Goal: Information Seeking & Learning: Check status

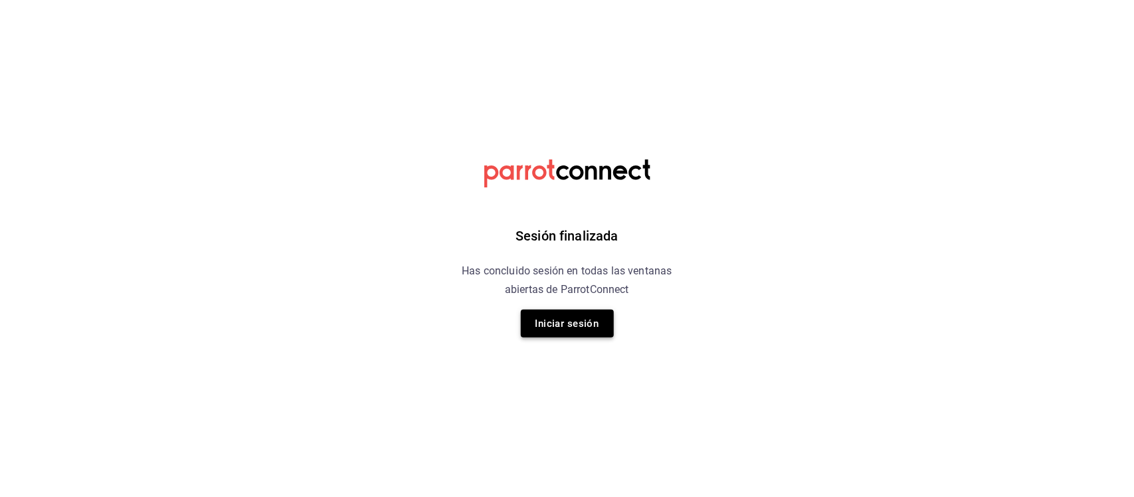
click at [559, 318] on button "Iniciar sesión" at bounding box center [567, 324] width 93 height 28
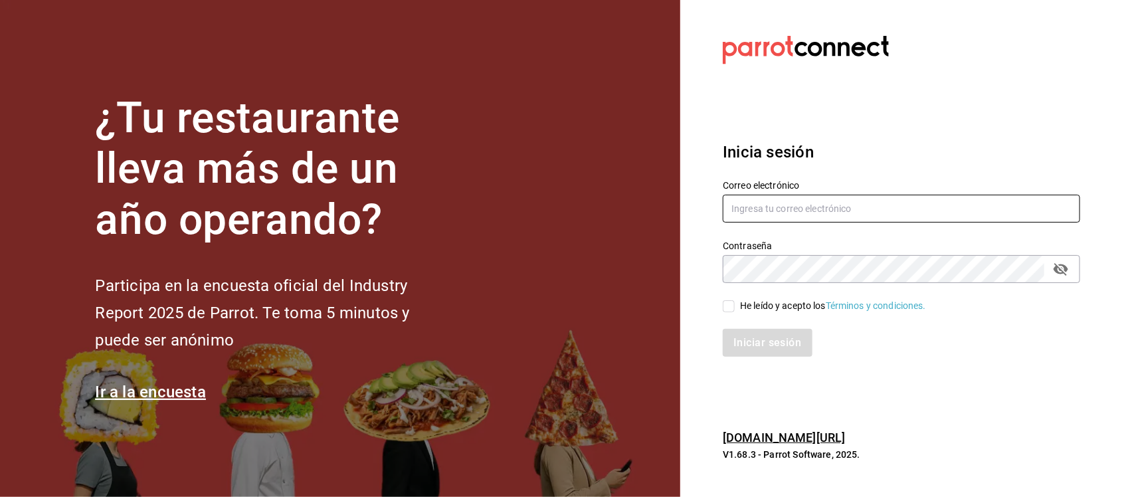
type input "ismael.briones@grupocosteno.com"
click at [736, 301] on span "He leído y acepto los Términos y condiciones." at bounding box center [830, 306] width 191 height 14
click at [735, 301] on input "He leído y acepto los Términos y condiciones." at bounding box center [729, 306] width 12 height 12
checkbox input "true"
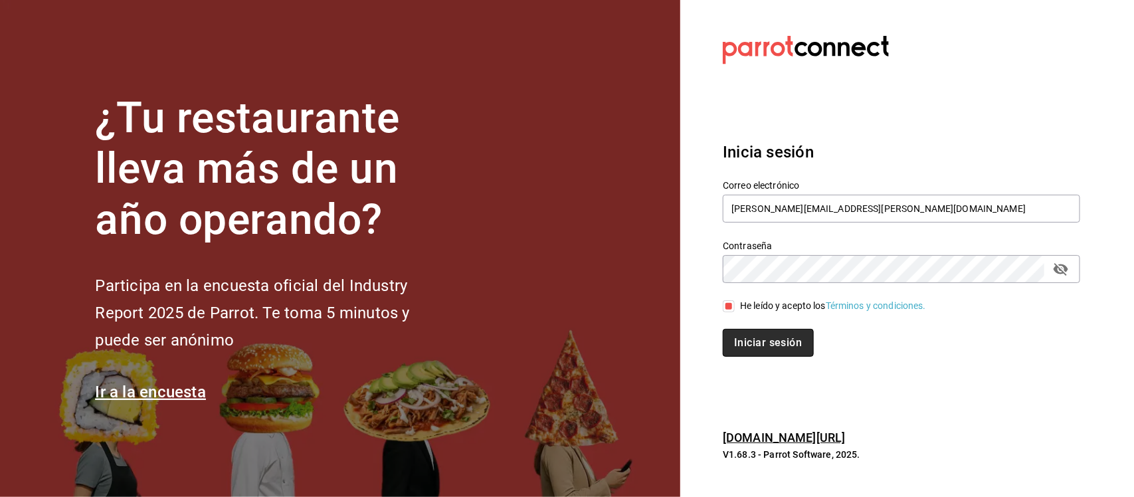
click at [778, 330] on button "Iniciar sesión" at bounding box center [768, 343] width 90 height 28
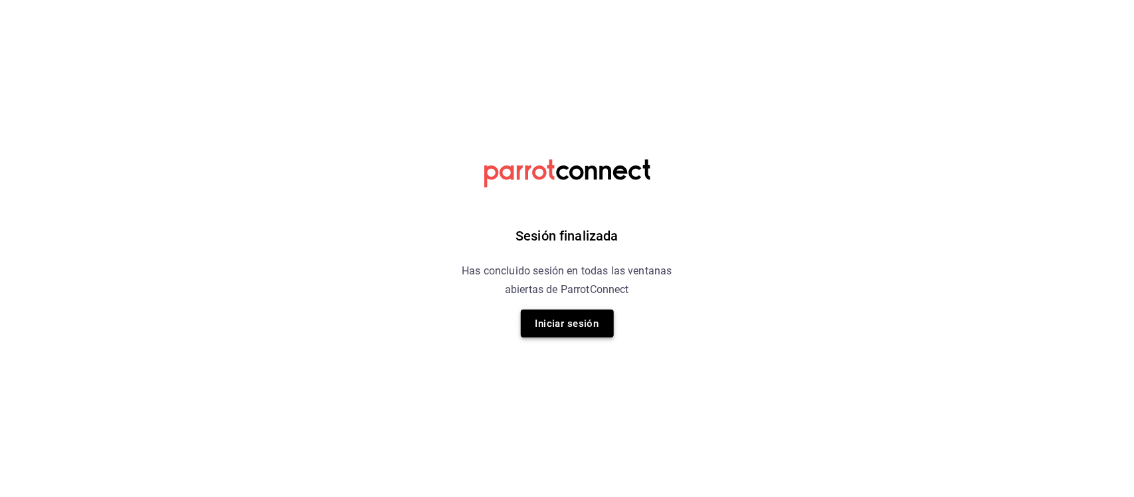
click at [546, 326] on button "Iniciar sesión" at bounding box center [567, 324] width 93 height 28
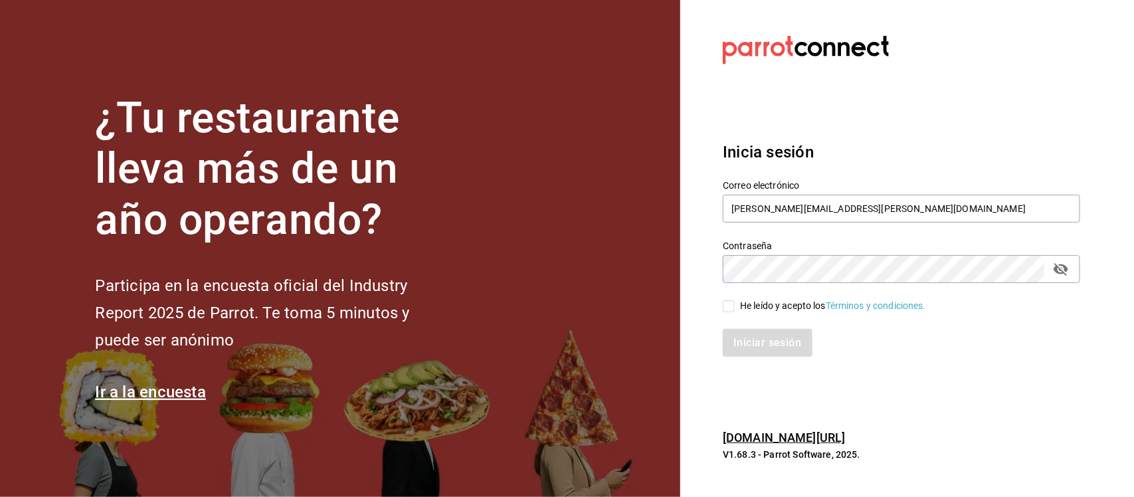
click at [732, 304] on input "He leído y acepto los Términos y condiciones." at bounding box center [729, 306] width 12 height 12
checkbox input "true"
click at [748, 337] on button "Iniciar sesión" at bounding box center [768, 343] width 90 height 28
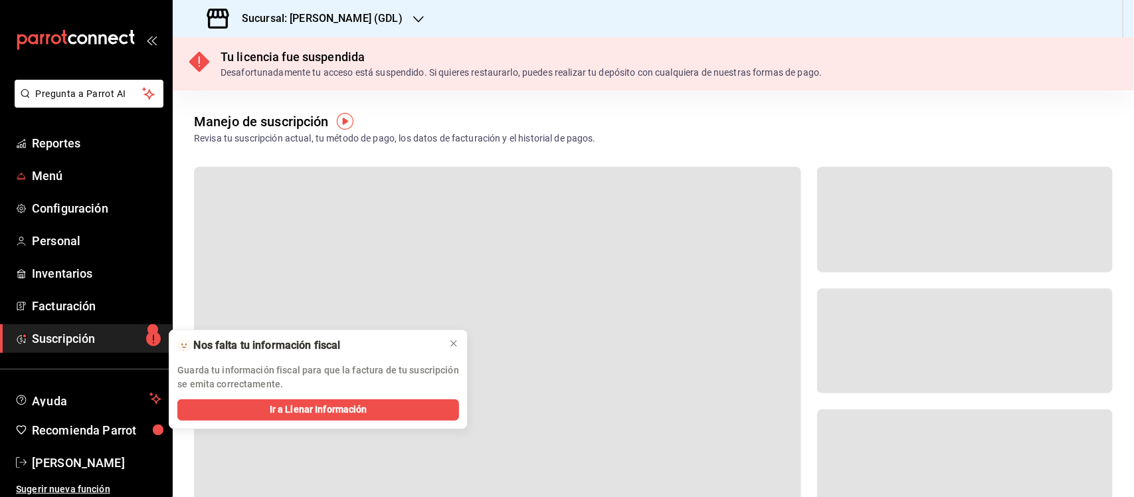
drag, startPoint x: 48, startPoint y: 178, endPoint x: 434, endPoint y: 374, distance: 433.1
click at [48, 178] on span "Menú" at bounding box center [97, 176] width 130 height 18
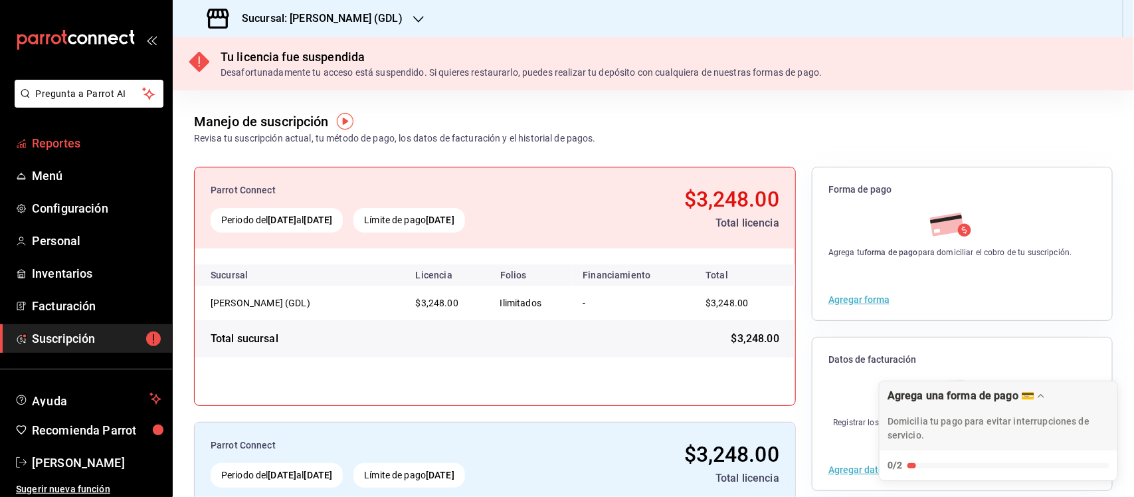
click at [55, 134] on span "Reportes" at bounding box center [97, 143] width 130 height 18
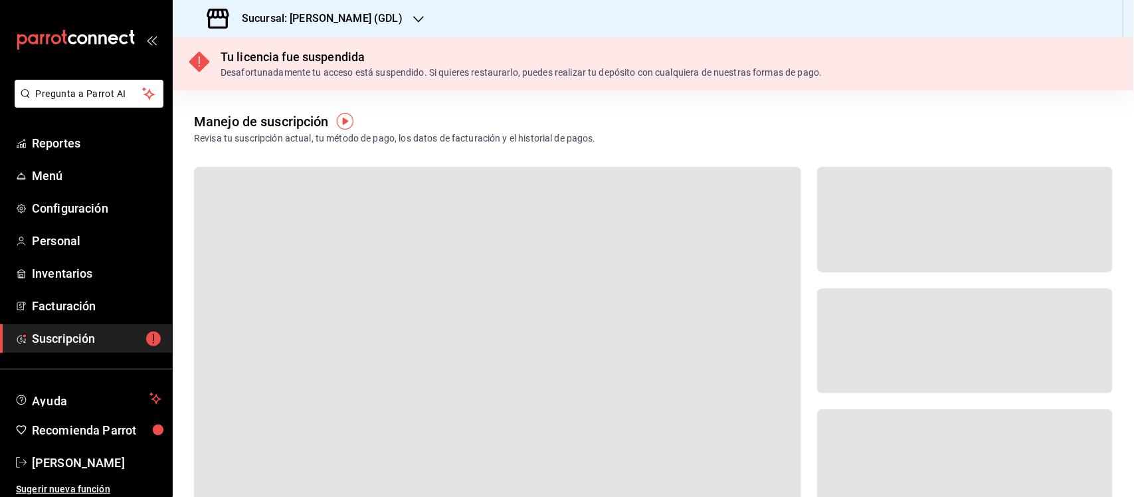
click at [353, 21] on div "Sucursal: [PERSON_NAME] (GDL)" at bounding box center [306, 18] width 246 height 37
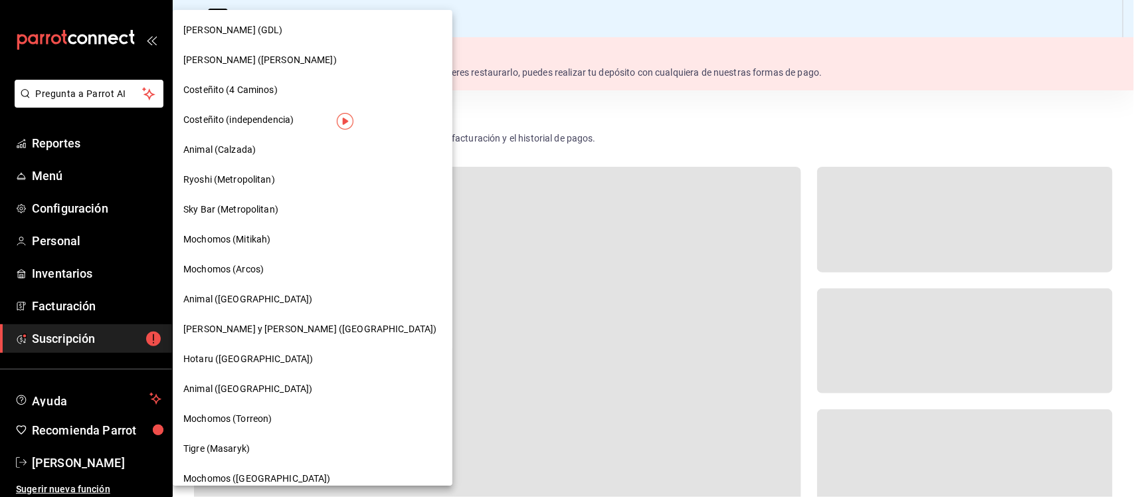
click at [255, 60] on span "[PERSON_NAME] ([PERSON_NAME])" at bounding box center [260, 60] width 154 height 14
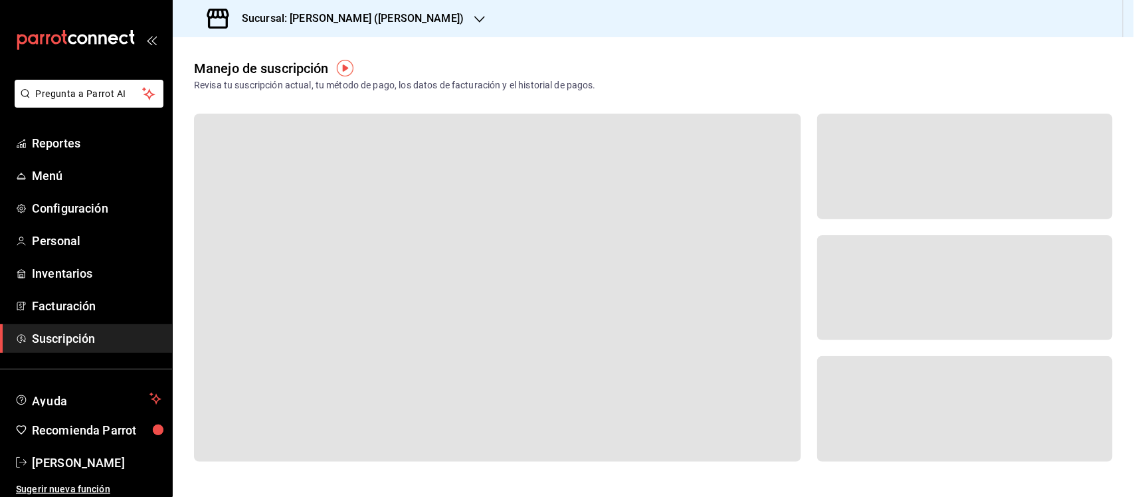
click at [326, 18] on h3 "Sucursal: [PERSON_NAME] ([PERSON_NAME])" at bounding box center [347, 19] width 233 height 16
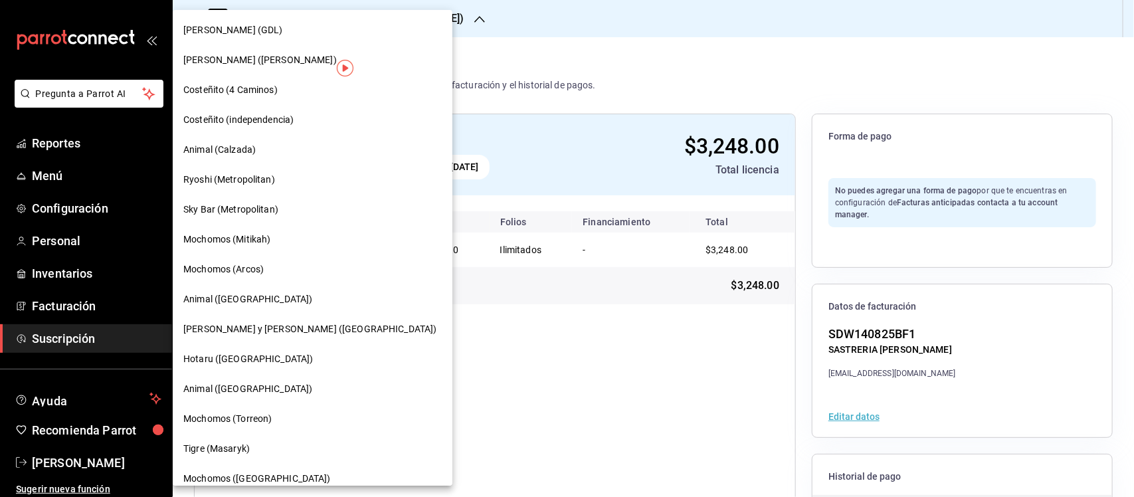
click at [68, 147] on div at bounding box center [567, 248] width 1134 height 497
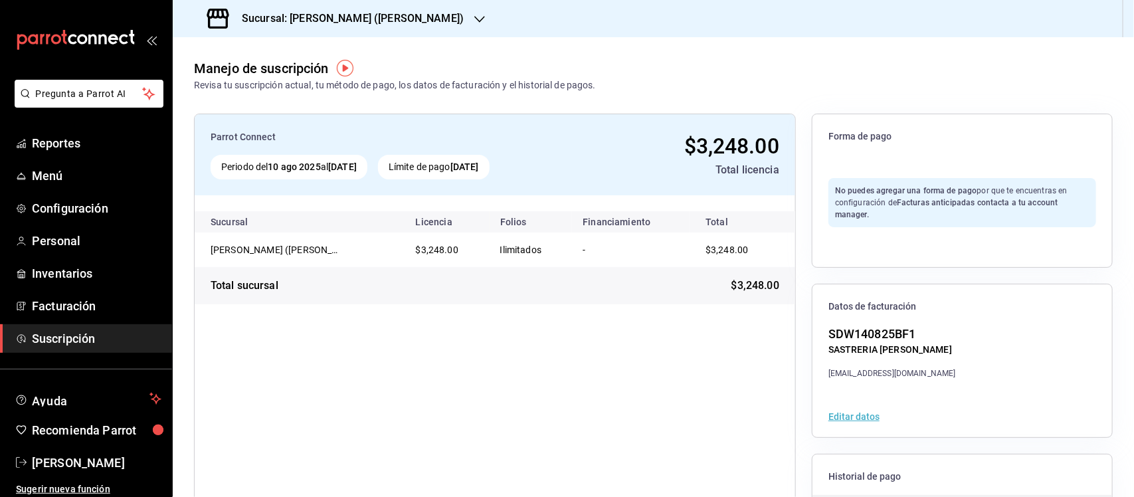
click at [66, 138] on div "[PERSON_NAME] (GDL) [PERSON_NAME] ([PERSON_NAME]) Costeñito (4 Caminos) Costeñi…" at bounding box center [567, 248] width 1134 height 497
click at [58, 144] on span "Reportes" at bounding box center [97, 143] width 130 height 18
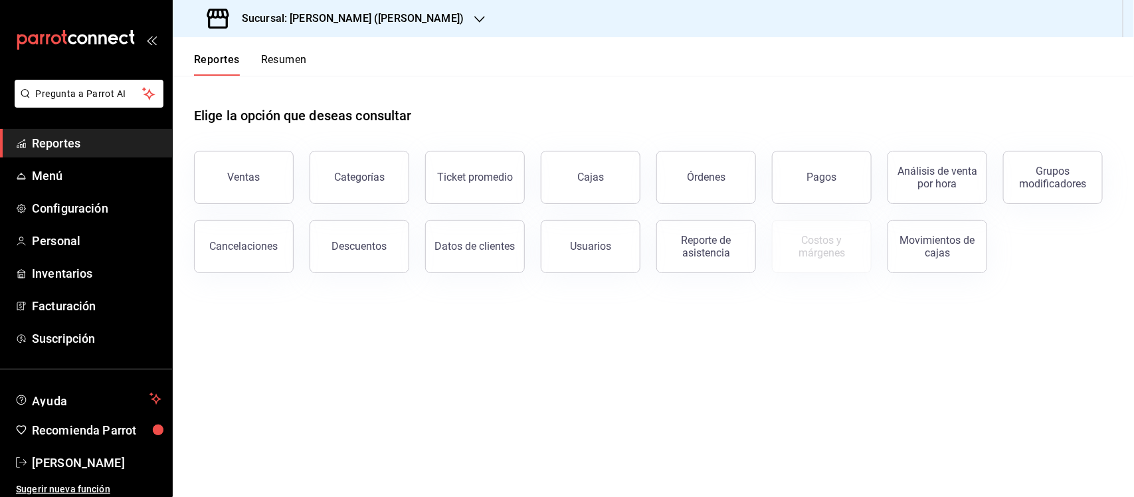
click at [247, 167] on button "Ventas" at bounding box center [244, 177] width 100 height 53
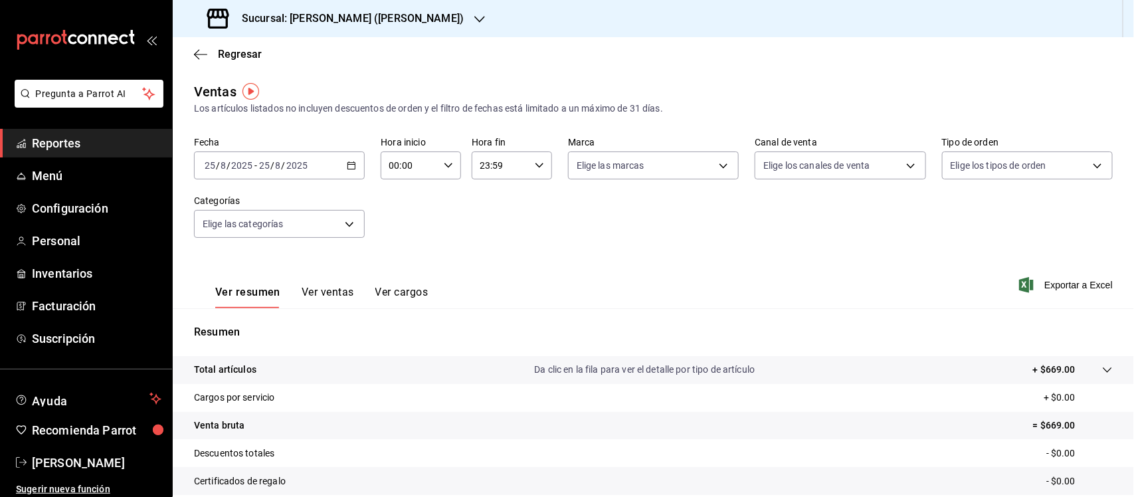
click at [349, 164] on \(Stroke\) "button" at bounding box center [351, 164] width 7 height 1
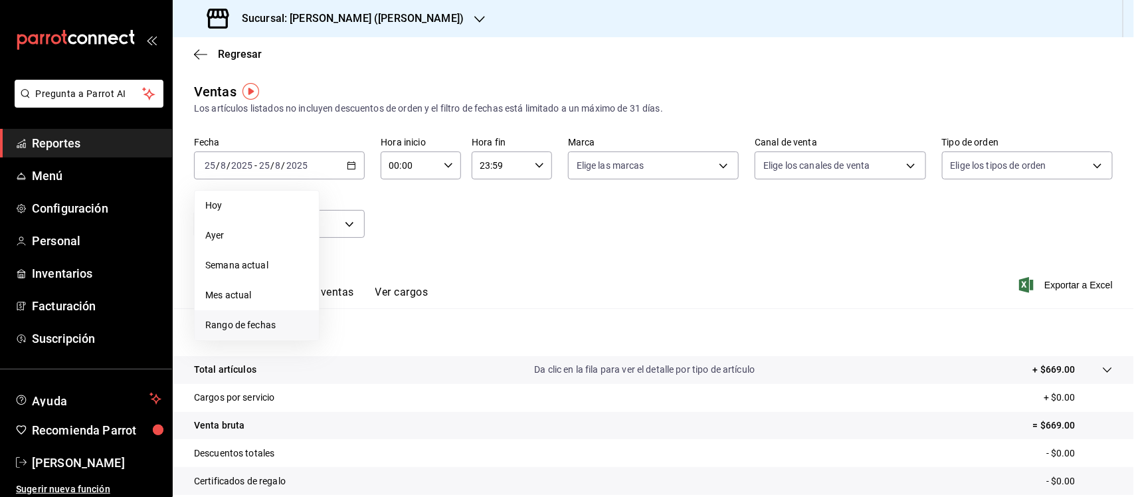
click at [239, 324] on span "Rango de fechas" at bounding box center [256, 325] width 103 height 14
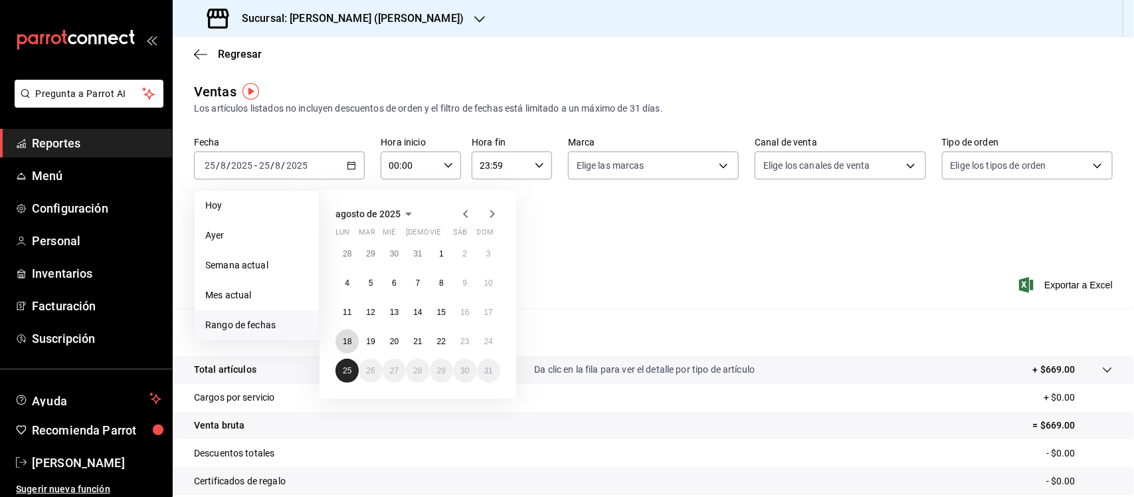
drag, startPoint x: 346, startPoint y: 341, endPoint x: 346, endPoint y: 364, distance: 23.3
click at [346, 344] on abbr "18" at bounding box center [347, 341] width 9 height 9
click at [344, 370] on abbr "25" at bounding box center [347, 370] width 9 height 9
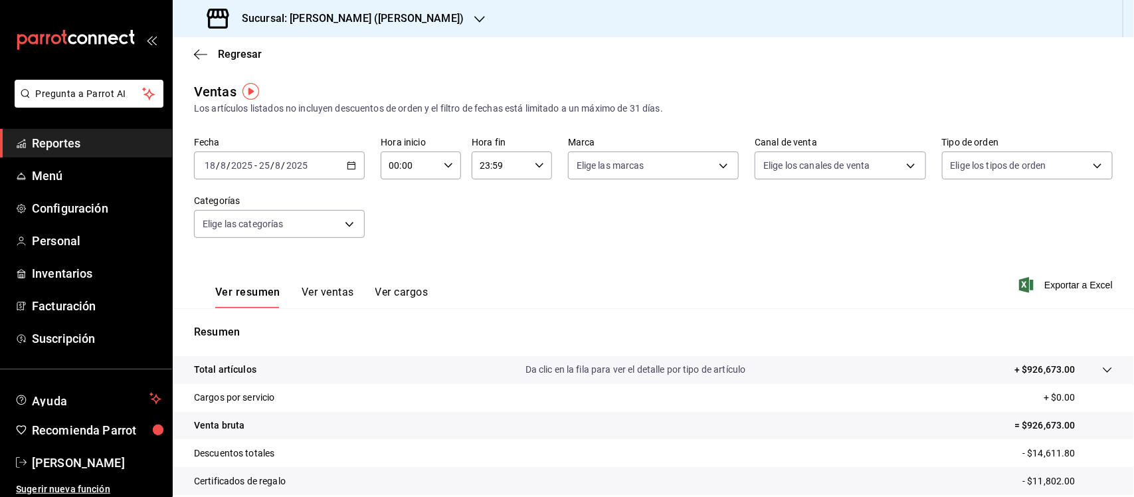
click at [1097, 367] on div at bounding box center [1094, 370] width 37 height 14
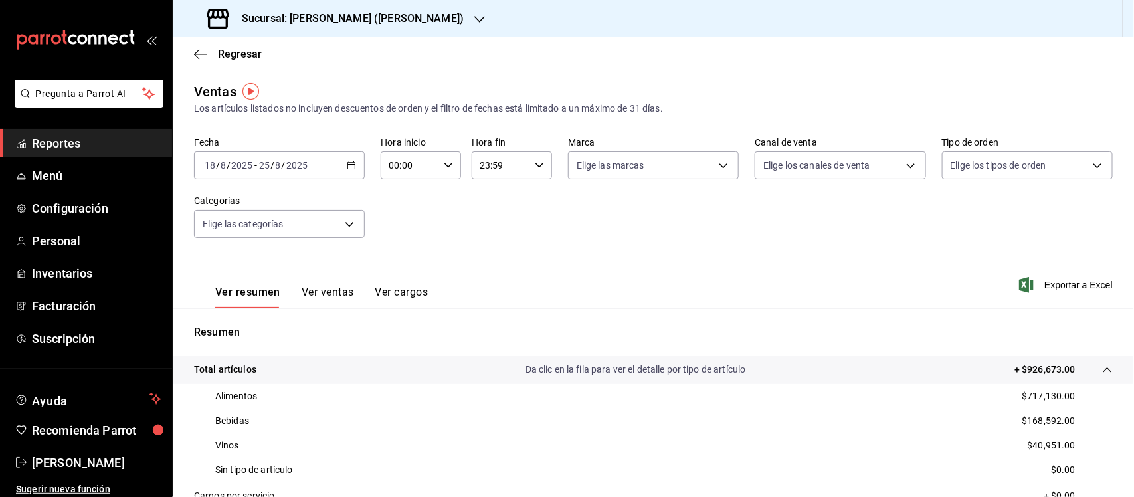
click at [349, 163] on icon "button" at bounding box center [351, 165] width 9 height 9
click at [364, 85] on div "Ventas Los artículos listados no incluyen descuentos de orden y el filtro de fe…" at bounding box center [653, 99] width 919 height 34
click at [425, 17] on h3 "Sucursal: [PERSON_NAME] ([PERSON_NAME])" at bounding box center [347, 19] width 233 height 16
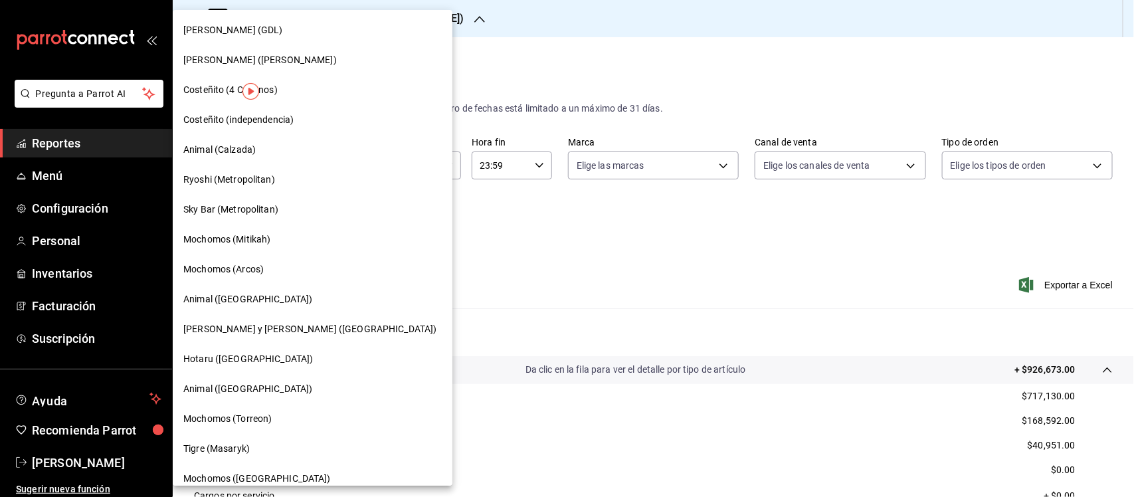
click at [276, 150] on div "Animal (Calzada)" at bounding box center [312, 150] width 259 height 14
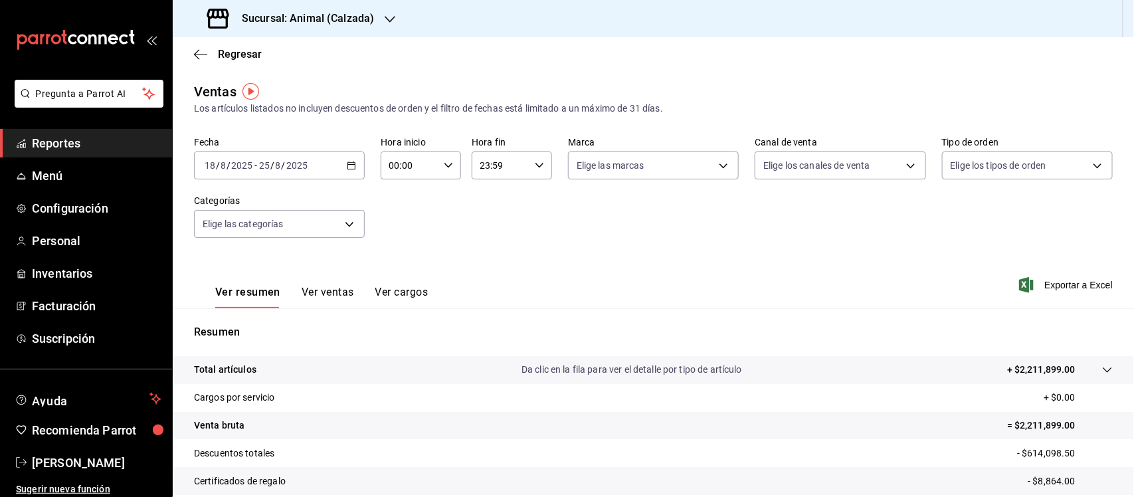
click at [349, 166] on icon "button" at bounding box center [351, 165] width 9 height 9
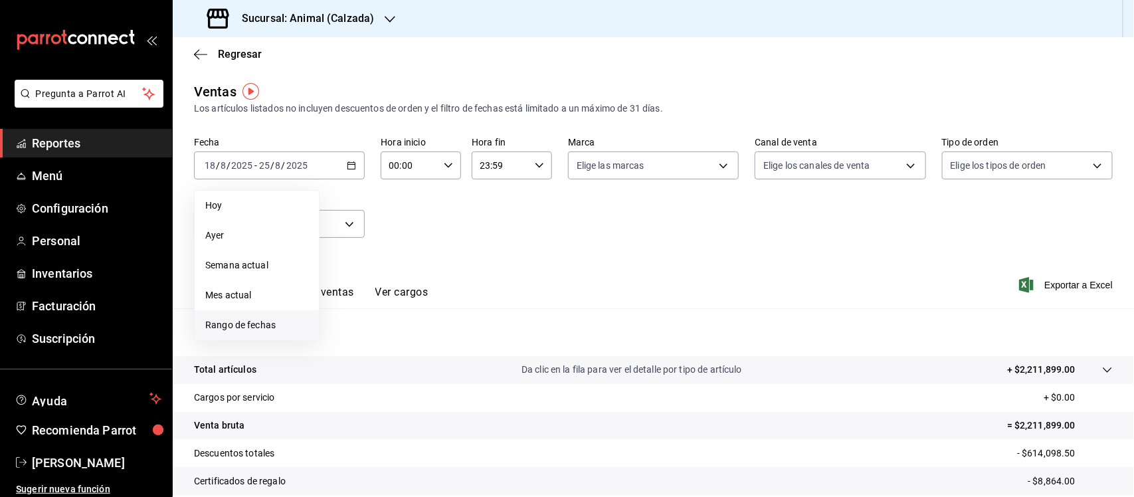
click at [255, 321] on span "Rango de fechas" at bounding box center [256, 325] width 103 height 14
click at [350, 339] on abbr "18" at bounding box center [347, 341] width 9 height 9
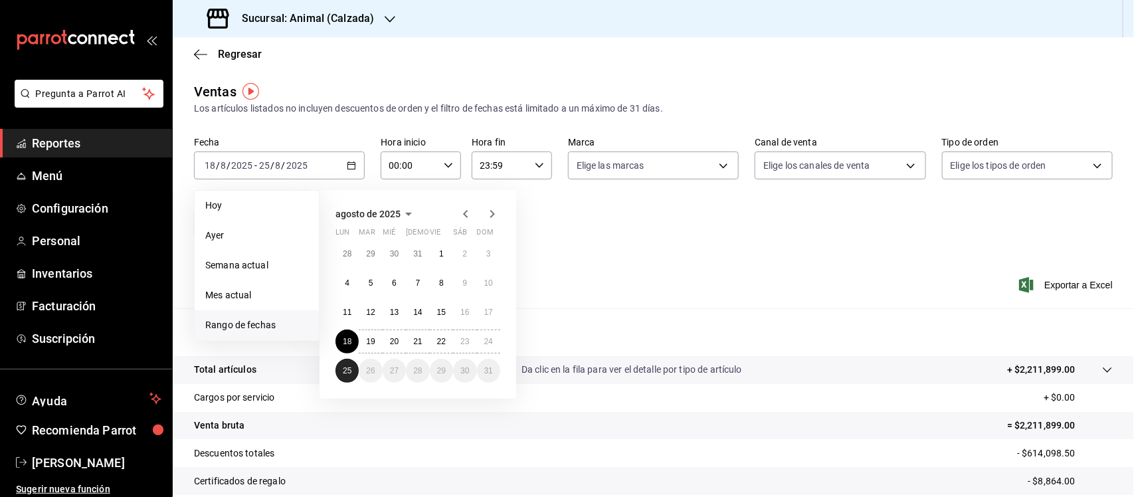
click at [342, 379] on button "25" at bounding box center [347, 371] width 23 height 24
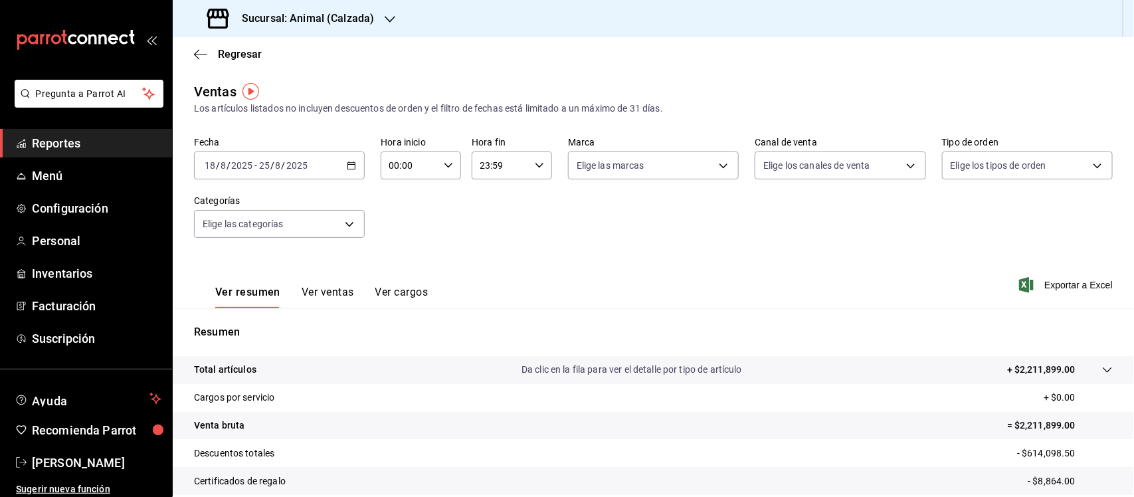
click at [1103, 366] on icon at bounding box center [1108, 370] width 11 height 11
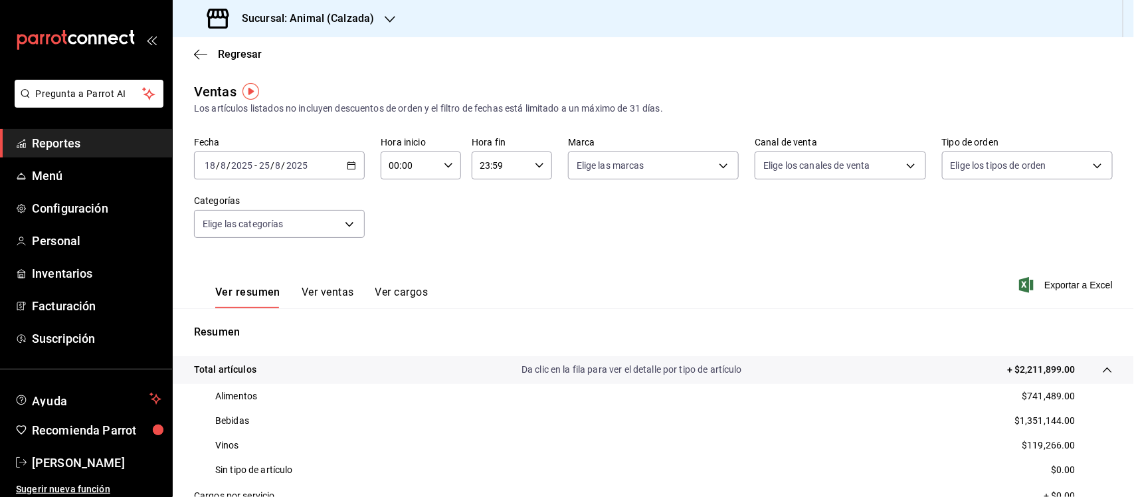
click at [386, 17] on icon "button" at bounding box center [390, 19] width 11 height 11
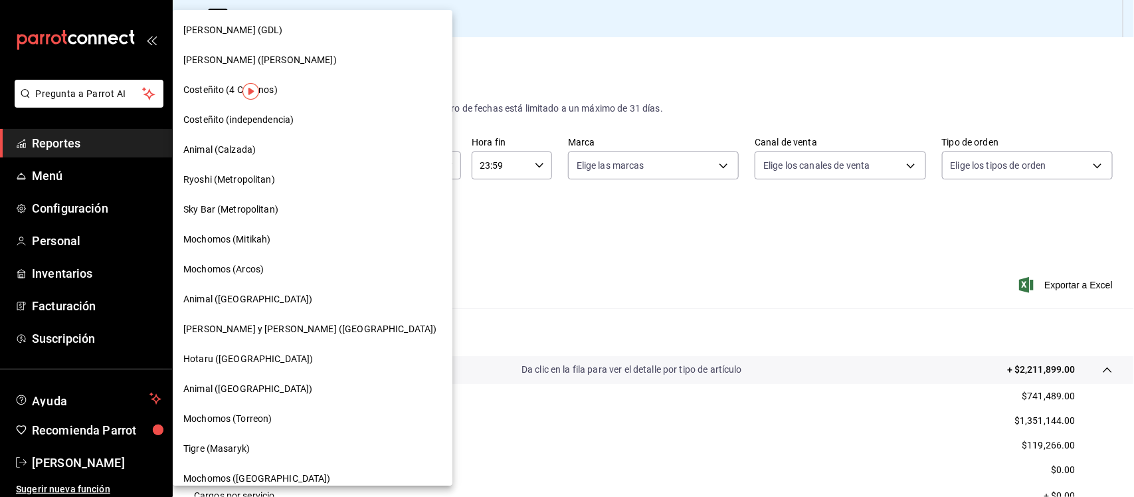
click at [236, 181] on span "Ryoshi (Metropolitan)" at bounding box center [229, 180] width 92 height 14
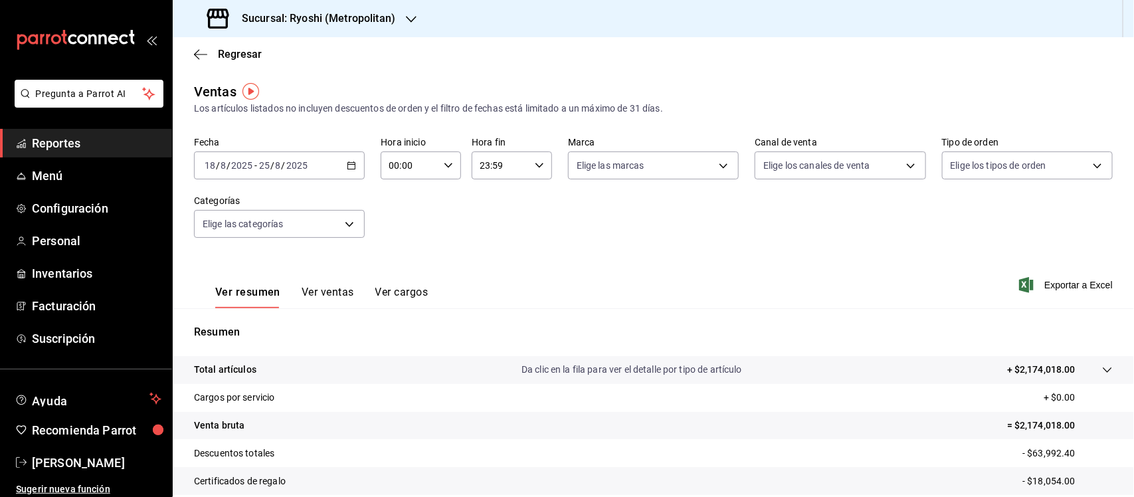
click at [1103, 372] on icon at bounding box center [1108, 370] width 11 height 11
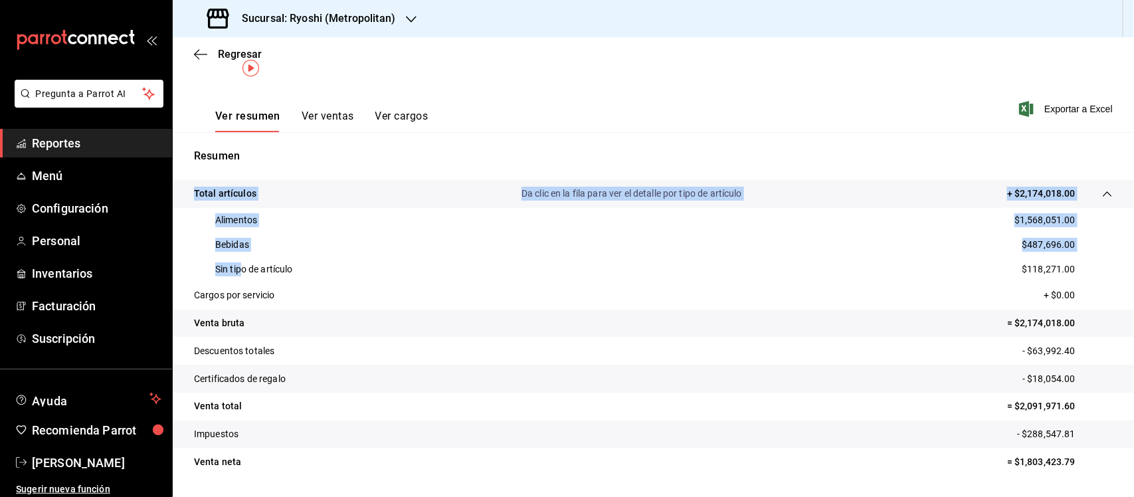
scroll to position [213, 0]
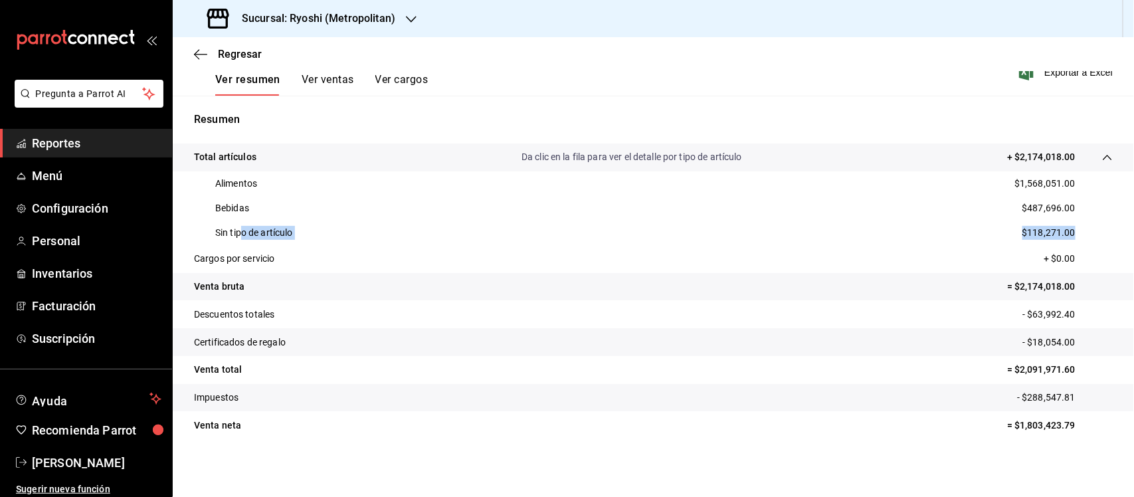
drag, startPoint x: 256, startPoint y: 443, endPoint x: 1081, endPoint y: 231, distance: 852.4
click at [1081, 231] on div "Sin tipo de artículo $118,271.00" at bounding box center [653, 233] width 919 height 25
click at [49, 177] on span "Menú" at bounding box center [97, 176] width 130 height 18
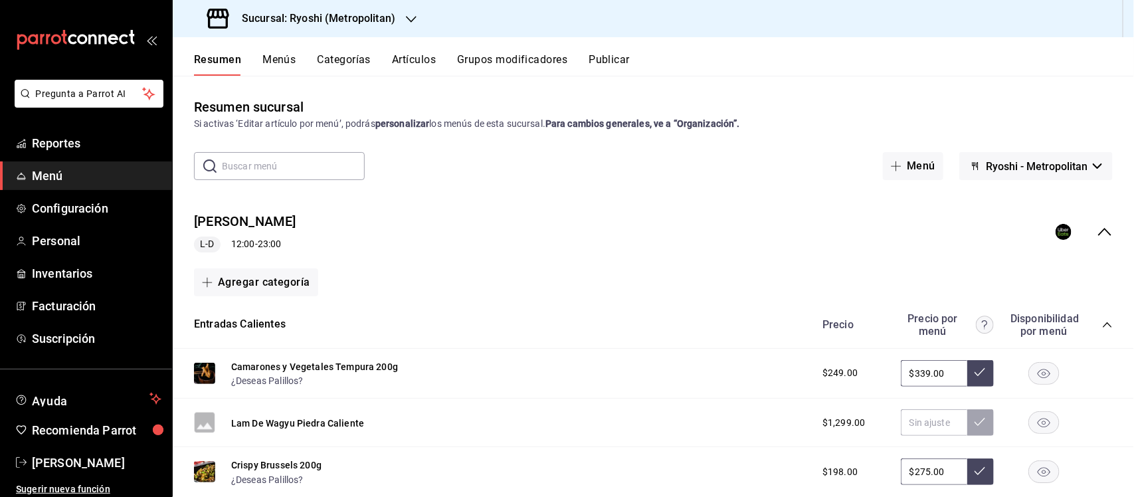
click at [411, 60] on button "Artículos" at bounding box center [414, 64] width 44 height 23
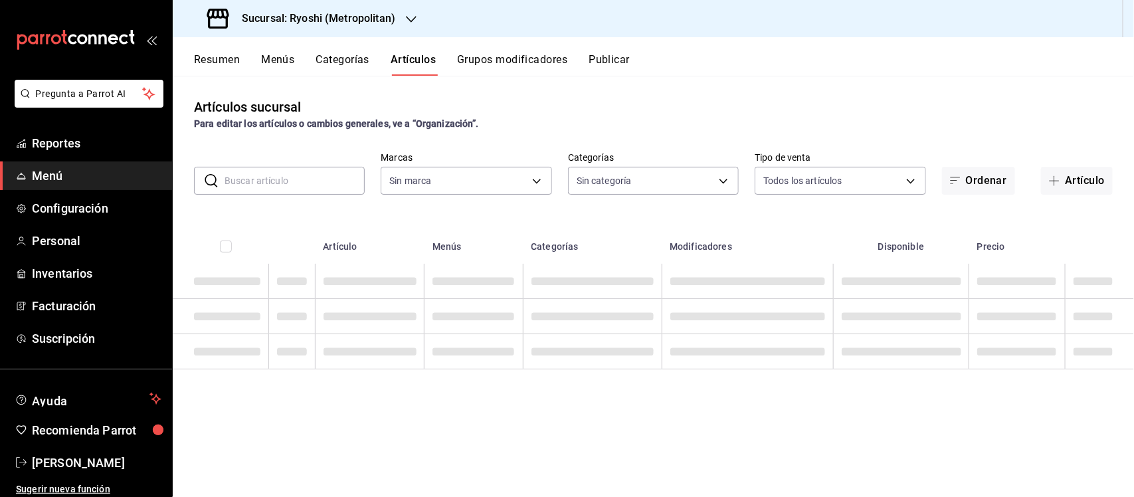
type input "afd8f7e0-6441-4225-b079-3ecb6f1759bb,a0f13850-a6cf-4674-87cd-ec670d2b59b9"
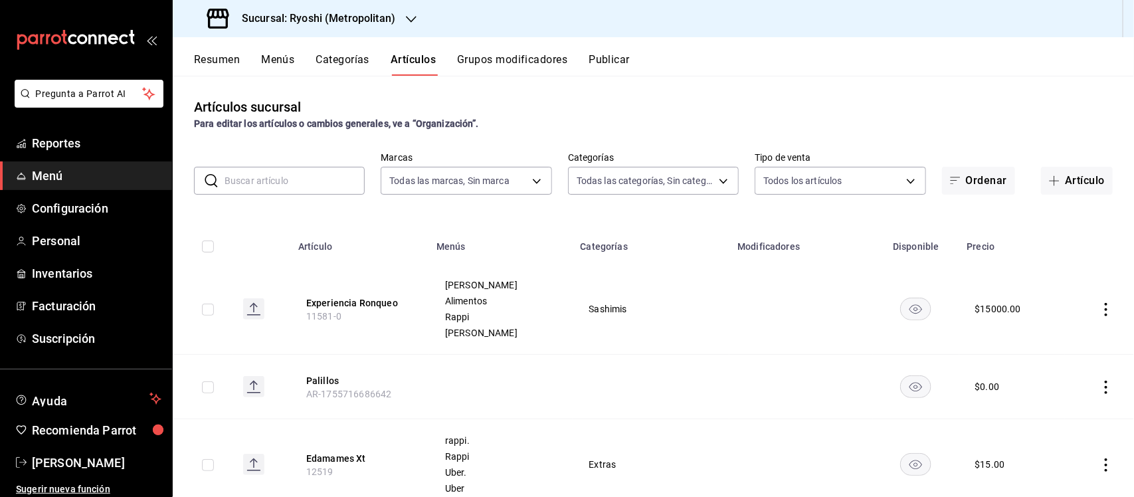
type input "feb80afa-84ca-40b4-b595-bfbaac699c32,812aad81-9313-4289-adaa-71f0113c50cb,f2911…"
click at [673, 183] on body "Pregunta a Parrot AI Reportes Menú Configuración Personal Inventarios Facturaci…" at bounding box center [567, 248] width 1134 height 497
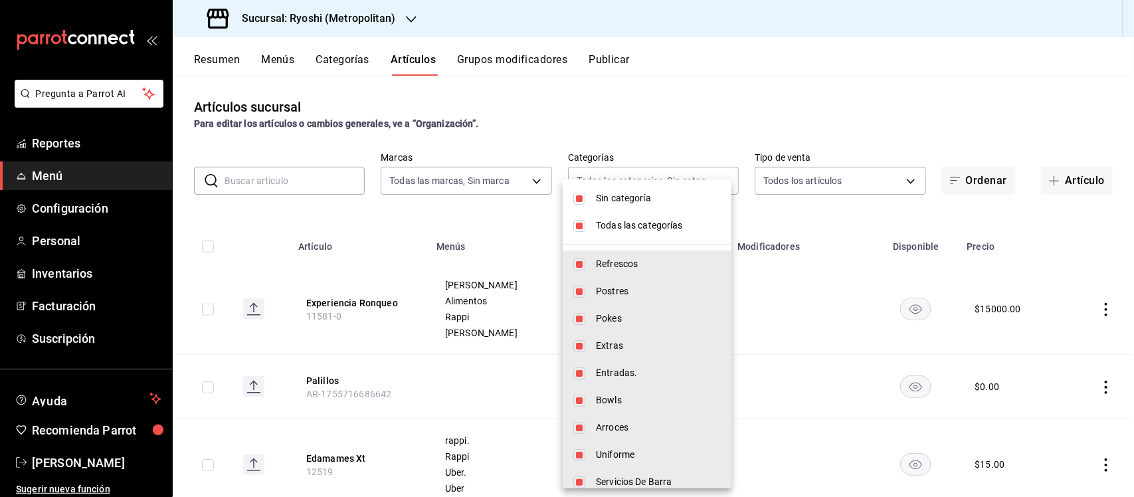
drag, startPoint x: 580, startPoint y: 201, endPoint x: 578, endPoint y: 223, distance: 22.0
click at [582, 203] on input "checkbox" at bounding box center [580, 199] width 12 height 12
checkbox input "false"
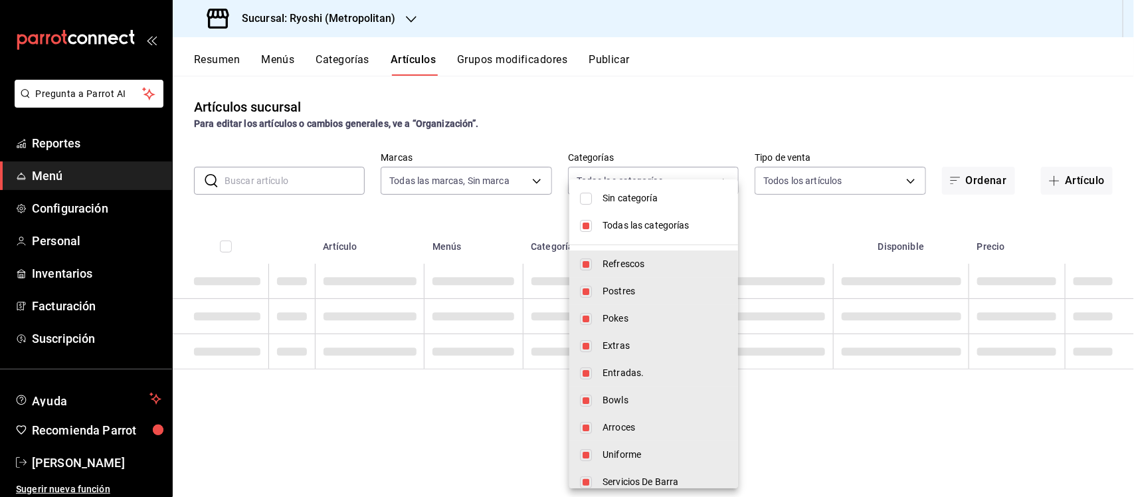
click at [587, 227] on input "checkbox" at bounding box center [586, 226] width 12 height 12
checkbox input "false"
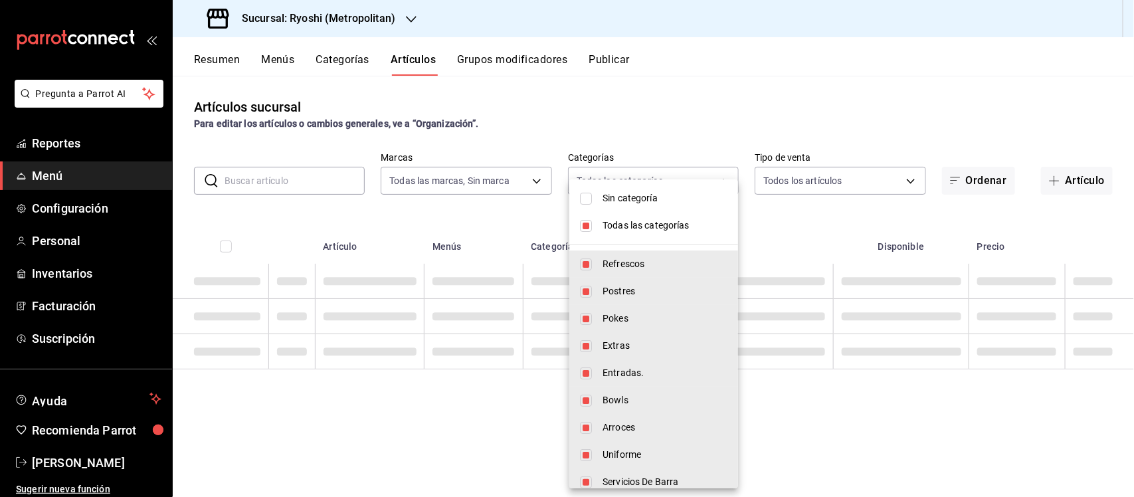
checkbox input "false"
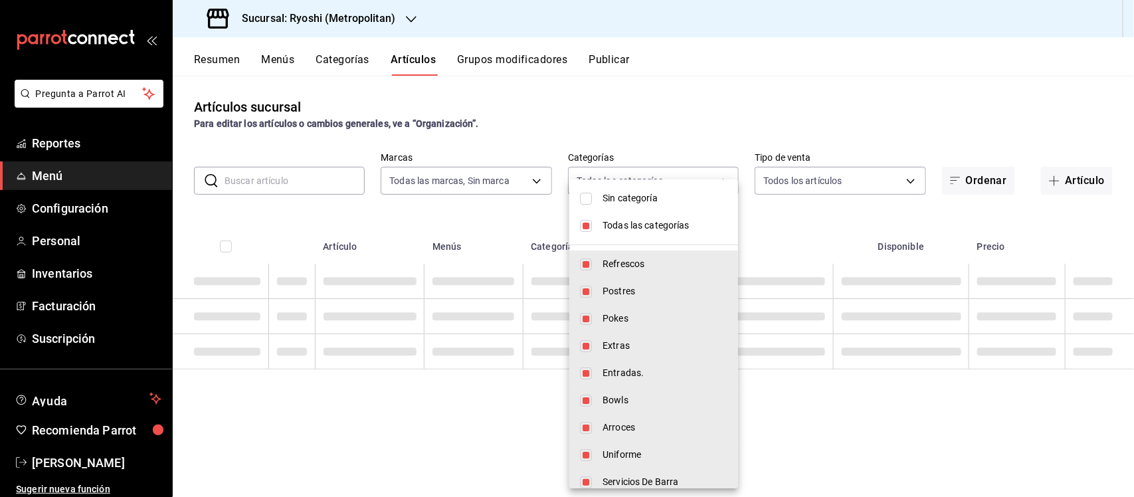
checkbox input "false"
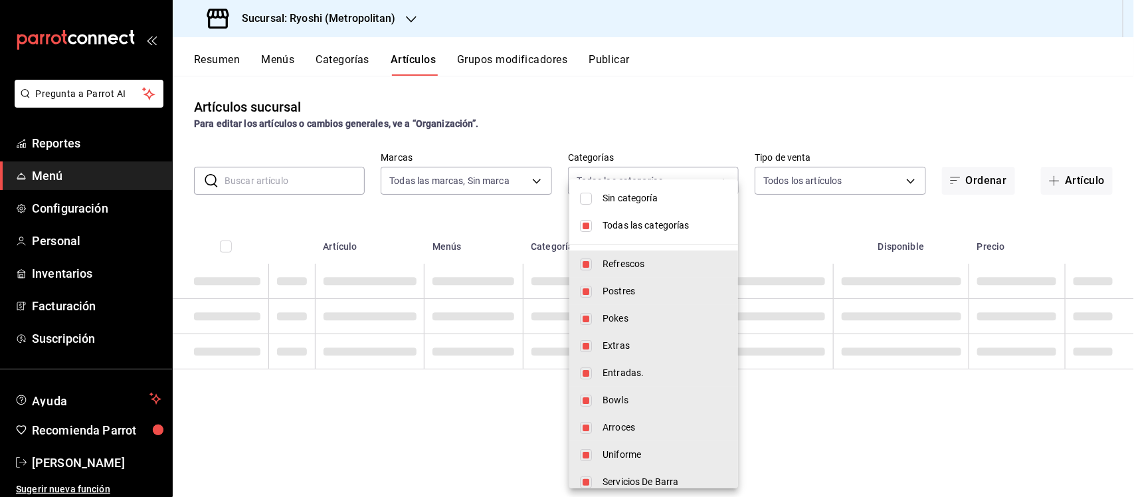
checkbox input "false"
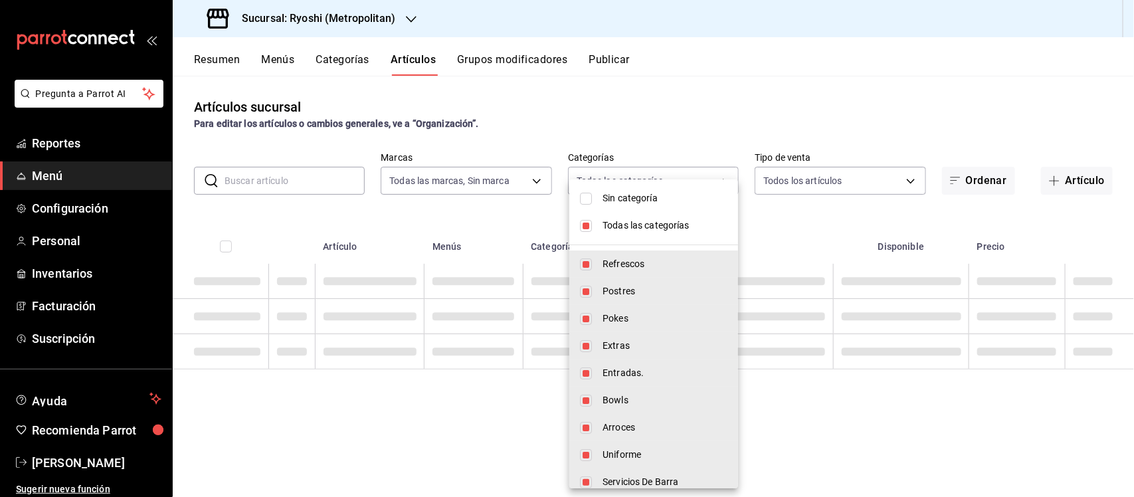
checkbox input "false"
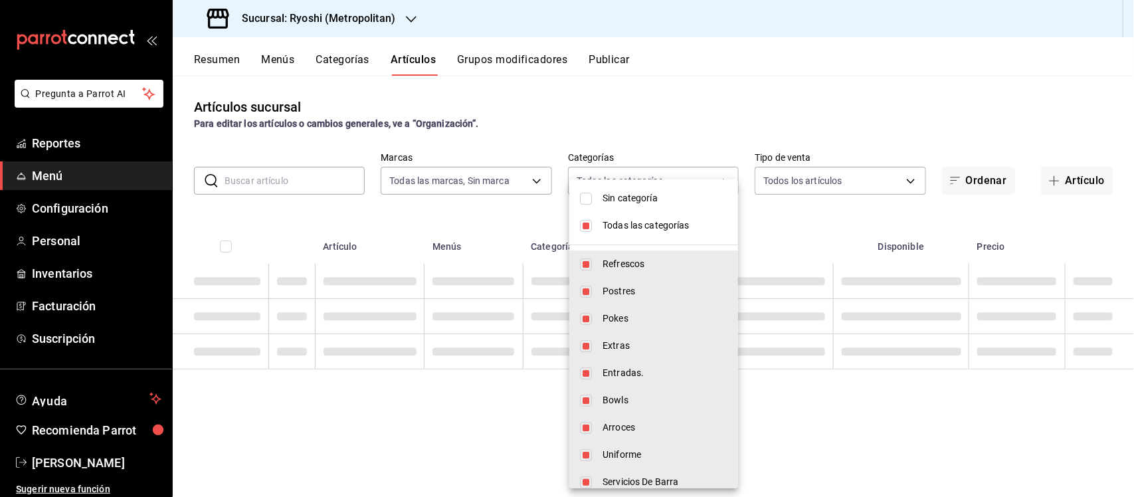
checkbox input "false"
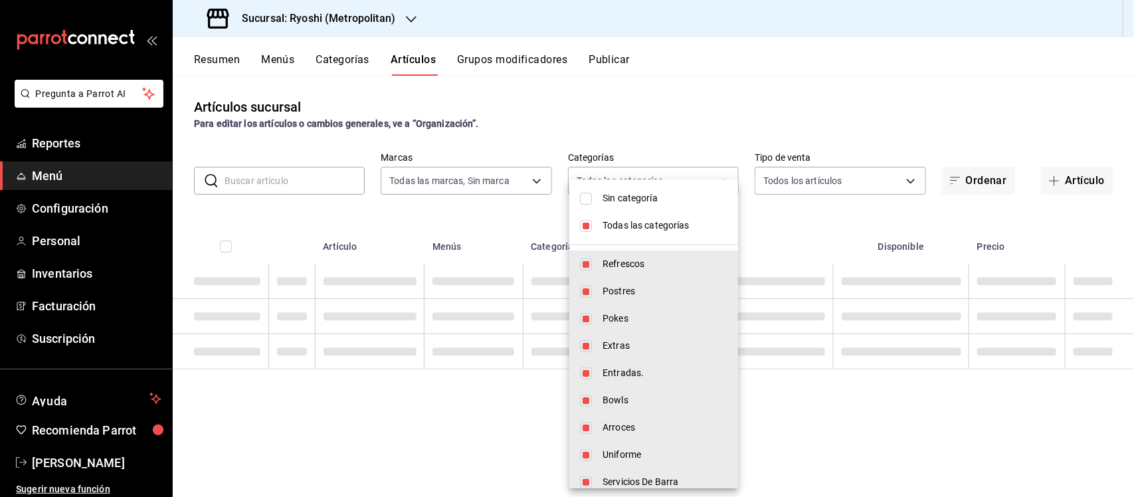
checkbox input "false"
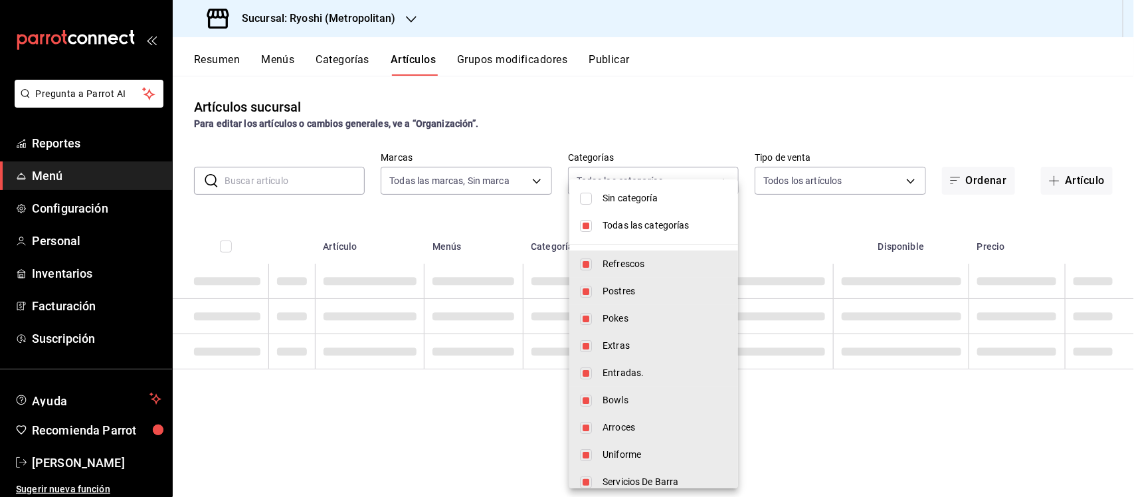
checkbox input "false"
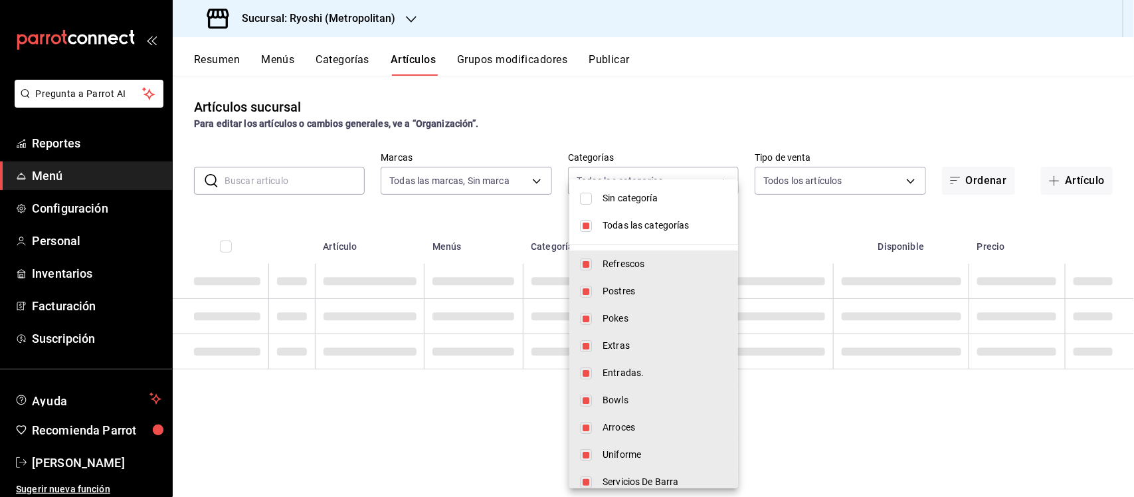
checkbox input "false"
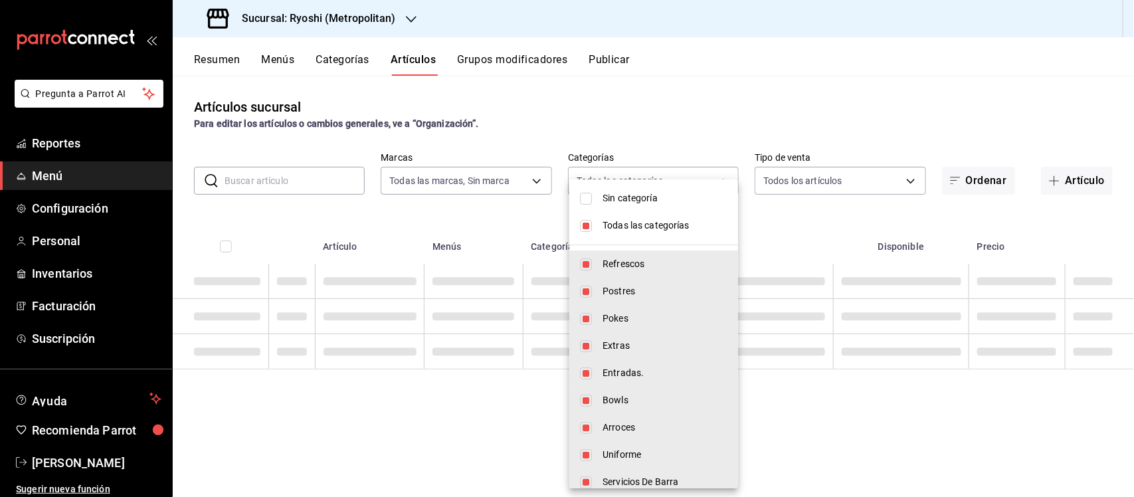
checkbox input "false"
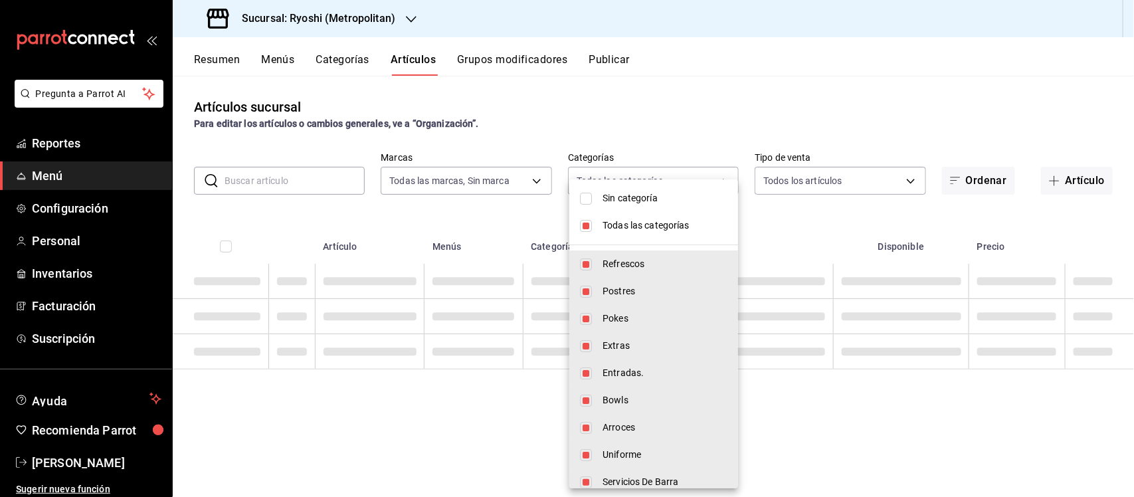
checkbox input "false"
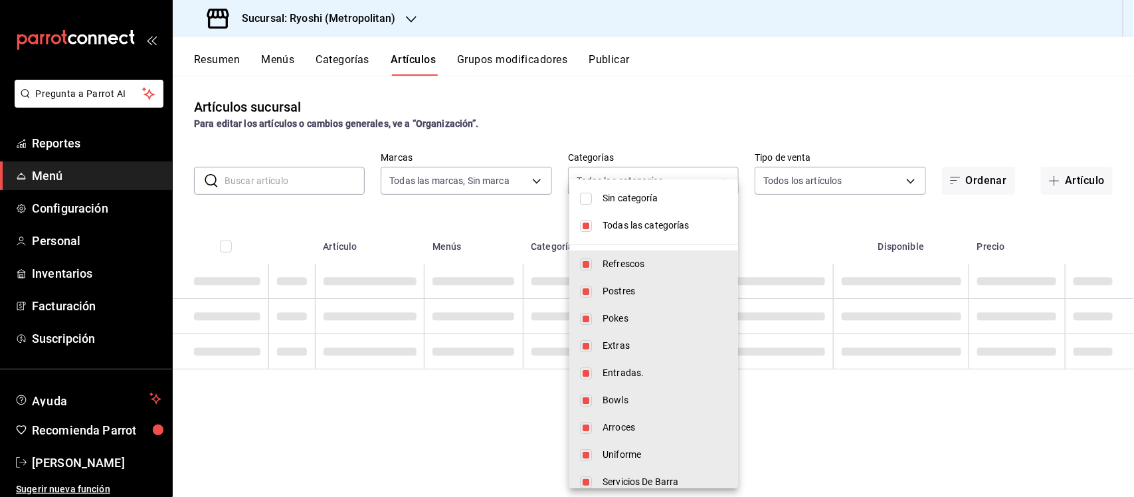
checkbox input "false"
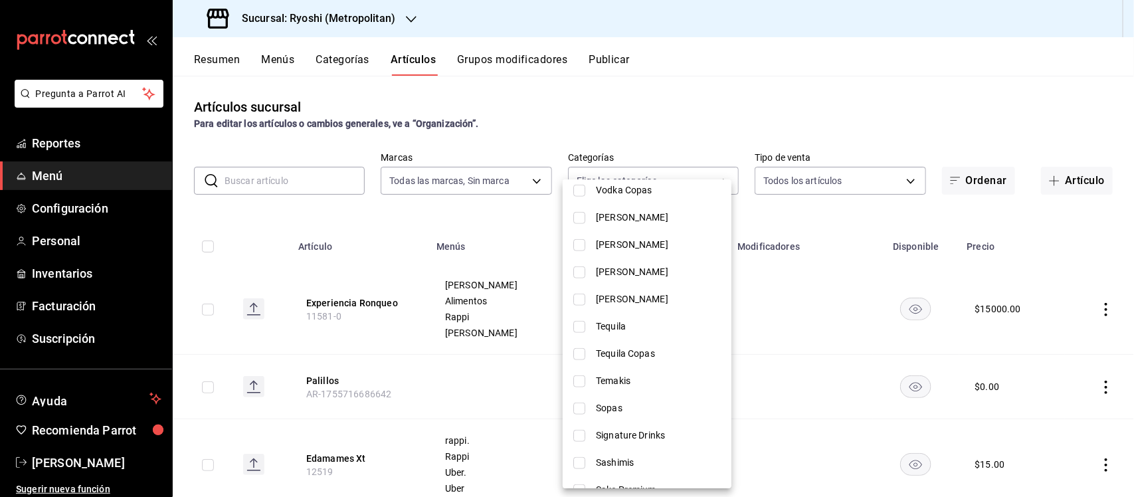
scroll to position [529, 0]
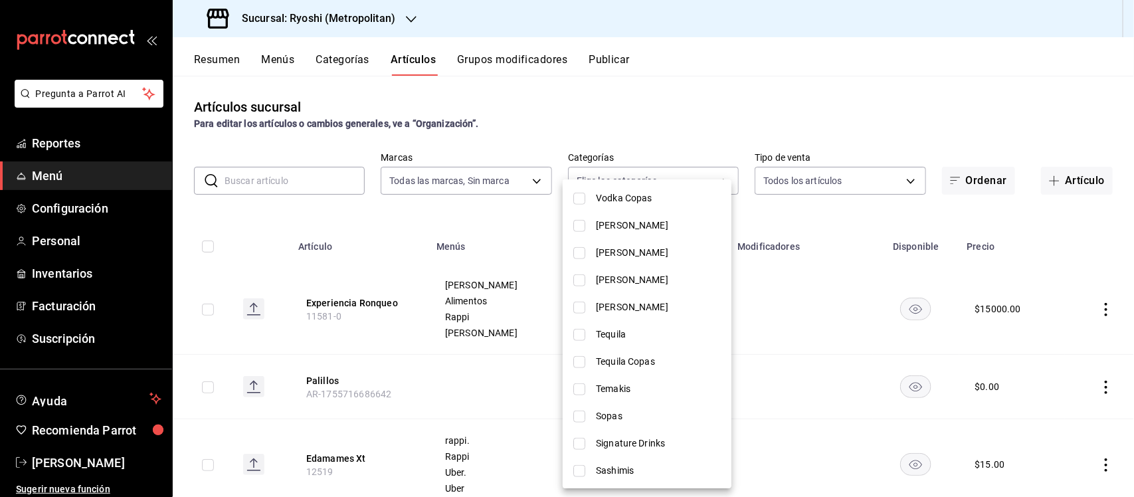
click at [579, 227] on input "checkbox" at bounding box center [580, 226] width 12 height 12
checkbox input "true"
type input "d8205338-a9c1-4fdf-af88-b286f594b98c"
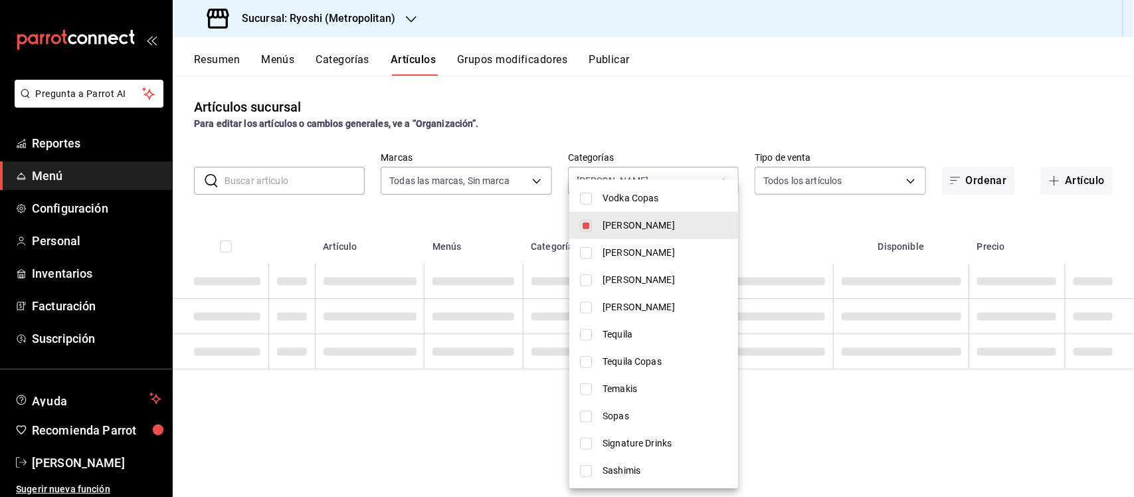
click at [580, 251] on input "checkbox" at bounding box center [586, 253] width 12 height 12
checkbox input "true"
type input "d8205338-a9c1-4fdf-af88-b286f594b98c,e3ff5440-b180-41cc-b162-83b0f7ce02bb"
click at [583, 278] on input "checkbox" at bounding box center [586, 280] width 12 height 12
checkbox input "true"
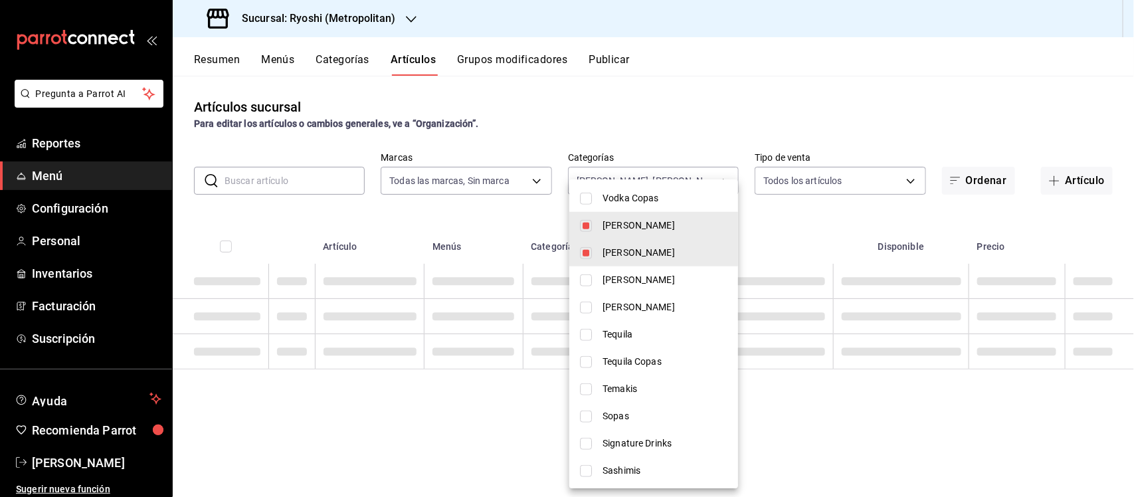
type input "d8205338-a9c1-4fdf-af88-b286f594b98c,e3ff5440-b180-41cc-b162-83b0f7ce02bb,c85c4…"
click at [582, 310] on input "checkbox" at bounding box center [586, 308] width 12 height 12
checkbox input "true"
type input "d8205338-a9c1-4fdf-af88-b286f594b98c,e3ff5440-b180-41cc-b162-83b0f7ce02bb,c85c4…"
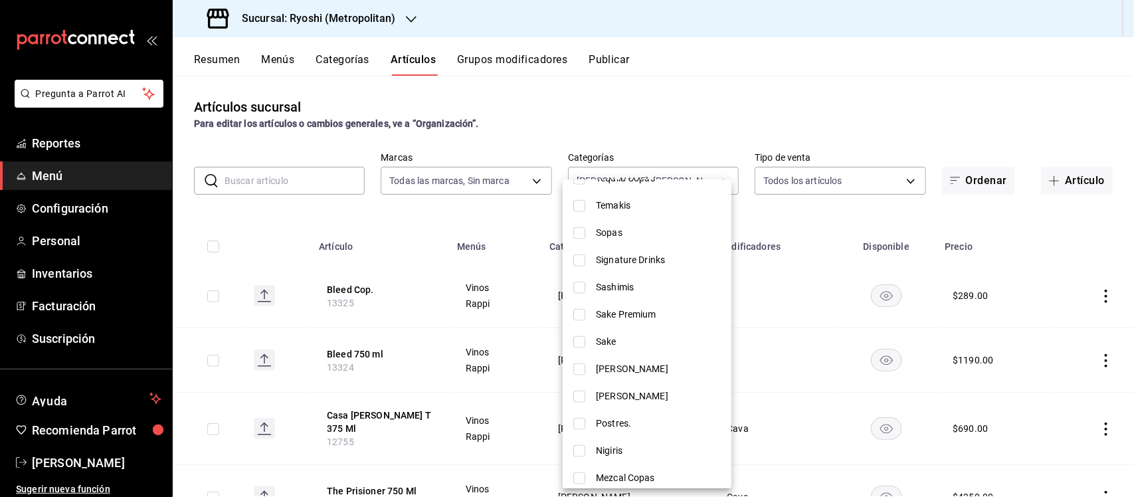
scroll to position [726, 0]
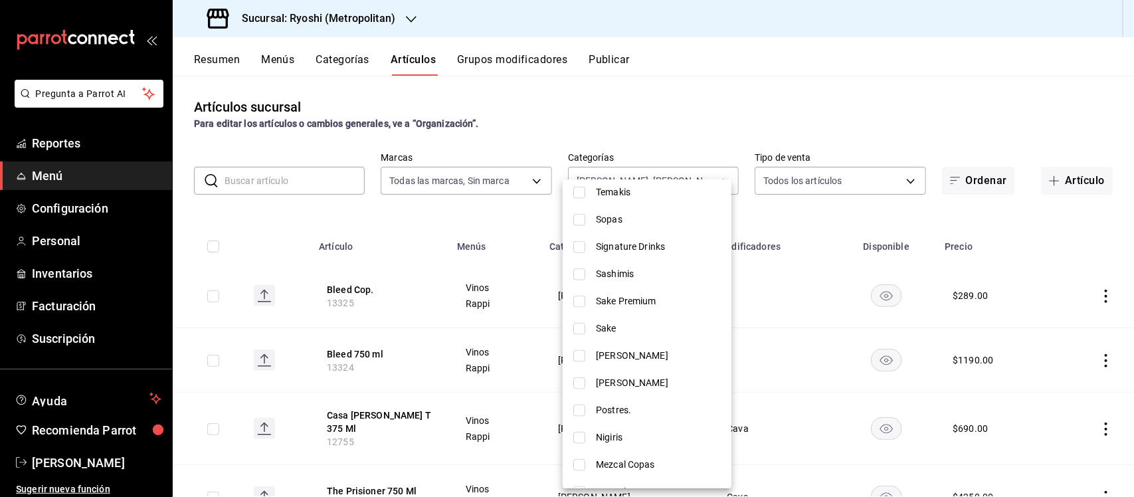
click at [579, 300] on input "checkbox" at bounding box center [580, 302] width 12 height 12
checkbox input "true"
type input "d8205338-a9c1-4fdf-af88-b286f594b98c,e3ff5440-b180-41cc-b162-83b0f7ce02bb,c85c4…"
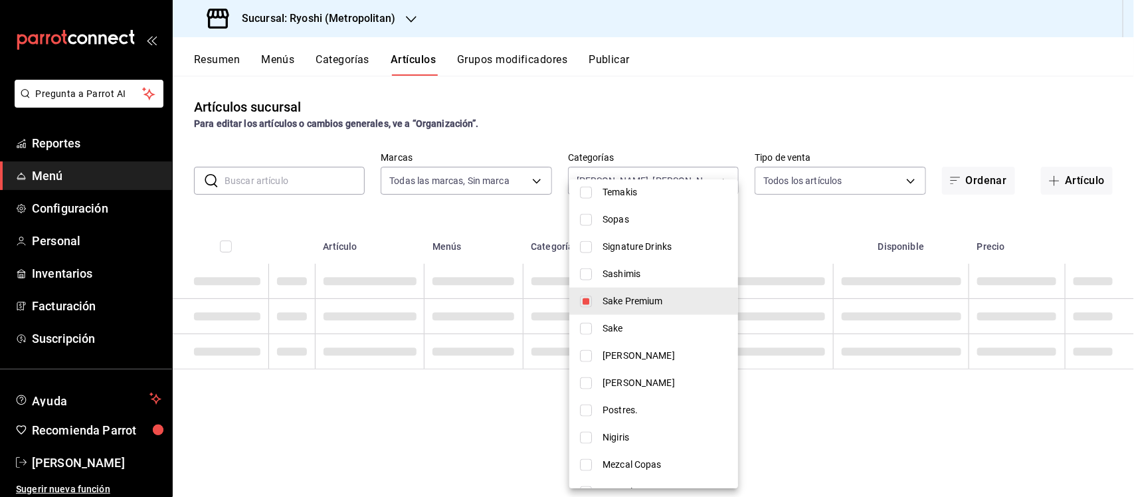
click at [583, 327] on input "checkbox" at bounding box center [586, 329] width 12 height 12
checkbox input "true"
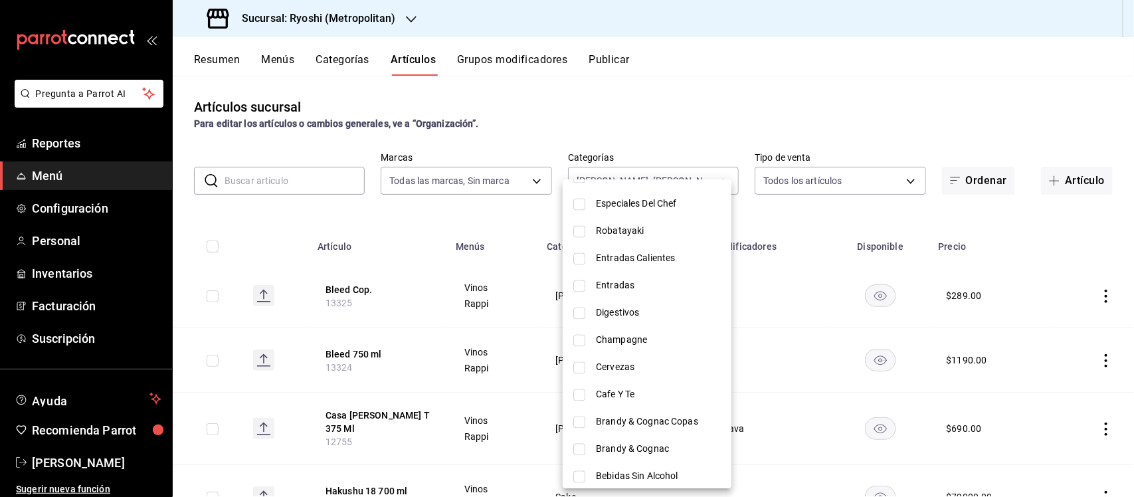
scroll to position [1186, 0]
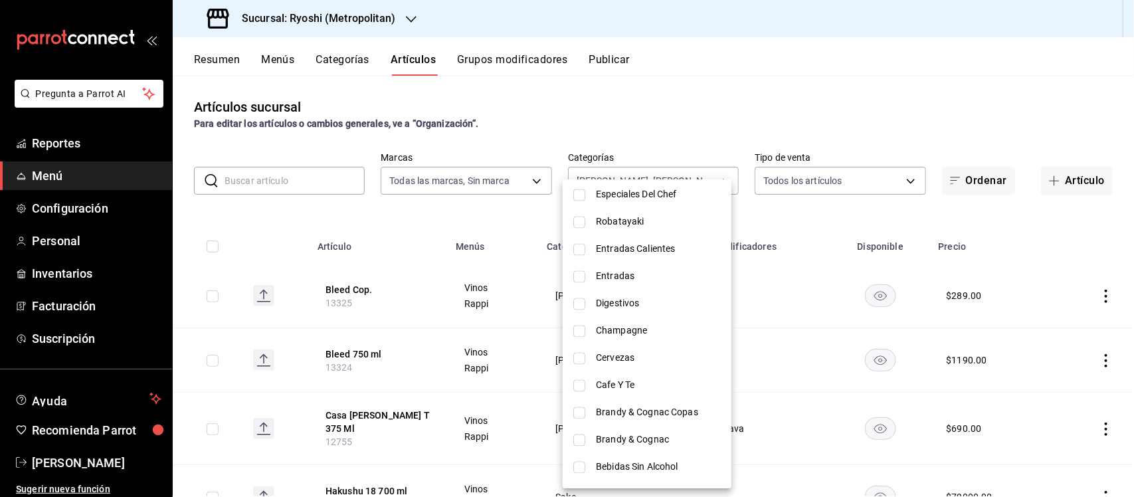
click at [572, 331] on li "Champagne" at bounding box center [647, 331] width 169 height 27
type input "d8205338-a9c1-4fdf-af88-b286f594b98c,e3ff5440-b180-41cc-b162-83b0f7ce02bb,c85c4…"
checkbox input "true"
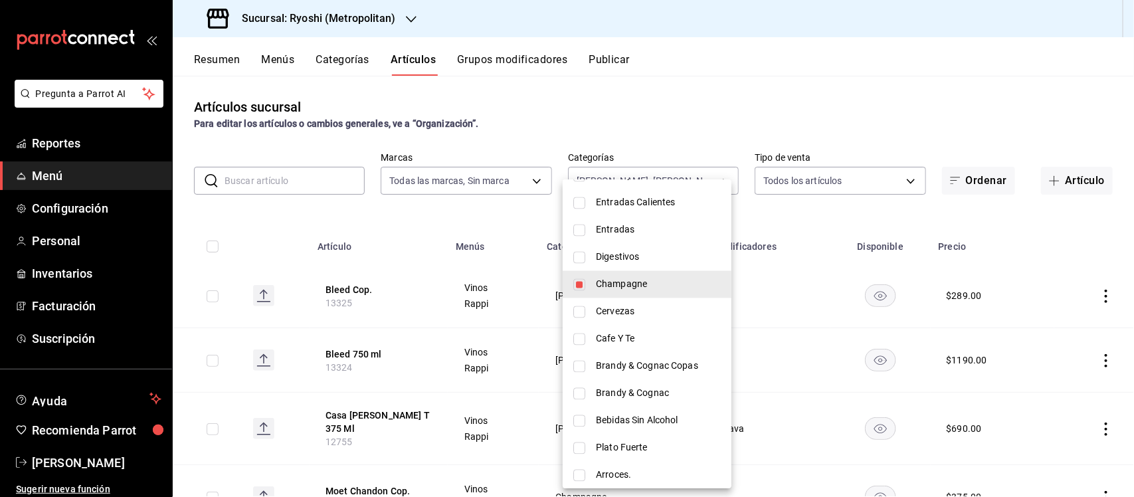
scroll to position [1237, 0]
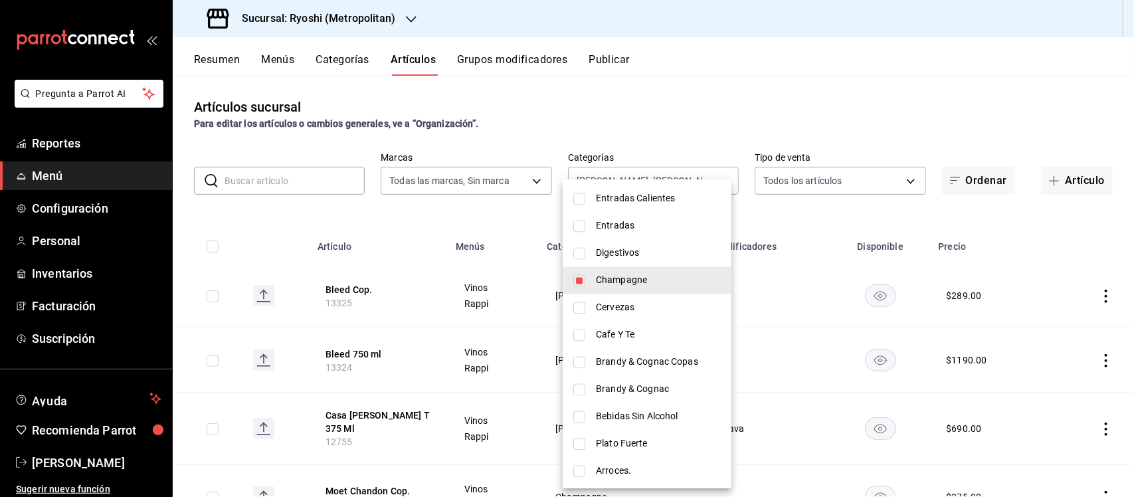
click at [710, 88] on div at bounding box center [567, 248] width 1134 height 497
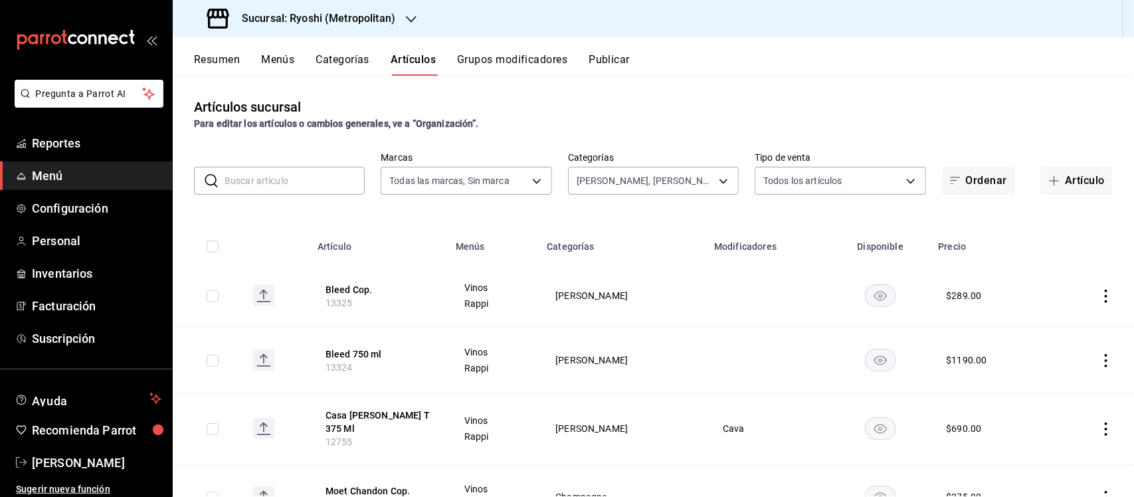
click at [213, 250] on input "checkbox" at bounding box center [213, 247] width 12 height 12
checkbox input "true"
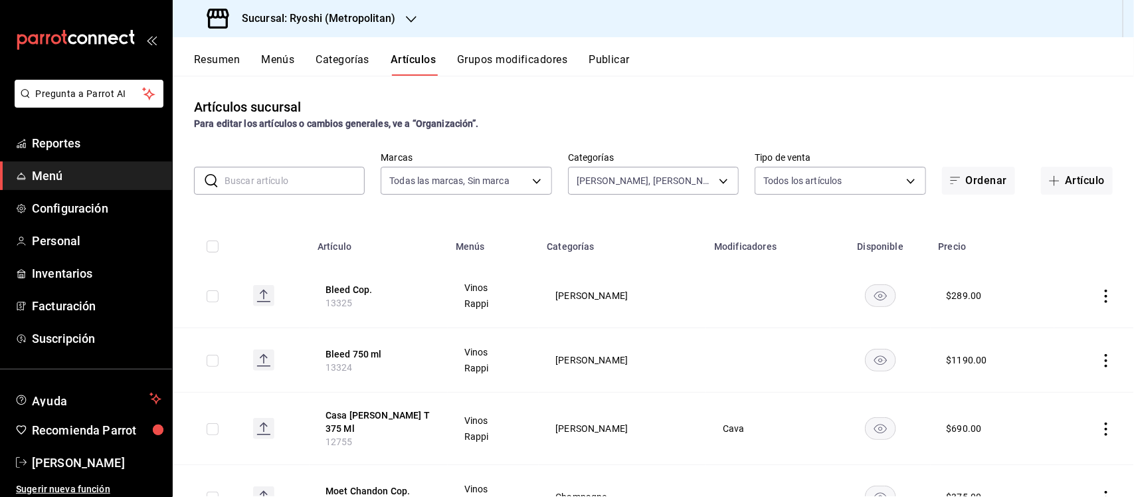
checkbox input "true"
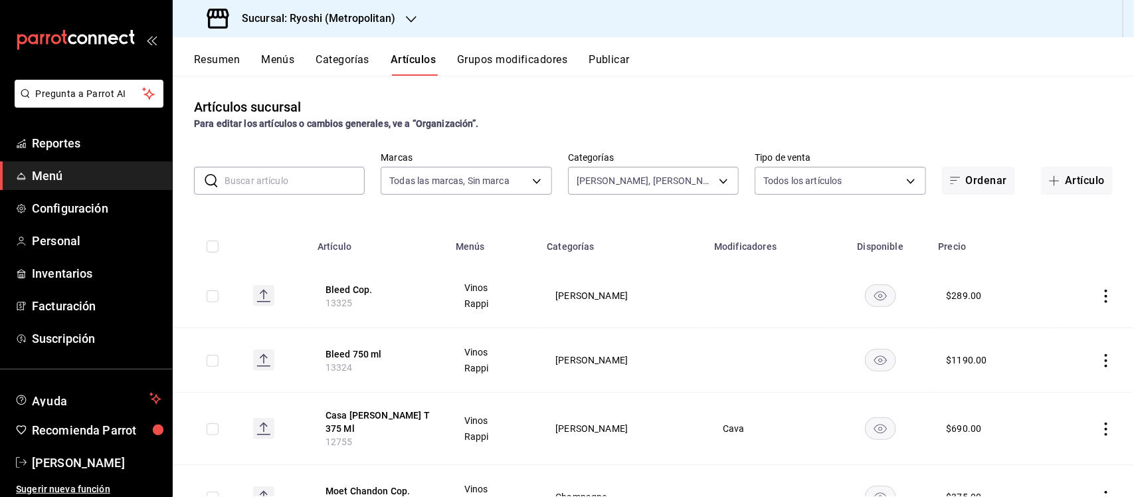
checkbox input "true"
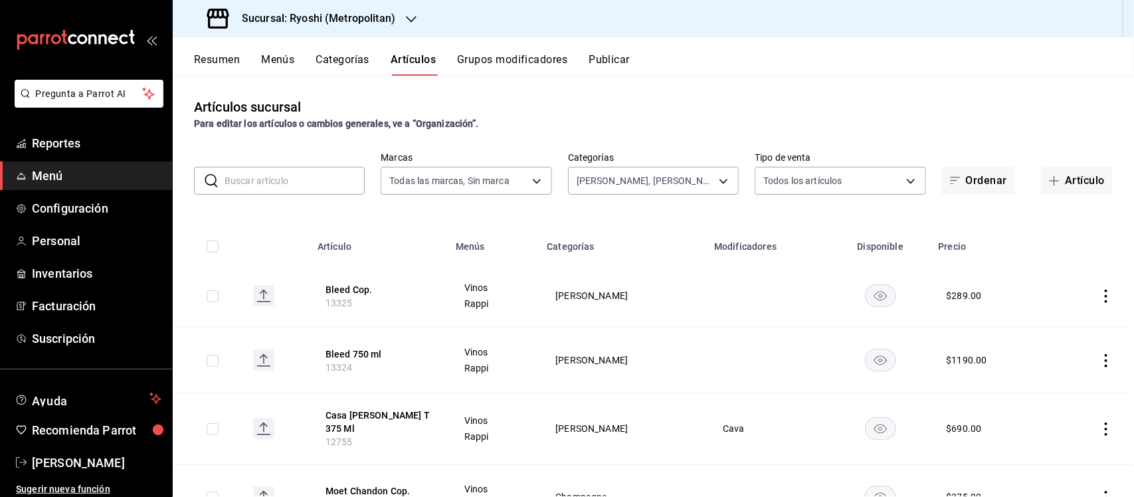
checkbox input "true"
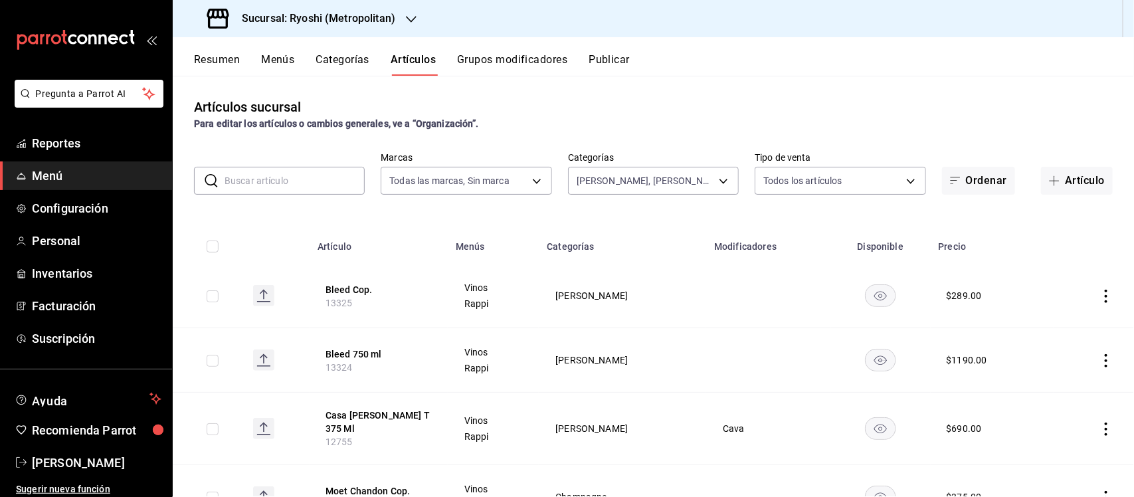
checkbox input "true"
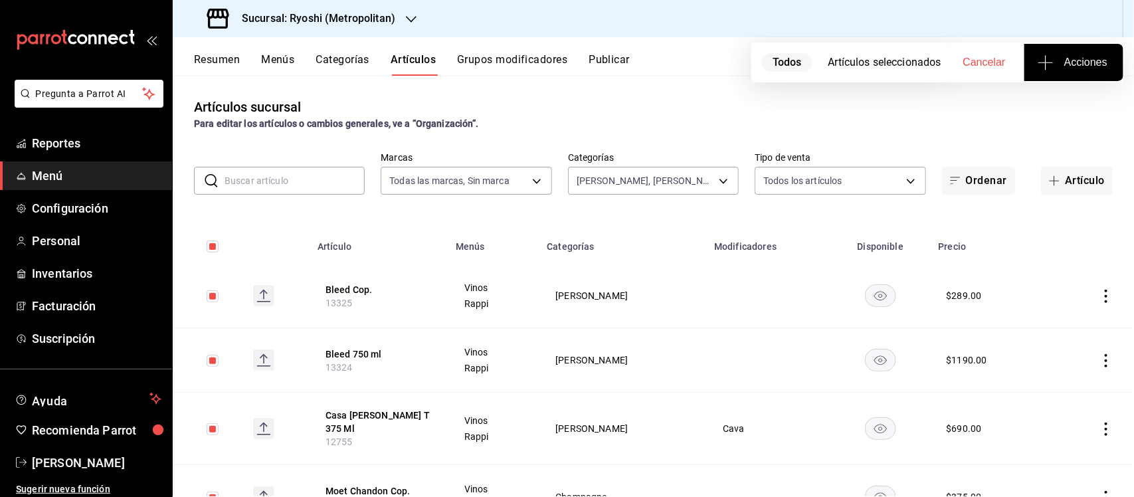
click at [1067, 66] on span "Acciones" at bounding box center [1074, 62] width 67 height 16
click at [1081, 108] on span "Agregar tipo" at bounding box center [1074, 104] width 78 height 14
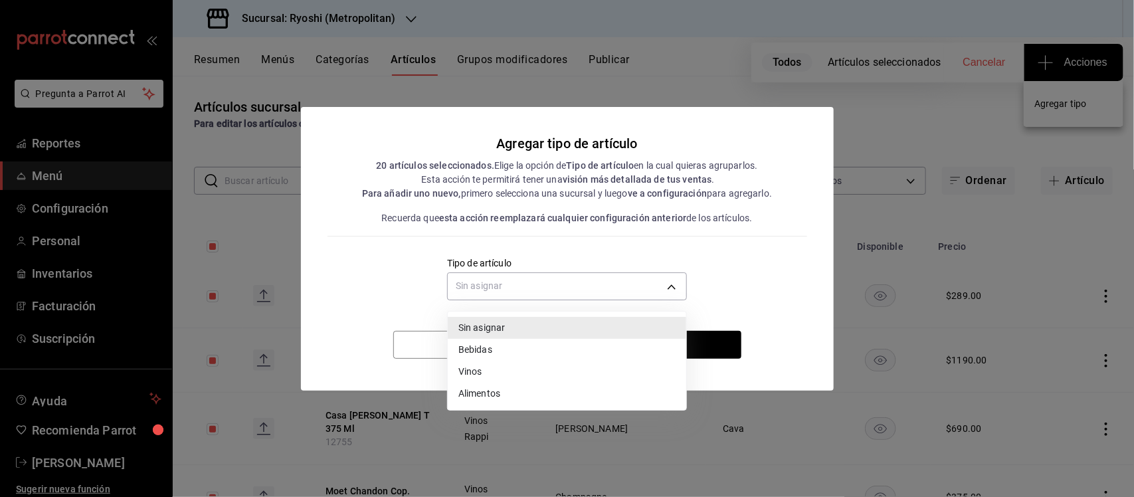
drag, startPoint x: 534, startPoint y: 286, endPoint x: 533, endPoint y: 317, distance: 31.2
click at [535, 286] on body "Pregunta a Parrot AI Reportes Menú Configuración Personal Inventarios Facturaci…" at bounding box center [567, 248] width 1134 height 497
click at [486, 374] on li "Vinos" at bounding box center [567, 372] width 239 height 22
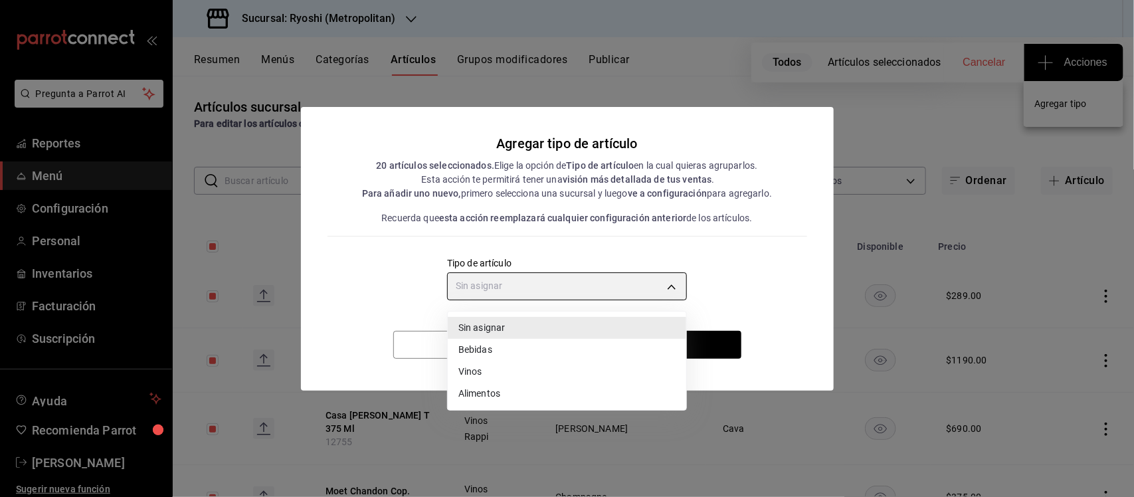
type input "e1bdedcf-fa1f-443e-b5b9-5cb10ad40228"
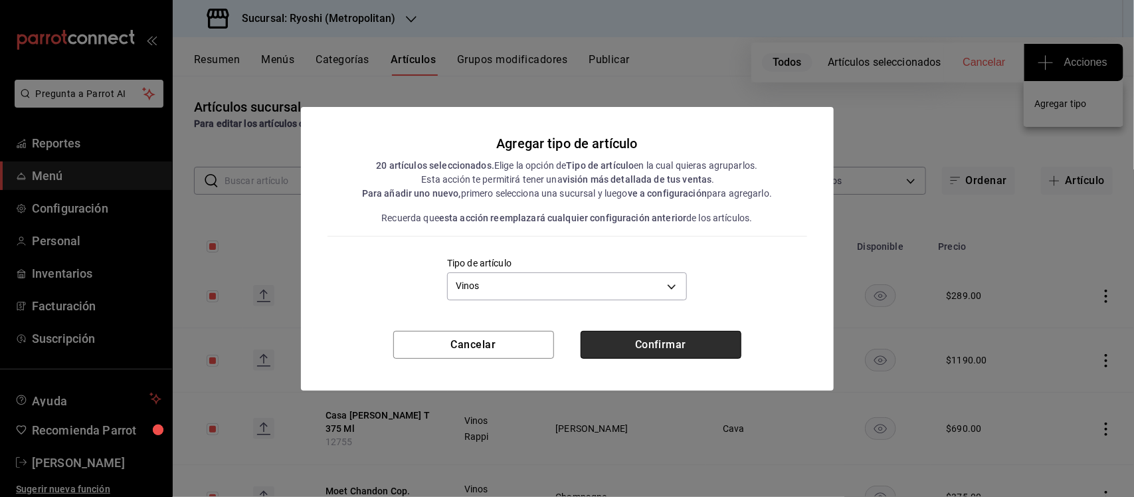
click at [649, 343] on button "Confirmar" at bounding box center [661, 345] width 161 height 28
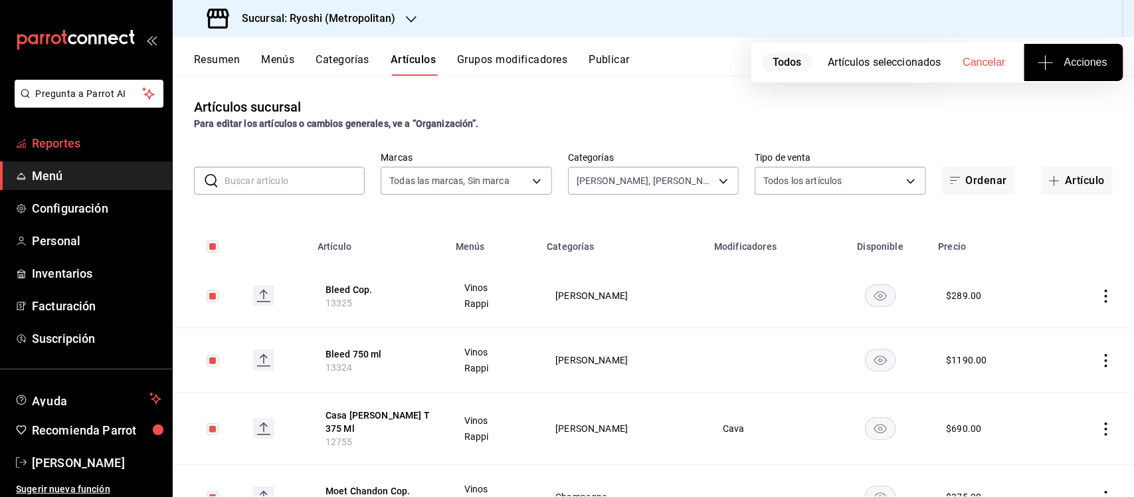
click at [54, 136] on span "Reportes" at bounding box center [97, 143] width 130 height 18
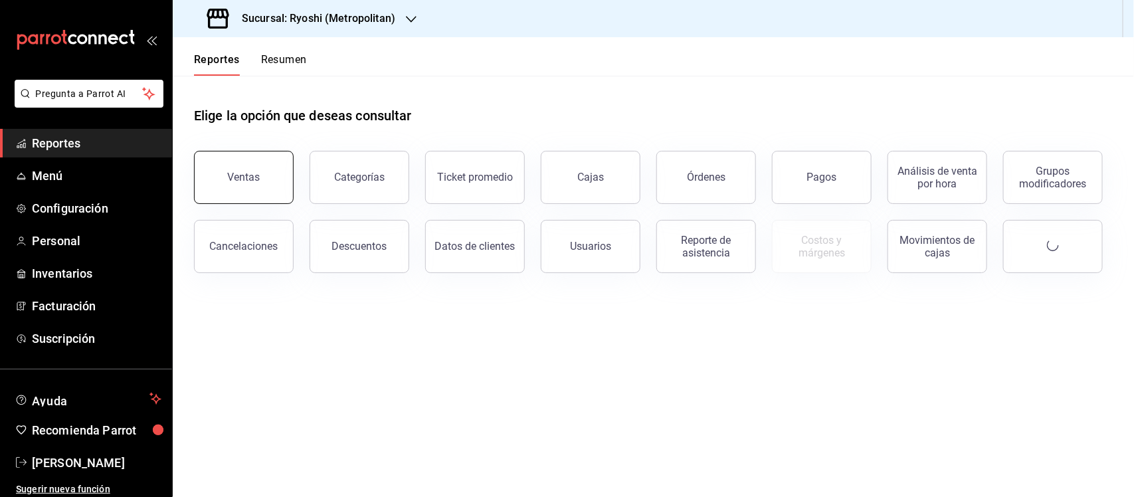
click at [237, 174] on div "Ventas" at bounding box center [244, 177] width 33 height 13
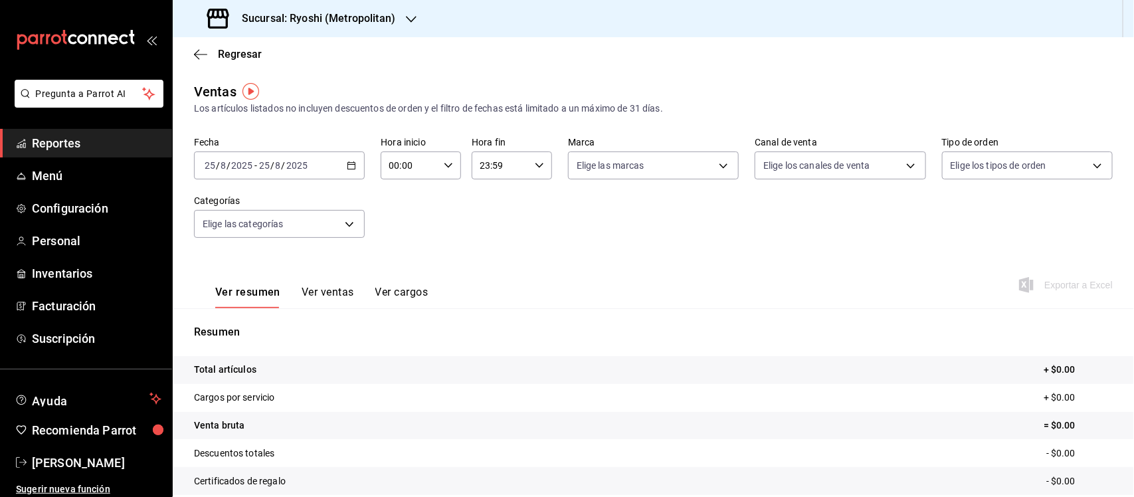
click at [347, 161] on icon "button" at bounding box center [351, 165] width 9 height 9
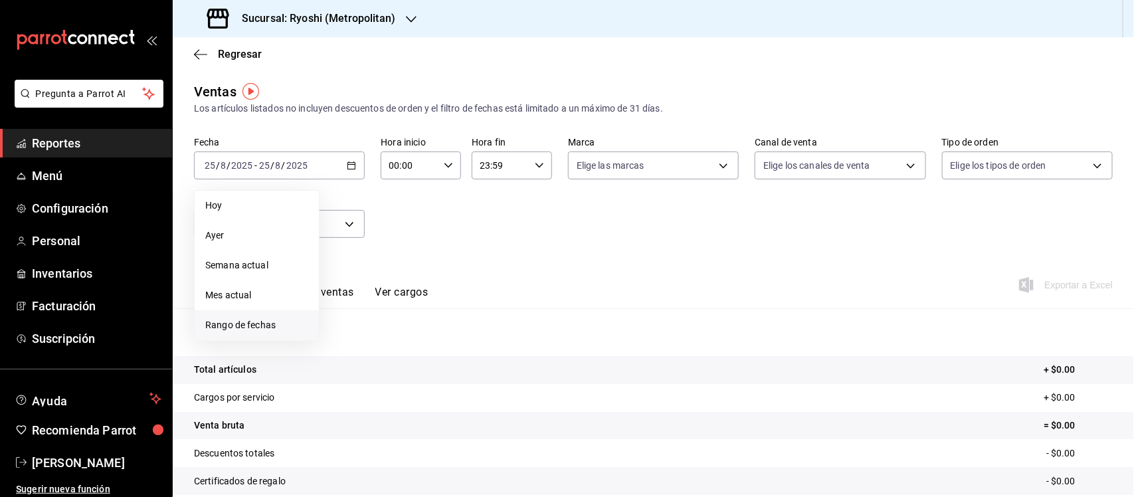
click at [223, 322] on span "Rango de fechas" at bounding box center [256, 325] width 103 height 14
drag, startPoint x: 344, startPoint y: 342, endPoint x: 334, endPoint y: 370, distance: 29.2
click at [343, 348] on button "18" at bounding box center [347, 342] width 23 height 24
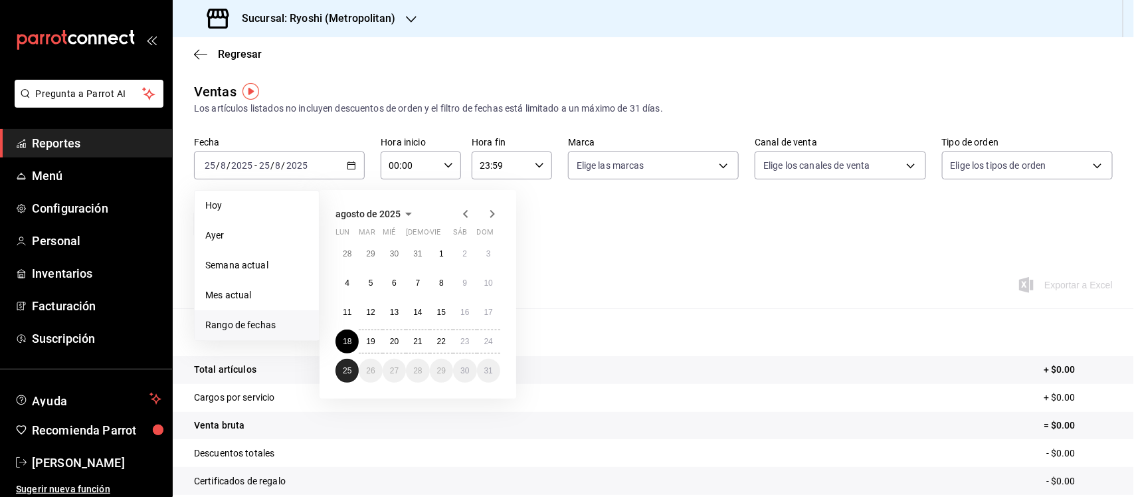
click at [343, 374] on abbr "25" at bounding box center [347, 370] width 9 height 9
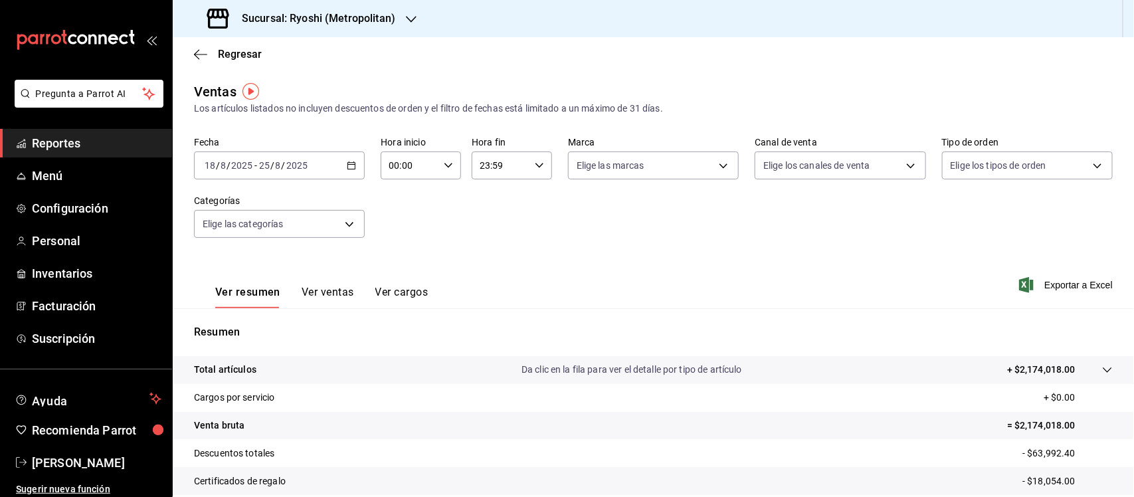
click at [1103, 370] on icon at bounding box center [1108, 370] width 11 height 11
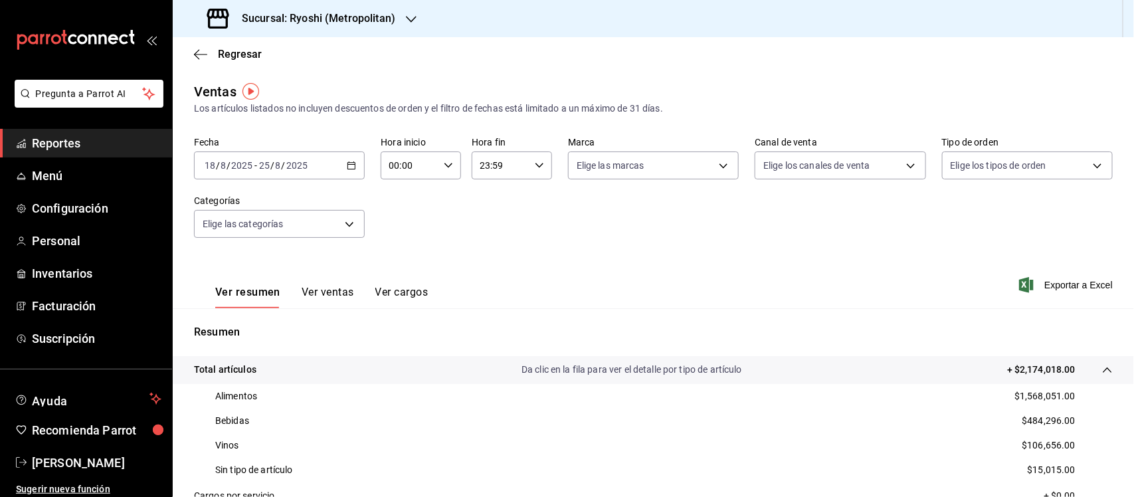
click at [544, 445] on div "Vinos $106,656.00" at bounding box center [653, 445] width 919 height 25
drag, startPoint x: 223, startPoint y: 447, endPoint x: 1091, endPoint y: 445, distance: 868.0
click at [1091, 445] on div "Vinos $106,656.00" at bounding box center [653, 445] width 919 height 25
drag, startPoint x: 1018, startPoint y: 472, endPoint x: 1077, endPoint y: 472, distance: 58.5
click at [1077, 472] on div "Sin tipo de artículo $15,015.00" at bounding box center [653, 470] width 919 height 25
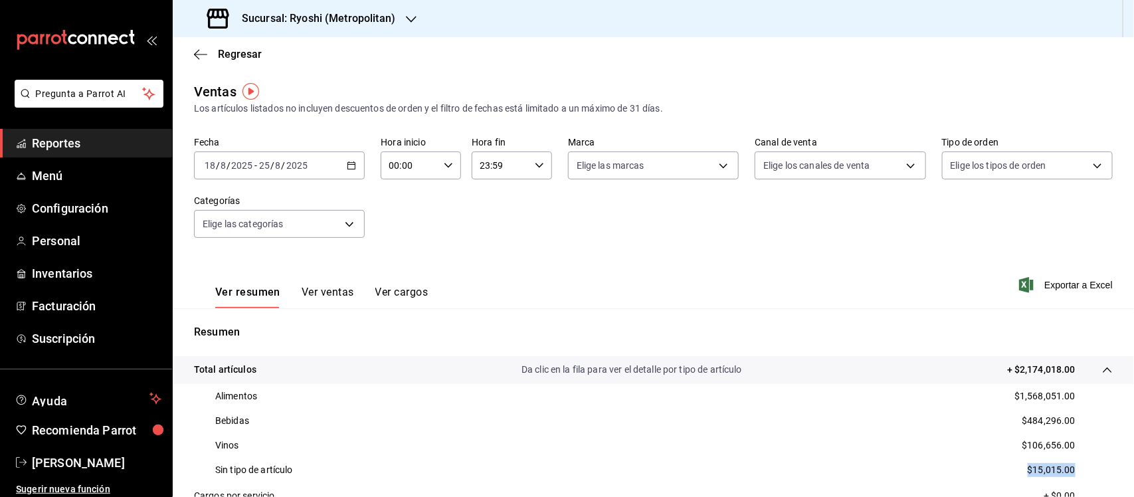
click at [324, 288] on button "Ver ventas" at bounding box center [328, 297] width 53 height 23
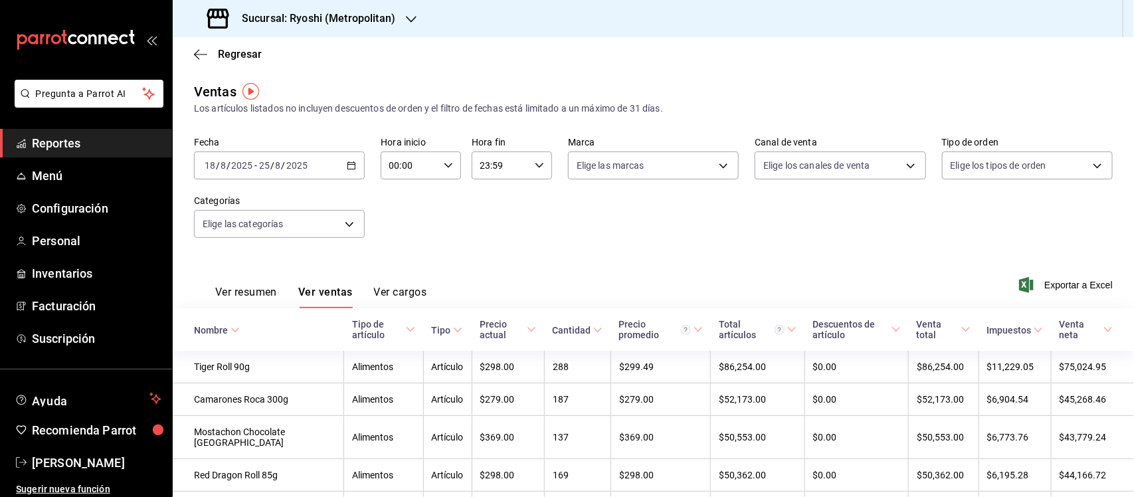
click at [1057, 280] on span "Exportar a Excel" at bounding box center [1067, 285] width 91 height 16
click at [51, 171] on span "Menú" at bounding box center [97, 176] width 130 height 18
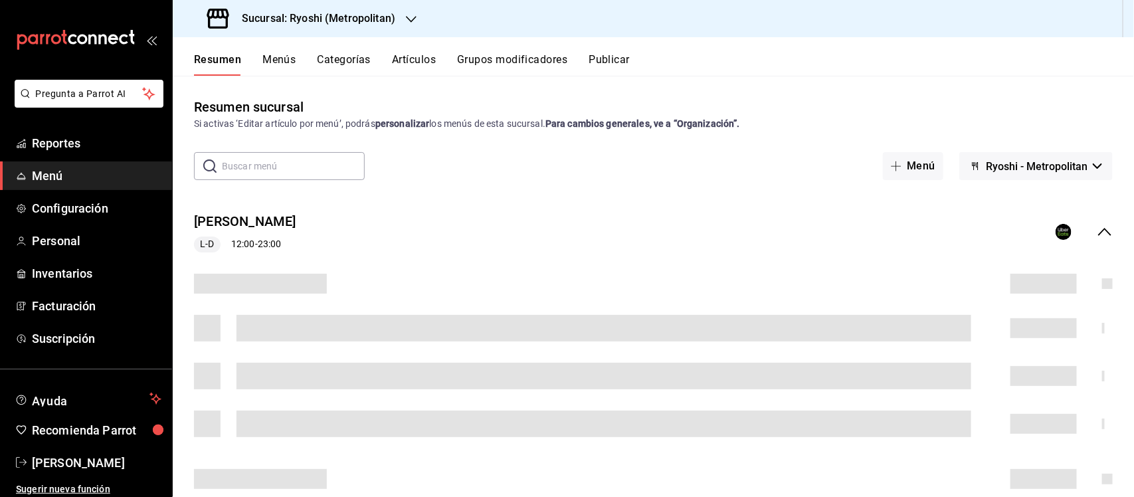
click at [407, 58] on button "Artículos" at bounding box center [414, 64] width 44 height 23
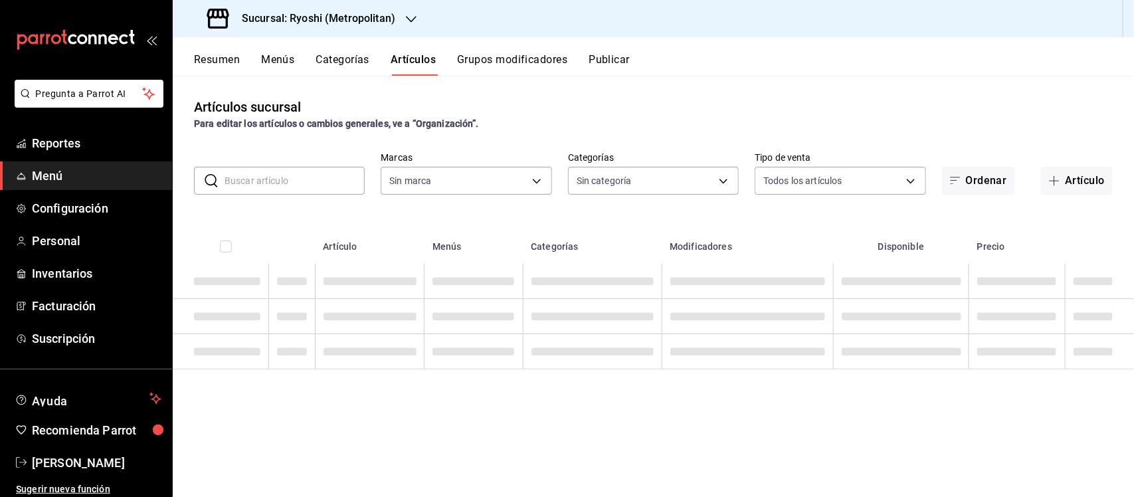
type input "afd8f7e0-6441-4225-b079-3ecb6f1759bb,a0f13850-a6cf-4674-87cd-ec670d2b59b9"
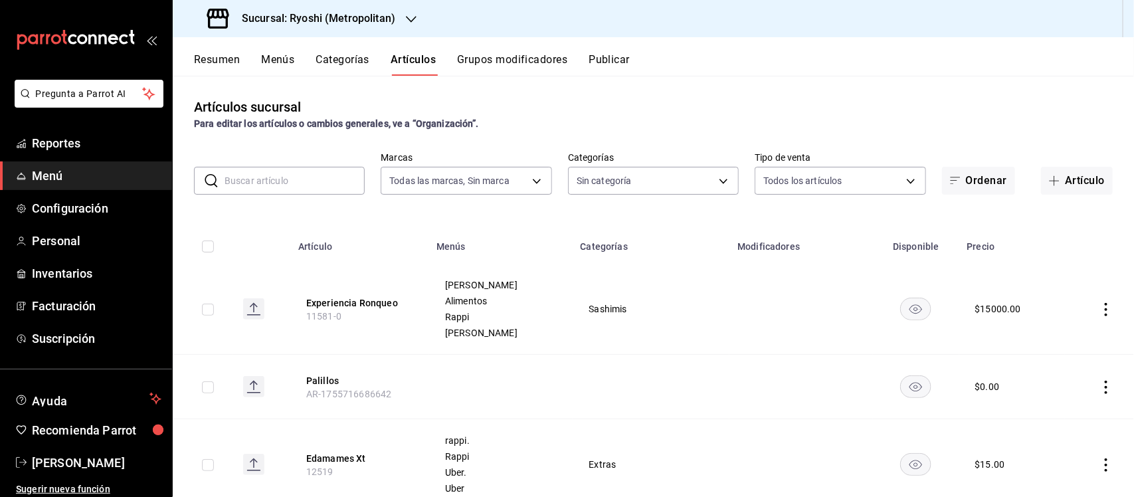
type input "feb80afa-84ca-40b4-b595-bfbaac699c32,812aad81-9313-4289-adaa-71f0113c50cb,f2911…"
click at [323, 185] on input "text" at bounding box center [295, 180] width 140 height 27
click at [899, 61] on div "Resumen Menús Categorías Artículos Grupos modificadores Publicar" at bounding box center [664, 64] width 940 height 23
click at [213, 312] on input "checkbox" at bounding box center [208, 310] width 12 height 12
checkbox input "true"
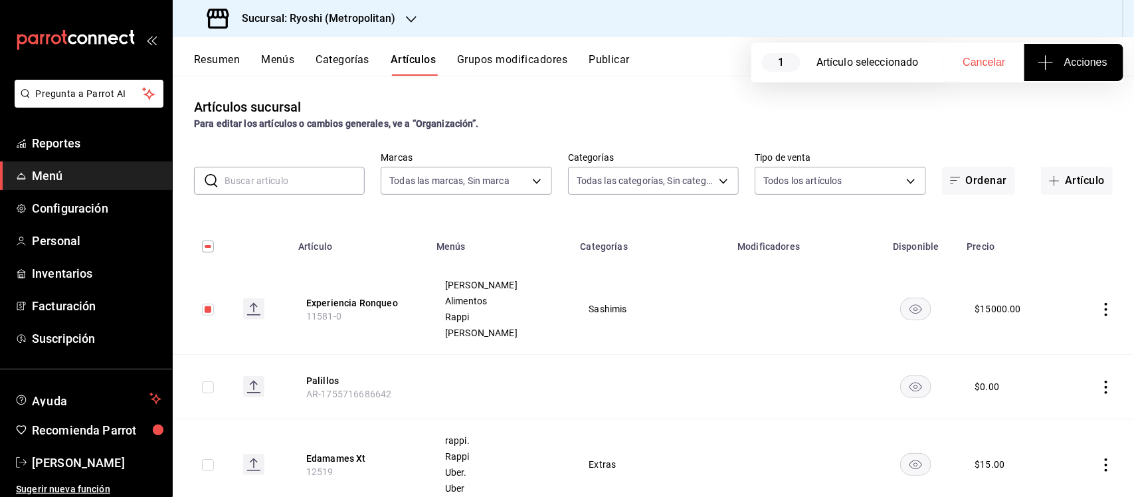
click at [1065, 53] on button "Acciones" at bounding box center [1074, 62] width 99 height 37
click at [1068, 106] on span "Agregar tipo" at bounding box center [1074, 104] width 78 height 14
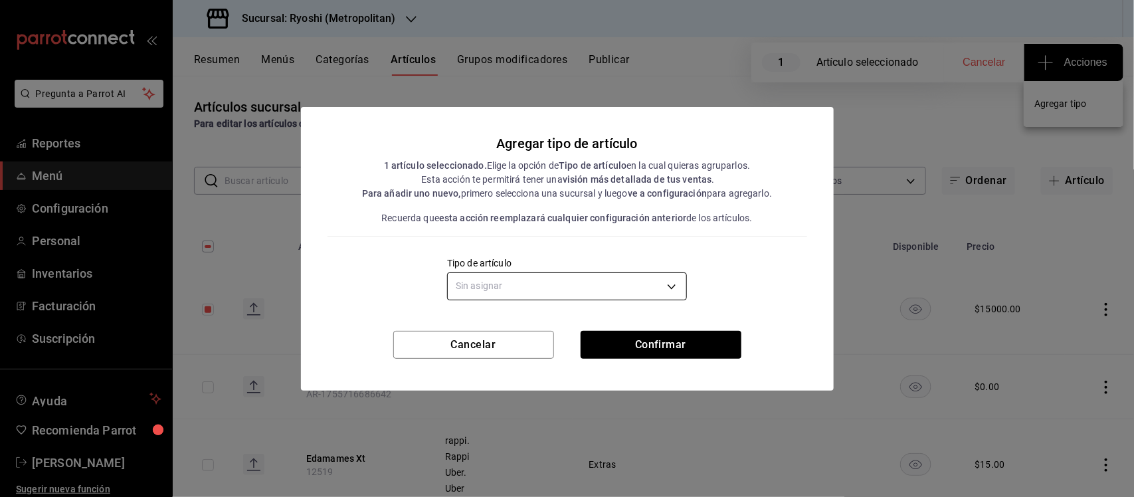
click at [592, 280] on body "Pregunta a Parrot AI Reportes Menú Configuración Personal Inventarios Facturaci…" at bounding box center [567, 248] width 1134 height 497
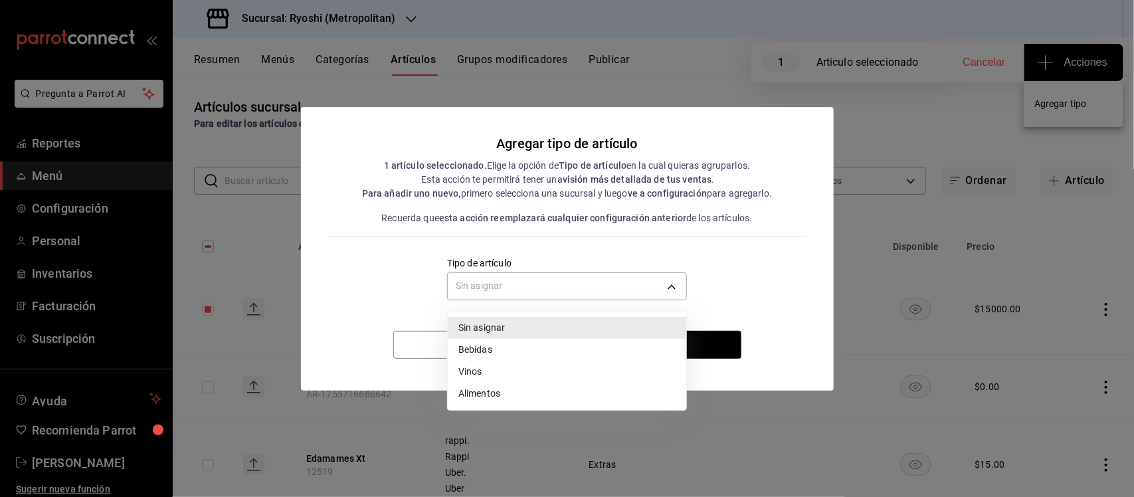
click at [490, 392] on li "Alimentos" at bounding box center [567, 394] width 239 height 22
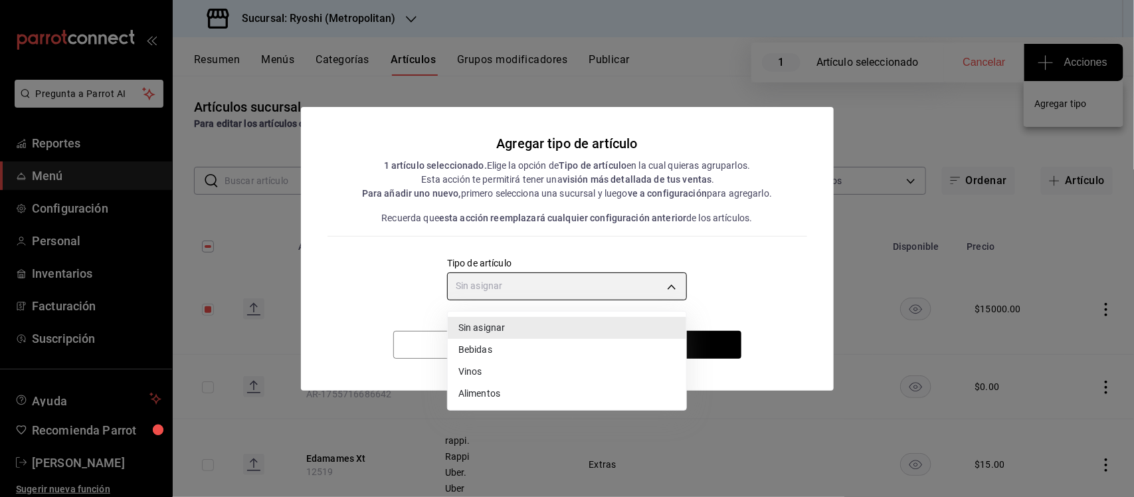
type input "a9c5c5d7-09f7-4d61-88a6-a13d33eec0fd"
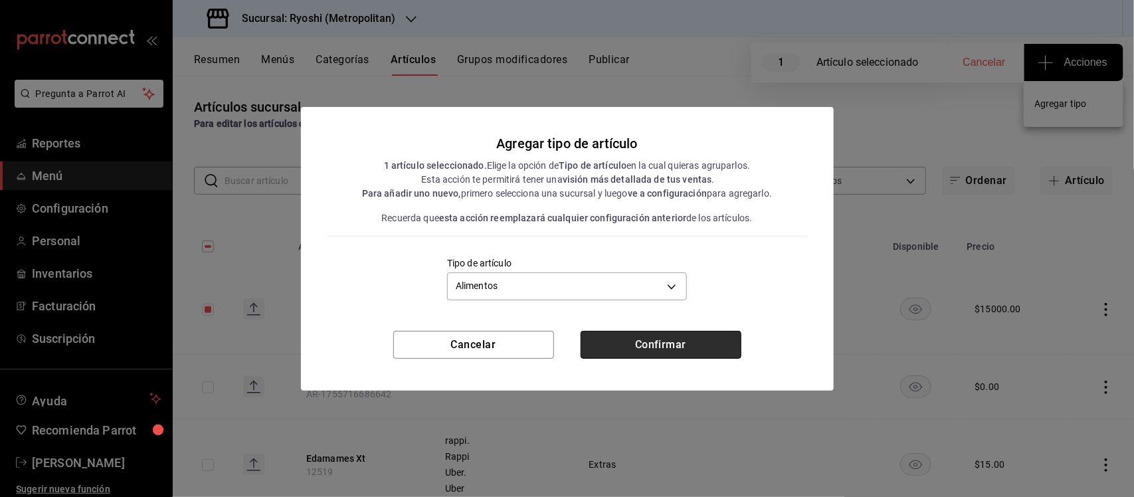
click at [675, 350] on button "Confirmar" at bounding box center [661, 345] width 161 height 28
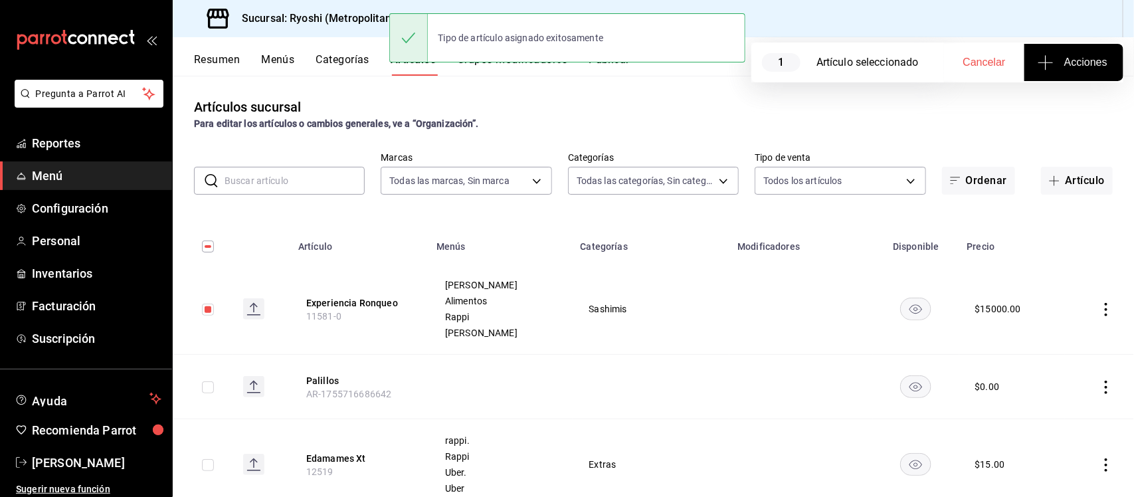
click at [284, 167] on input "text" at bounding box center [295, 180] width 140 height 27
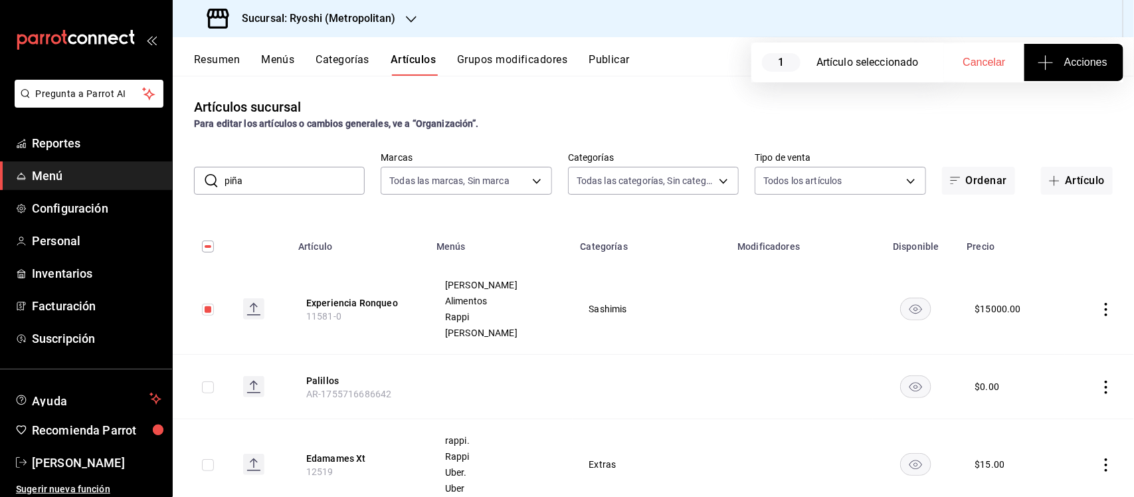
type input "piña"
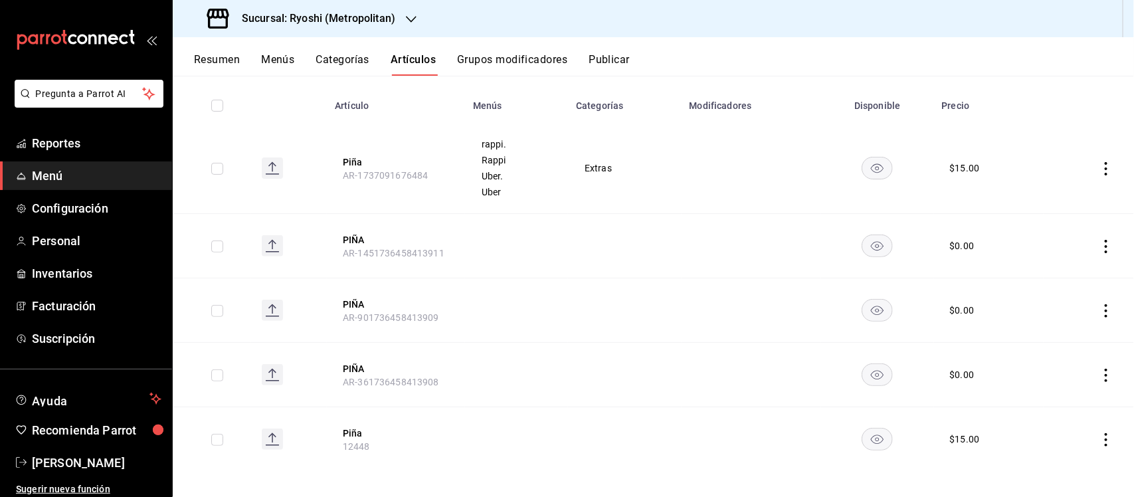
scroll to position [148, 0]
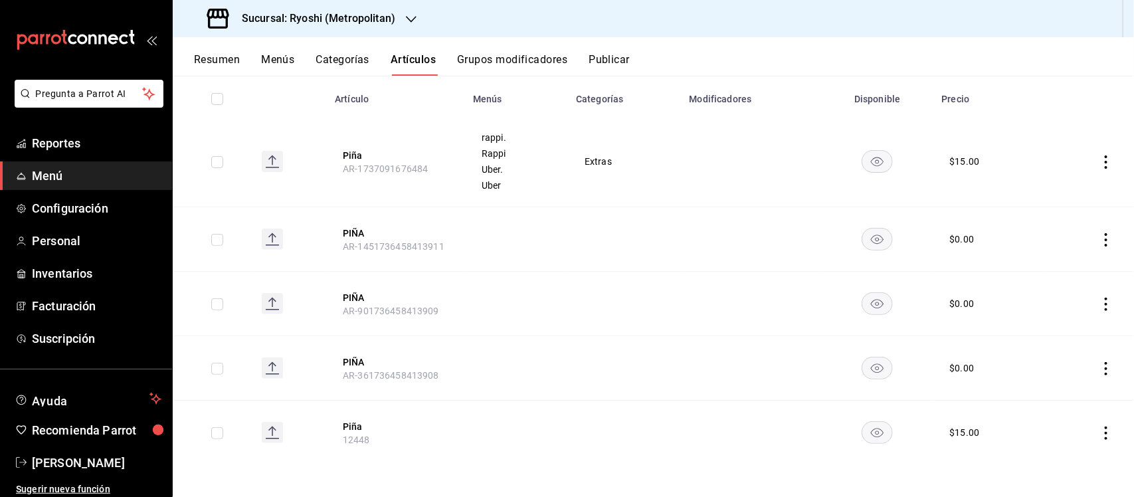
click at [217, 98] on input "checkbox" at bounding box center [217, 99] width 12 height 12
checkbox input "true"
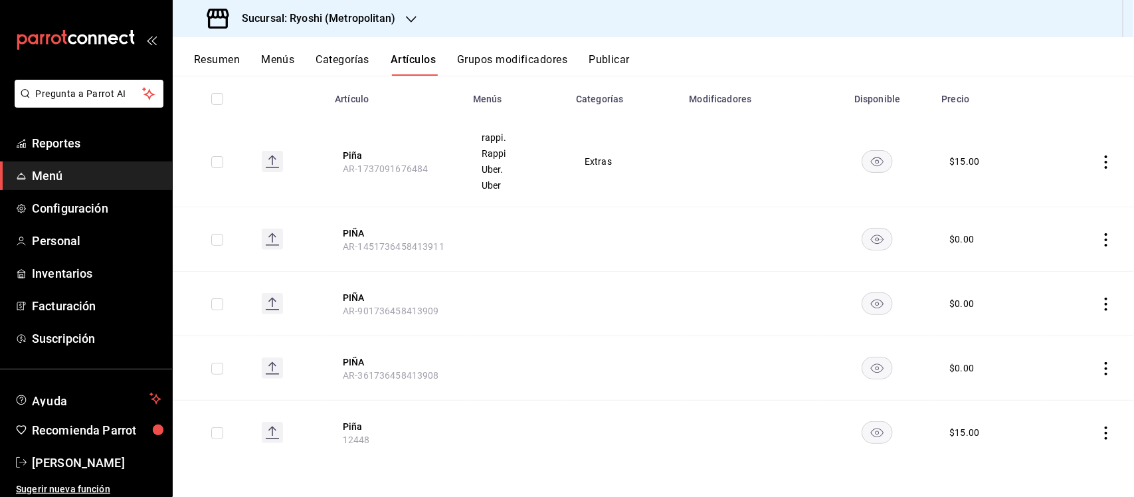
checkbox input "true"
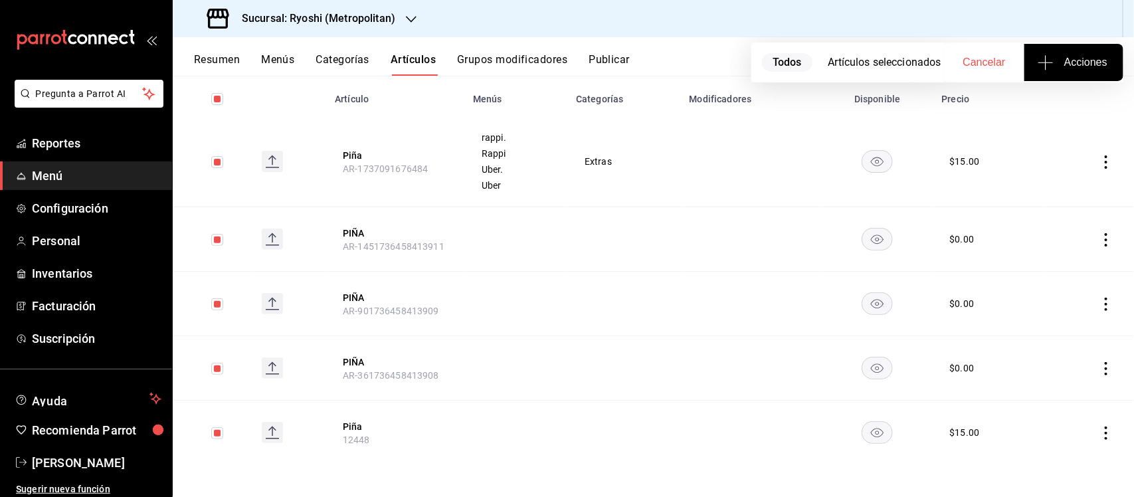
click at [1099, 65] on span "Acciones" at bounding box center [1074, 62] width 67 height 16
click at [1059, 105] on span "Agregar tipo" at bounding box center [1074, 104] width 78 height 14
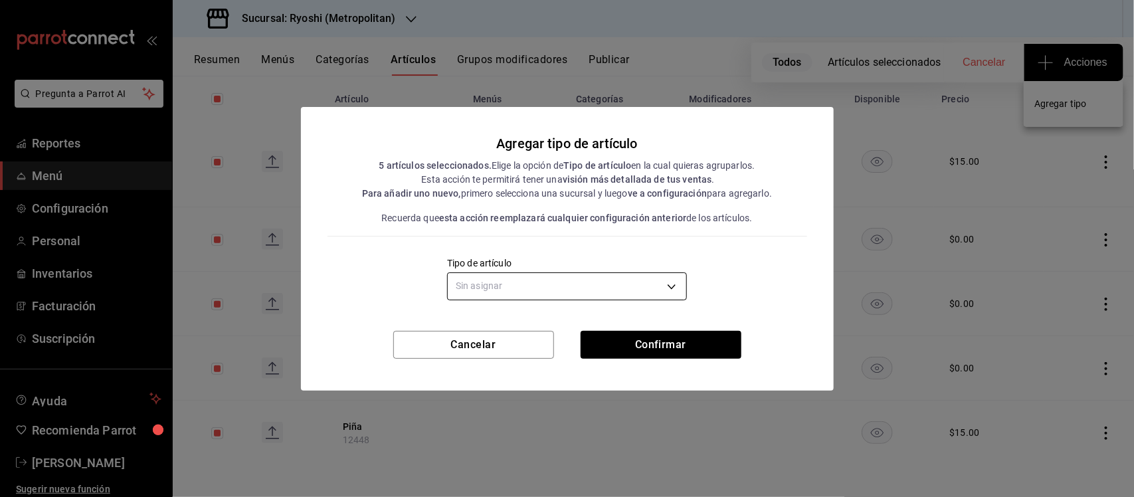
click at [661, 281] on body "Pregunta a Parrot AI Reportes Menú Configuración Personal Inventarios Facturaci…" at bounding box center [567, 248] width 1134 height 497
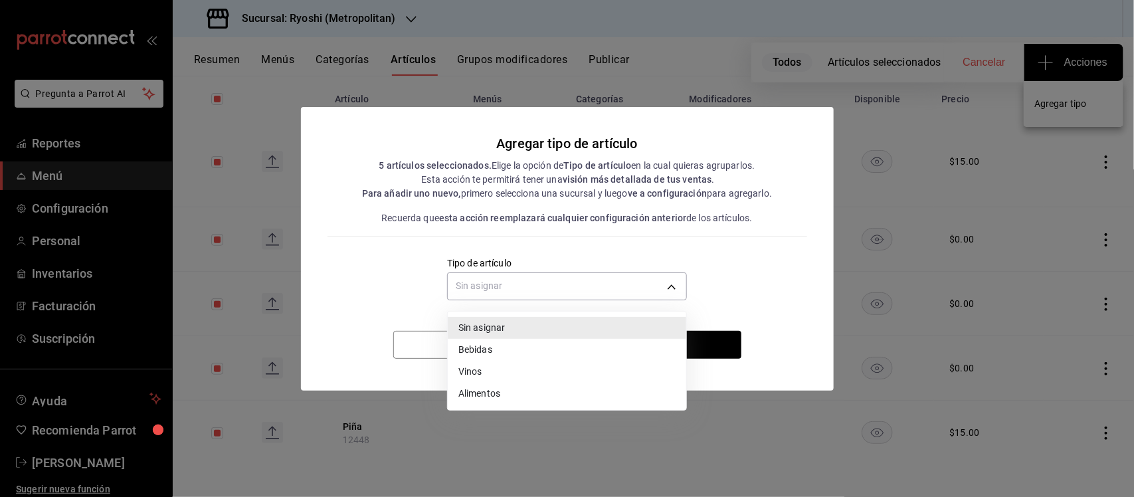
click at [483, 393] on li "Alimentos" at bounding box center [567, 394] width 239 height 22
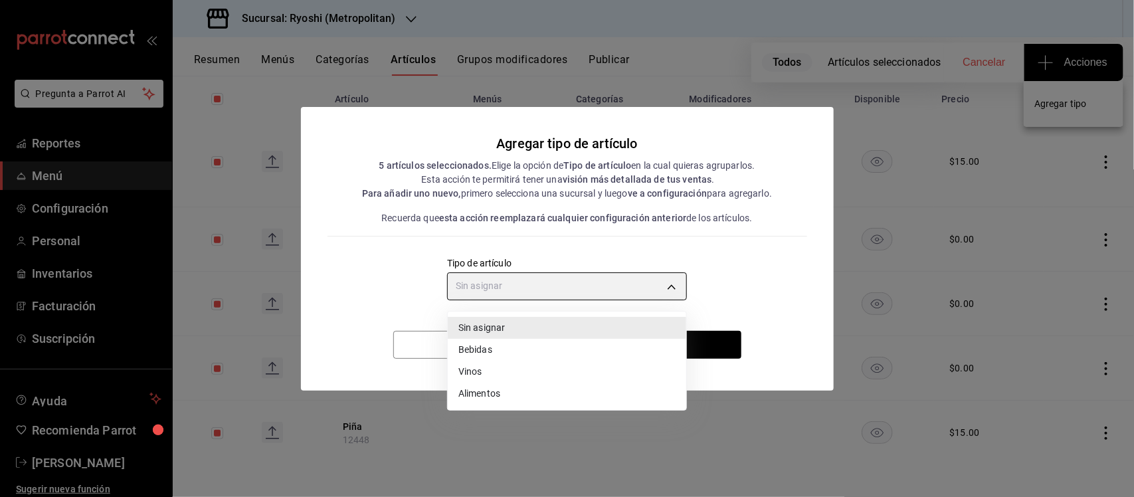
type input "a9c5c5d7-09f7-4d61-88a6-a13d33eec0fd"
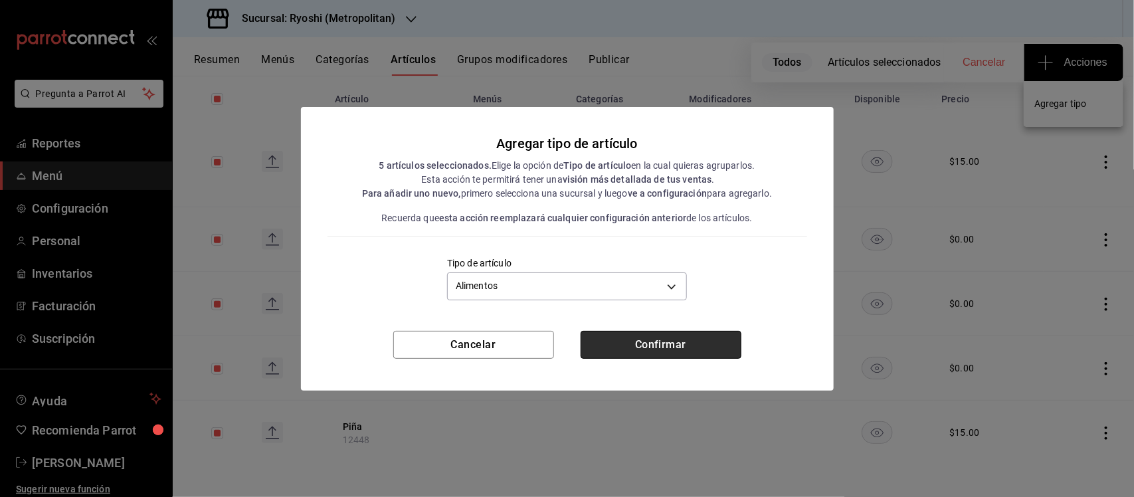
click at [675, 344] on button "Confirmar" at bounding box center [661, 345] width 161 height 28
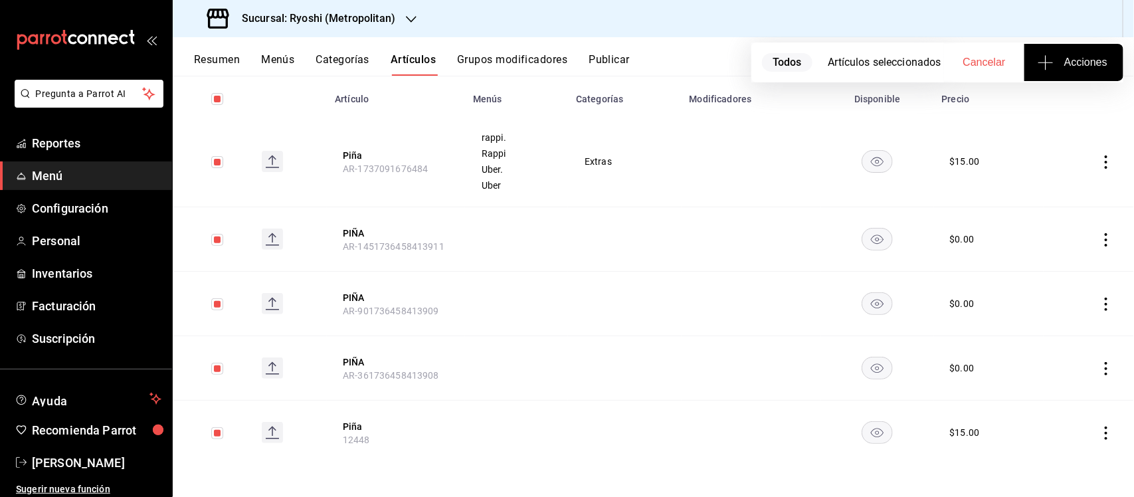
click at [459, 18] on div "Sucursal: Ryoshi (Metropolitan)" at bounding box center [654, 18] width 962 height 37
click at [500, 21] on div "Sucursal: Ryoshi (Metropolitan)" at bounding box center [654, 18] width 962 height 37
click at [412, 15] on icon "button" at bounding box center [411, 19] width 11 height 11
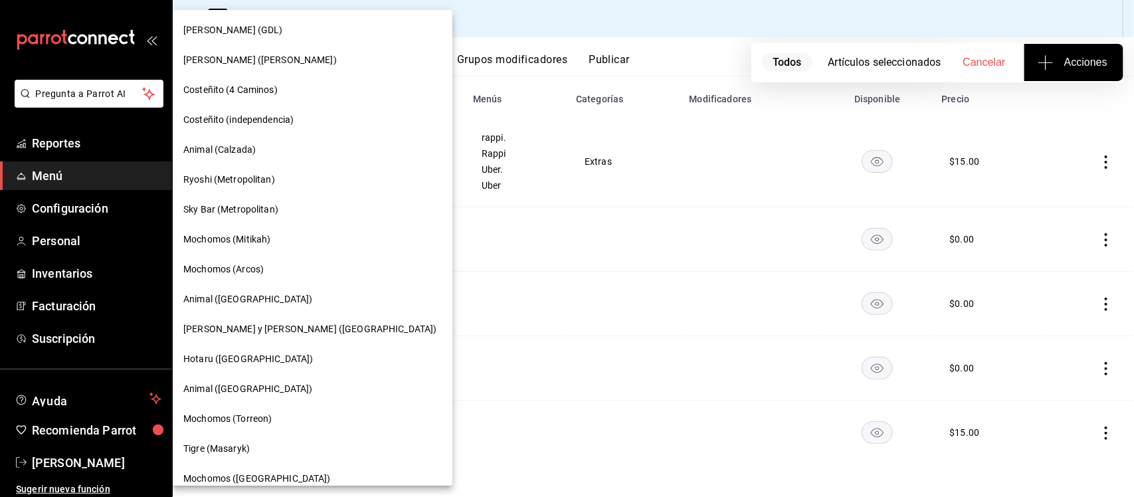
click at [574, 30] on div at bounding box center [567, 248] width 1134 height 497
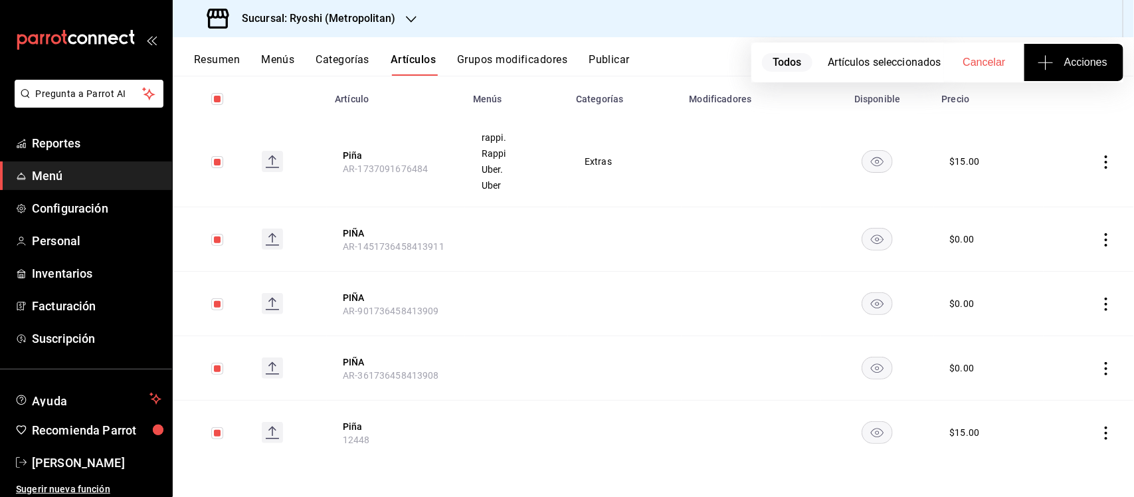
click at [350, 25] on h3 "Sucursal: Ryoshi (Metropolitan)" at bounding box center [313, 19] width 164 height 16
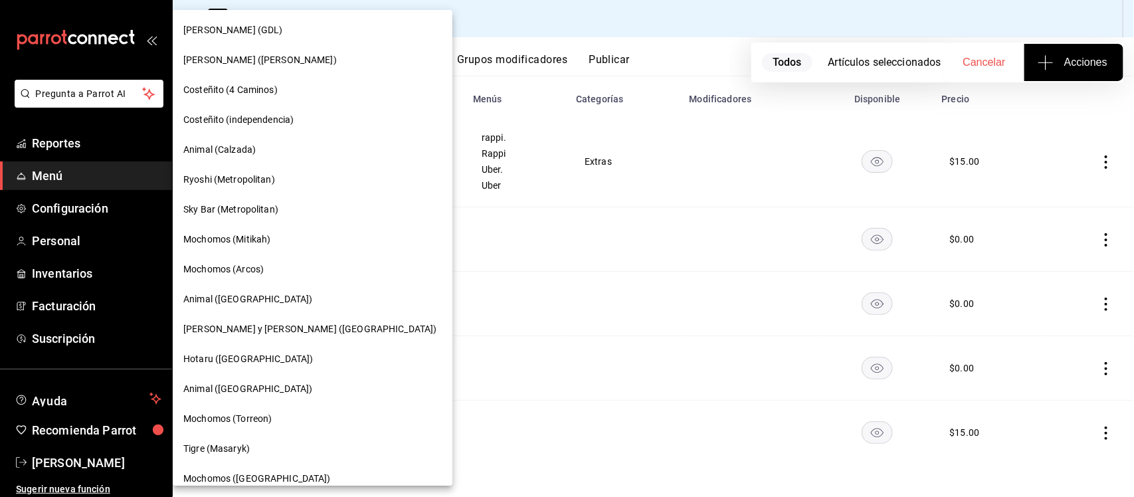
click at [274, 241] on div "Mochomos (Mitikah)" at bounding box center [312, 240] width 259 height 14
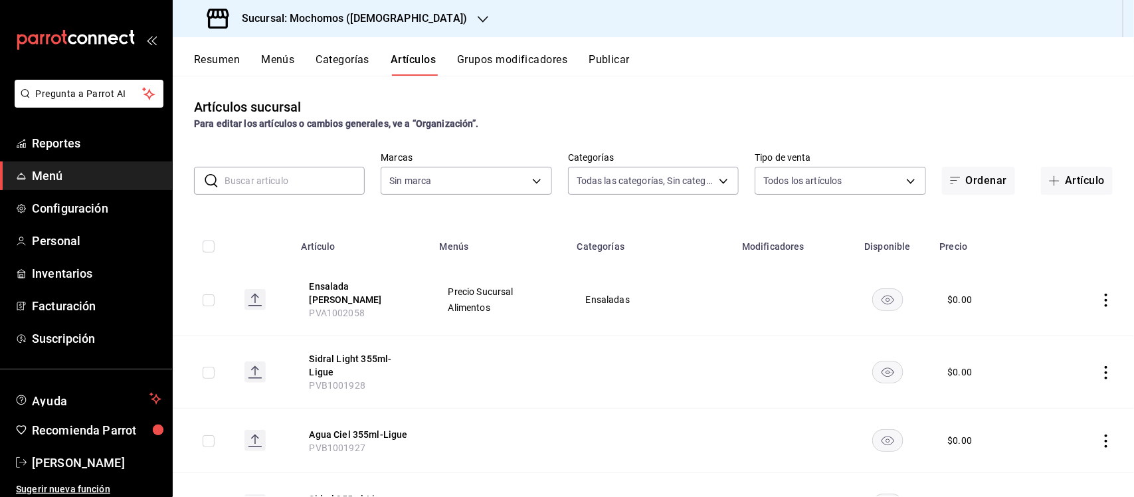
type input "2f35be6f-ff15-4940-b385-314360a5d00c,4e108ac5-71ad-4fe3-83dd-65cb98b4ff2e,7ee7a…"
type input "d0e5f648-281b-433d-bf08-9501e0541b8c"
click at [276, 54] on button "Menús" at bounding box center [277, 64] width 33 height 23
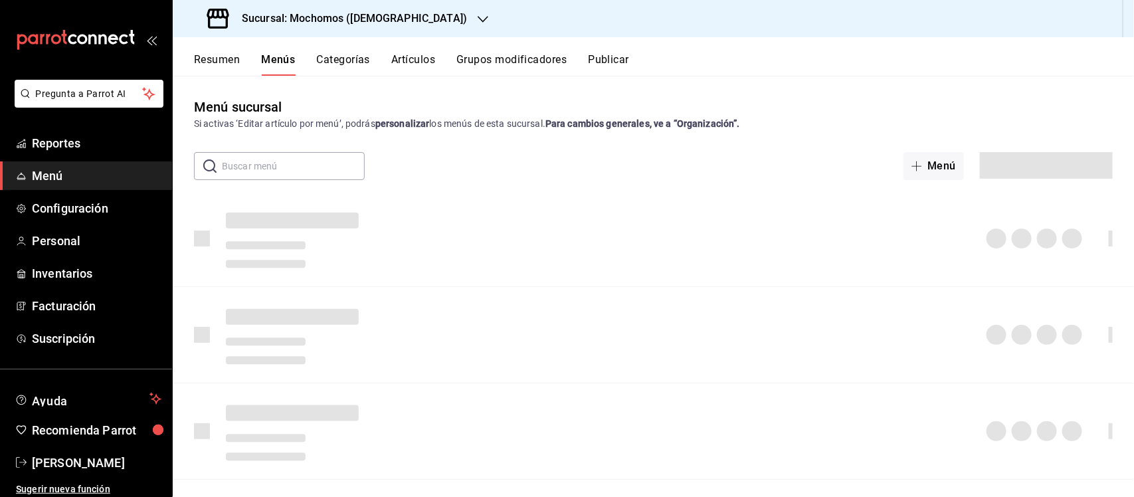
click at [208, 54] on button "Resumen" at bounding box center [217, 64] width 46 height 23
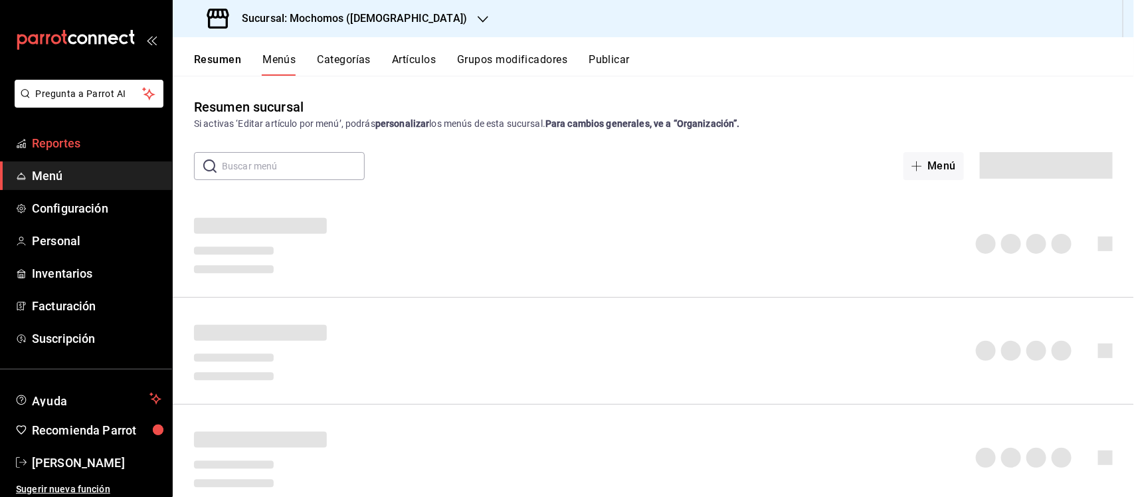
click at [44, 146] on span "Reportes" at bounding box center [97, 143] width 130 height 18
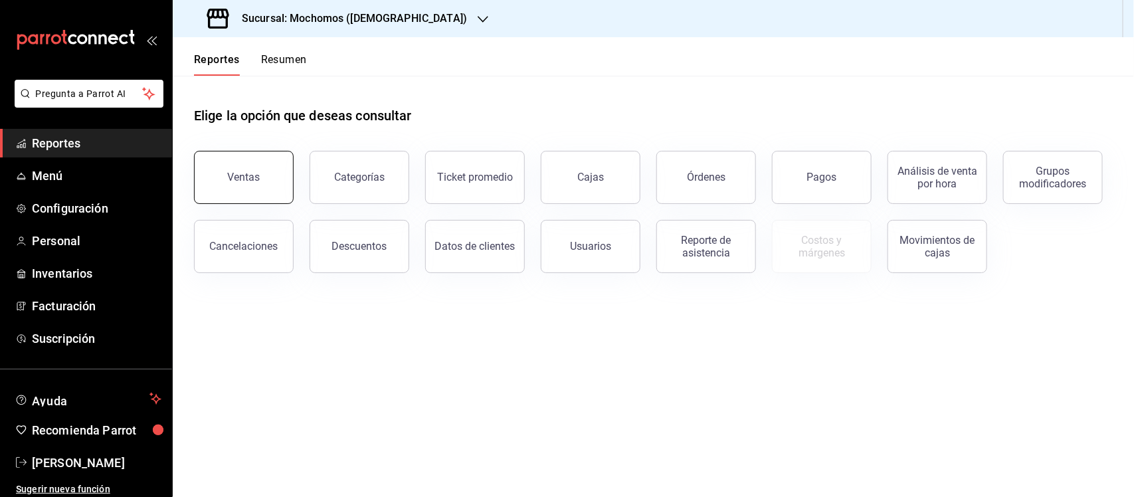
click at [284, 185] on button "Ventas" at bounding box center [244, 177] width 100 height 53
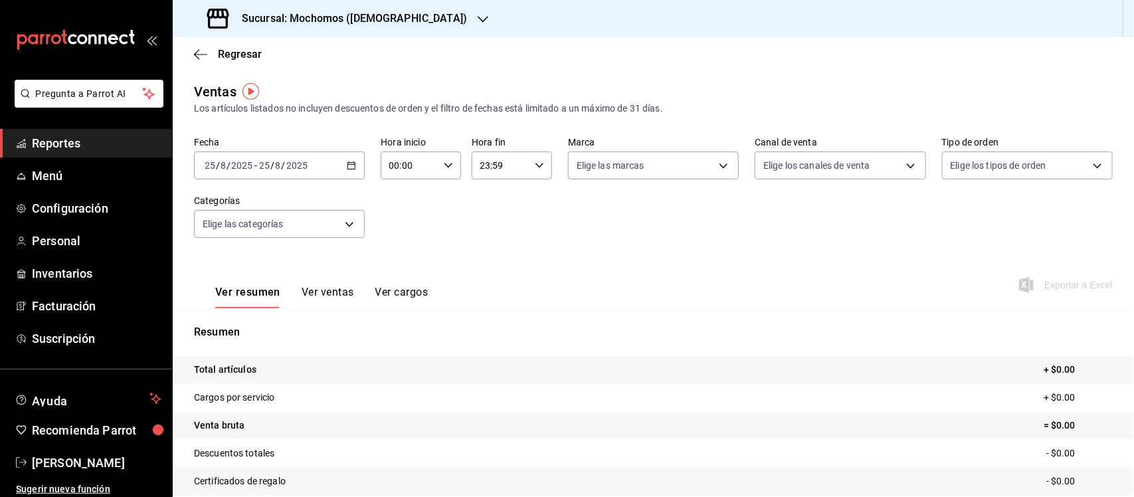
click at [356, 163] on div "[DATE] [DATE] - [DATE] [DATE]" at bounding box center [279, 166] width 171 height 28
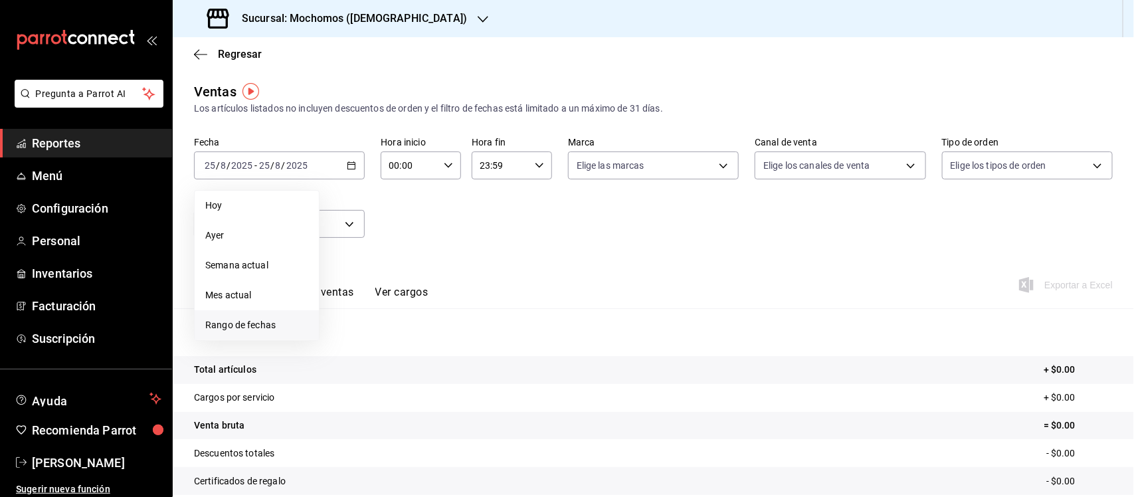
click at [253, 326] on span "Rango de fechas" at bounding box center [256, 325] width 103 height 14
drag, startPoint x: 346, startPoint y: 344, endPoint x: 344, endPoint y: 351, distance: 7.6
click at [346, 346] on button "18" at bounding box center [347, 342] width 23 height 24
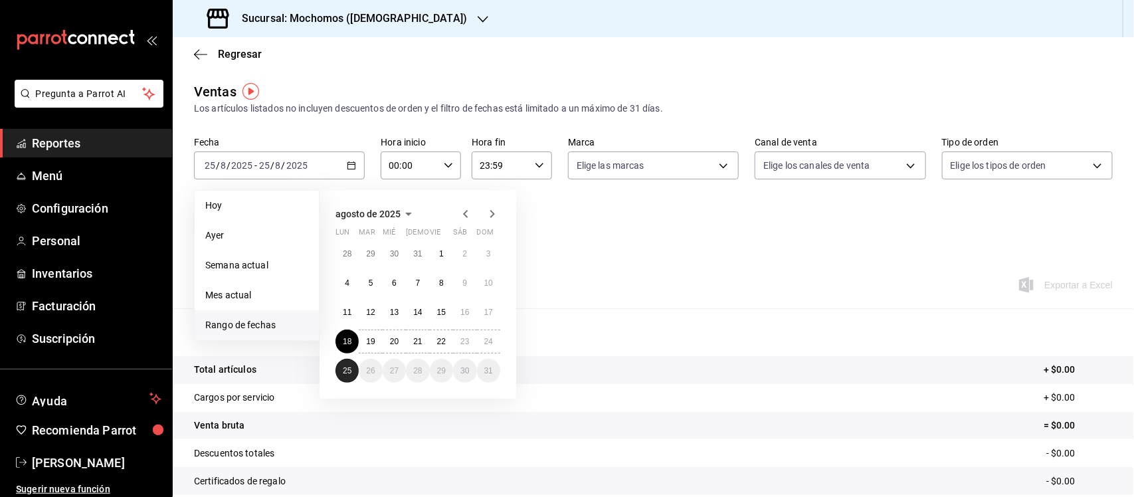
drag, startPoint x: 342, startPoint y: 373, endPoint x: 371, endPoint y: 339, distance: 44.3
click at [343, 373] on abbr "25" at bounding box center [347, 370] width 9 height 9
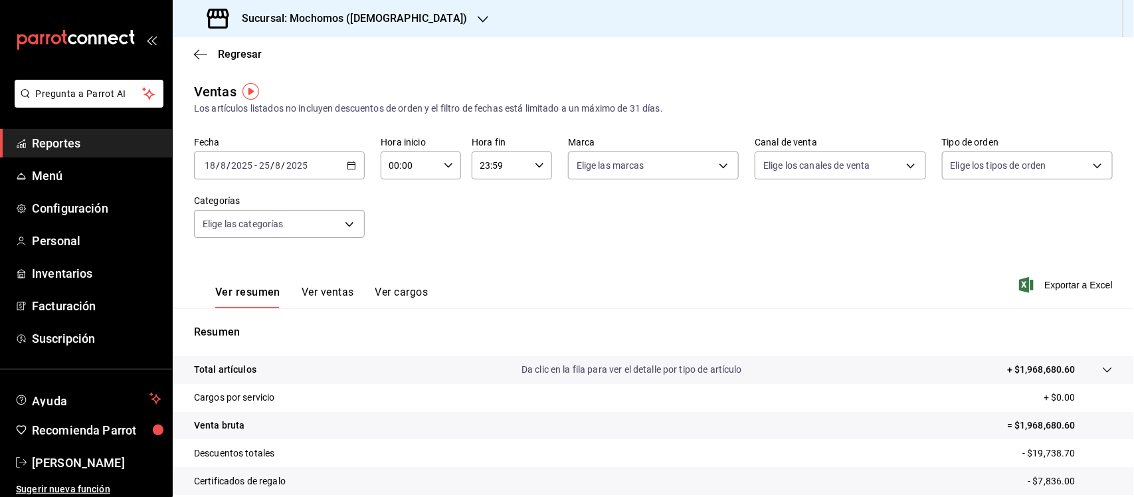
click at [1103, 368] on icon at bounding box center [1107, 370] width 9 height 5
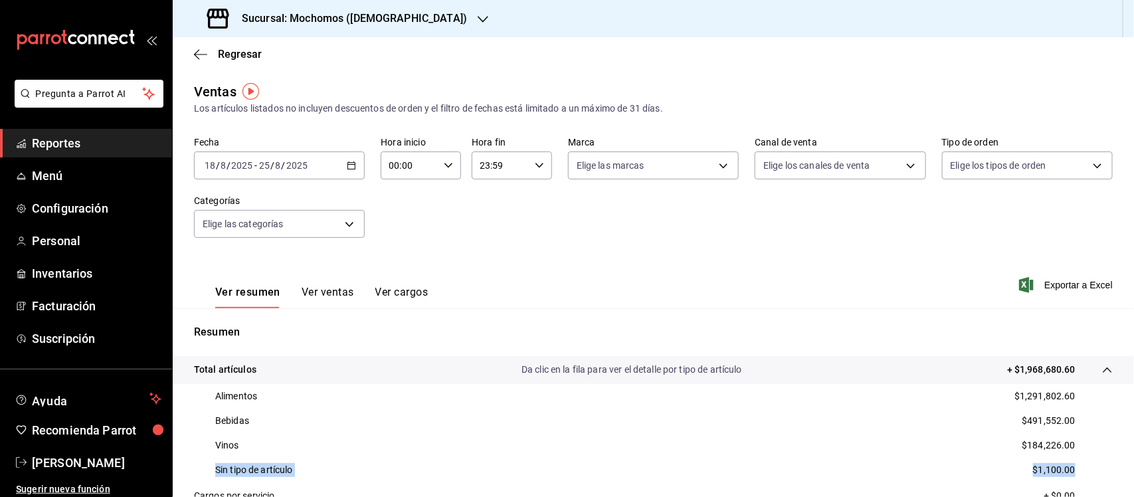
drag, startPoint x: 1071, startPoint y: 470, endPoint x: 198, endPoint y: 462, distance: 872.7
click at [198, 462] on div "Sin tipo de artículo $1,100.00" at bounding box center [653, 470] width 919 height 25
click at [1053, 283] on span "Exportar a Excel" at bounding box center [1067, 285] width 91 height 16
click at [58, 176] on span "Menú" at bounding box center [97, 176] width 130 height 18
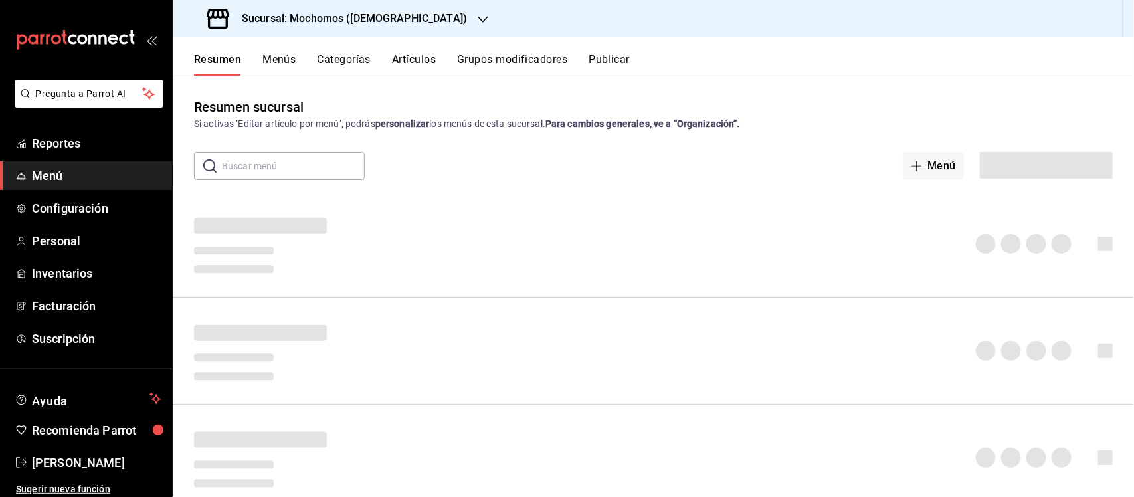
click at [423, 65] on button "Artículos" at bounding box center [414, 64] width 44 height 23
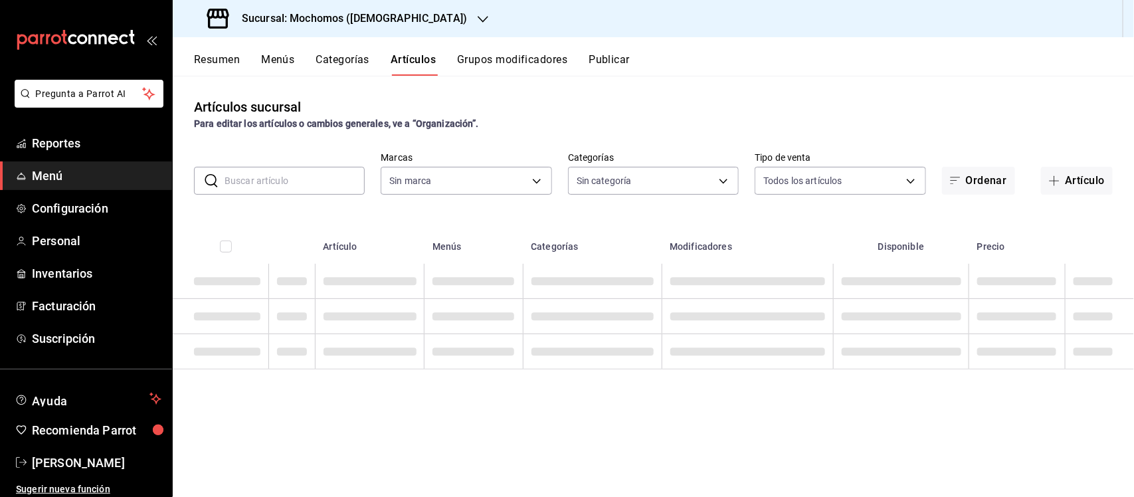
click at [277, 177] on input "text" at bounding box center [295, 180] width 140 height 27
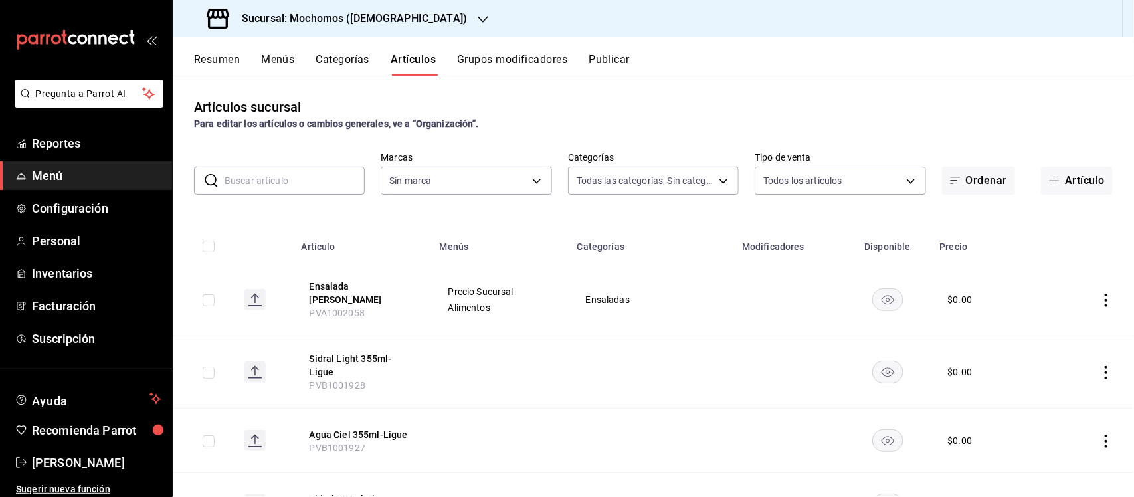
type input "2f35be6f-ff15-4940-b385-314360a5d00c,4e108ac5-71ad-4fe3-83dd-65cb98b4ff2e,7ee7a…"
type input "gorr"
type input "d0e5f648-281b-433d-bf08-9501e0541b8c"
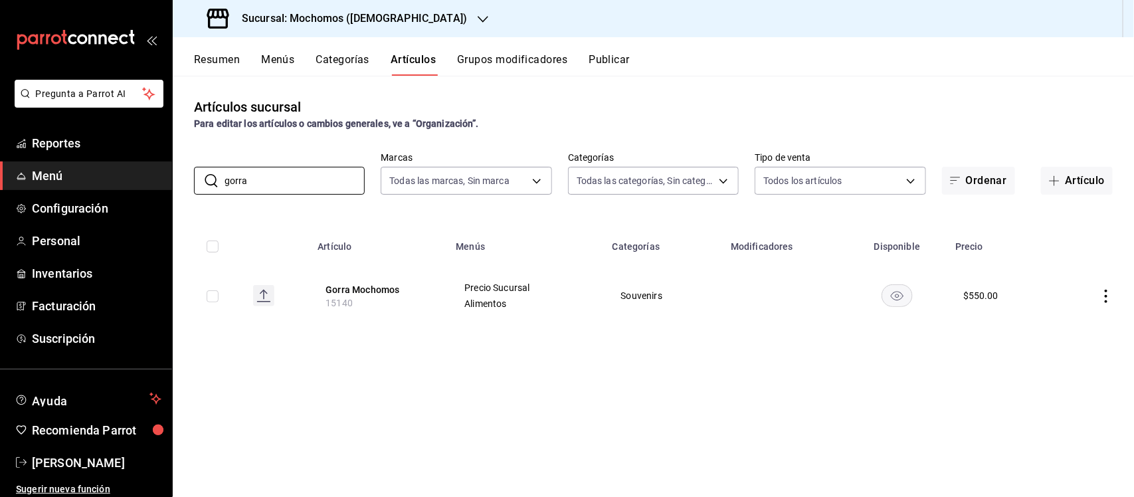
type input "gorra"
click at [209, 297] on input "checkbox" at bounding box center [213, 296] width 12 height 12
checkbox input "true"
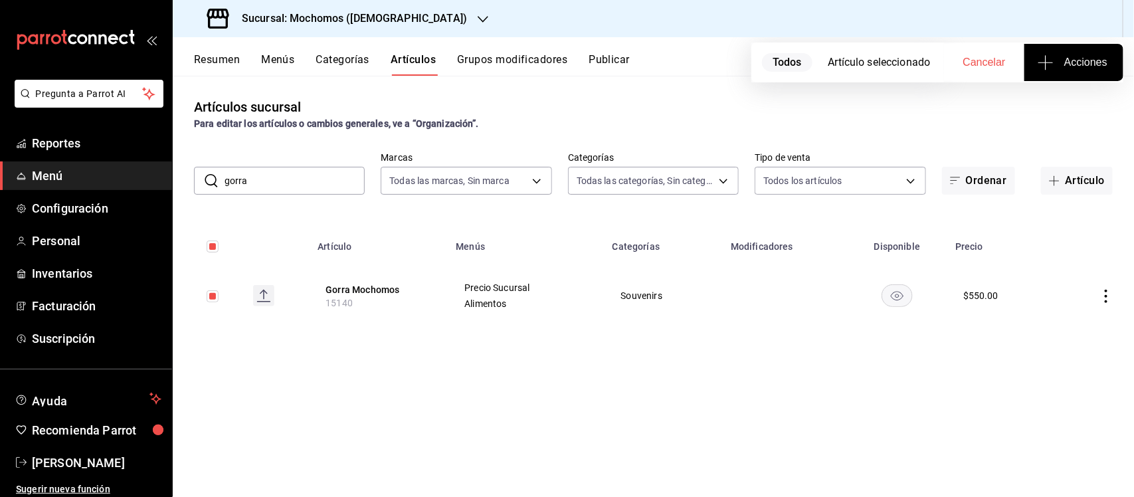
click at [1075, 56] on span "Acciones" at bounding box center [1074, 62] width 67 height 16
click at [1078, 110] on span "Agregar tipo" at bounding box center [1074, 104] width 78 height 14
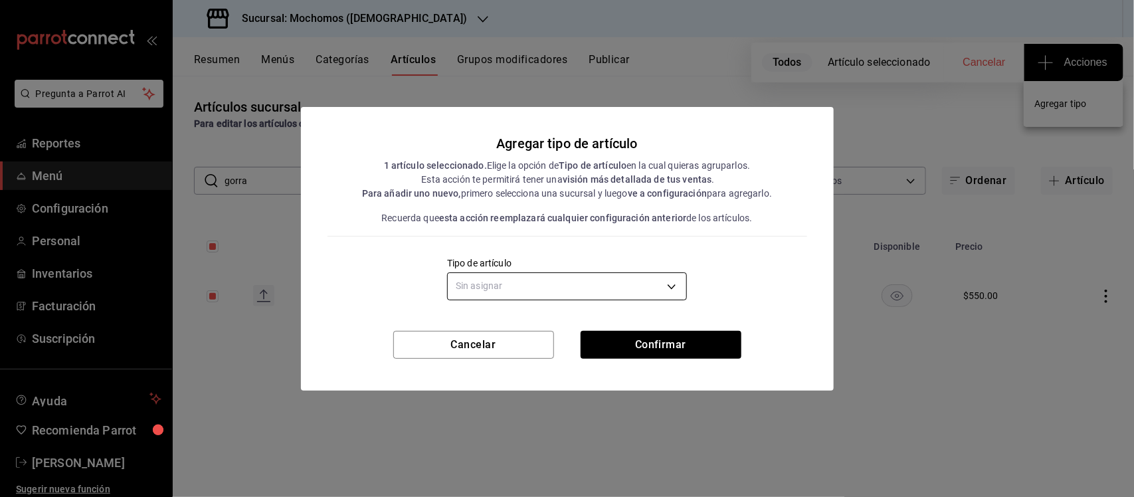
click at [615, 284] on body "Pregunta a Parrot AI Reportes Menú Configuración Personal Inventarios Facturaci…" at bounding box center [567, 248] width 1134 height 497
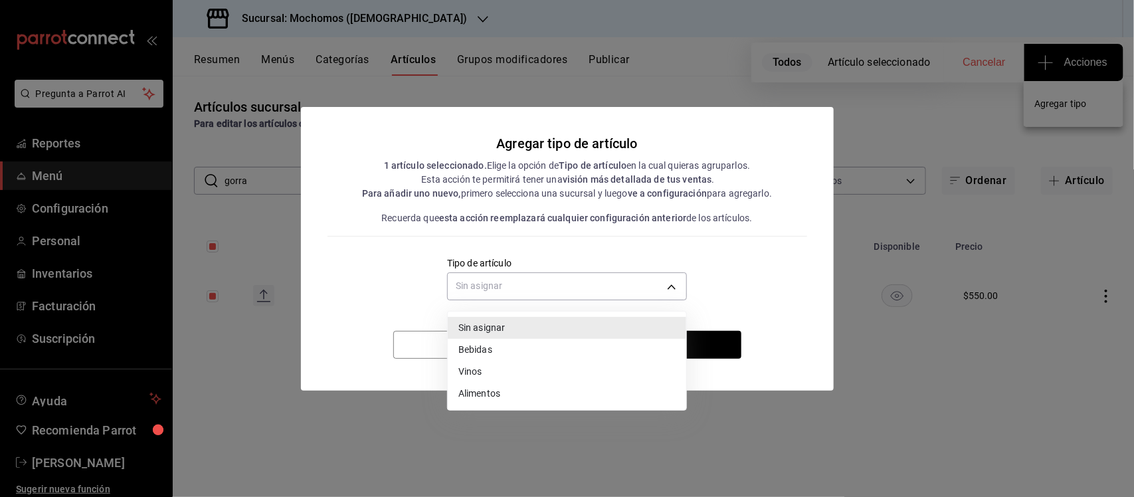
click at [496, 371] on li "Vinos" at bounding box center [567, 372] width 239 height 22
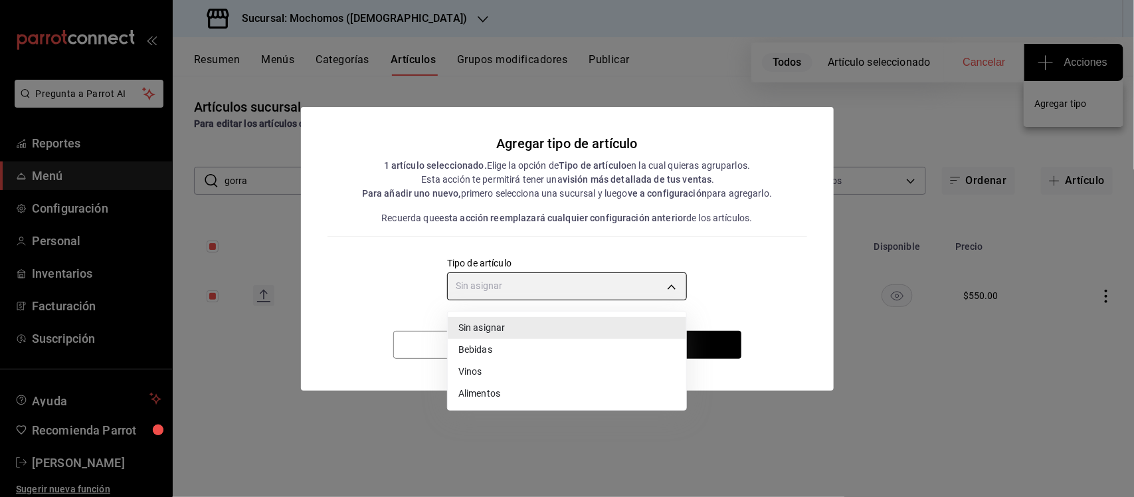
type input "e1bdedcf-fa1f-443e-b5b9-5cb10ad40228"
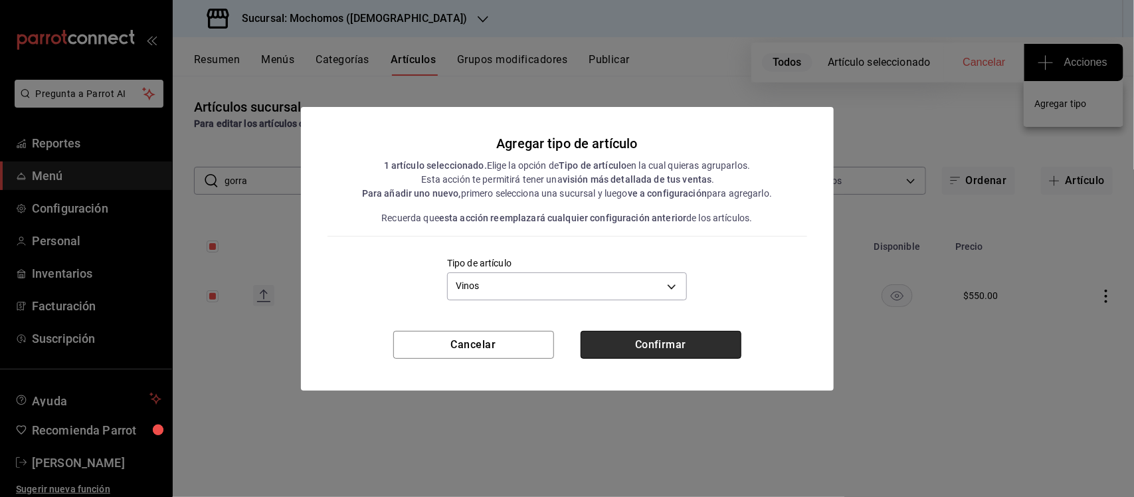
click at [650, 346] on button "Confirmar" at bounding box center [661, 345] width 161 height 28
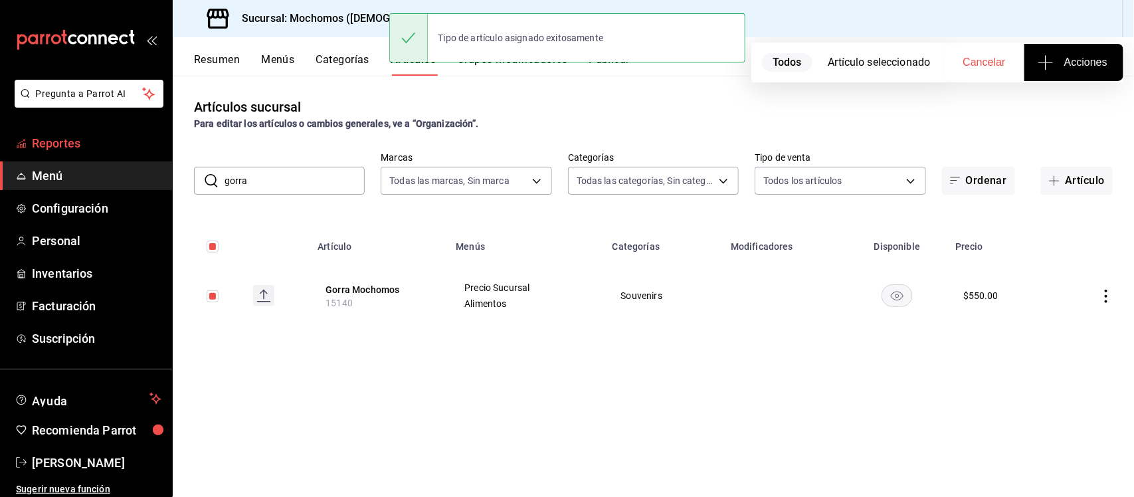
click at [54, 142] on span "Reportes" at bounding box center [97, 143] width 130 height 18
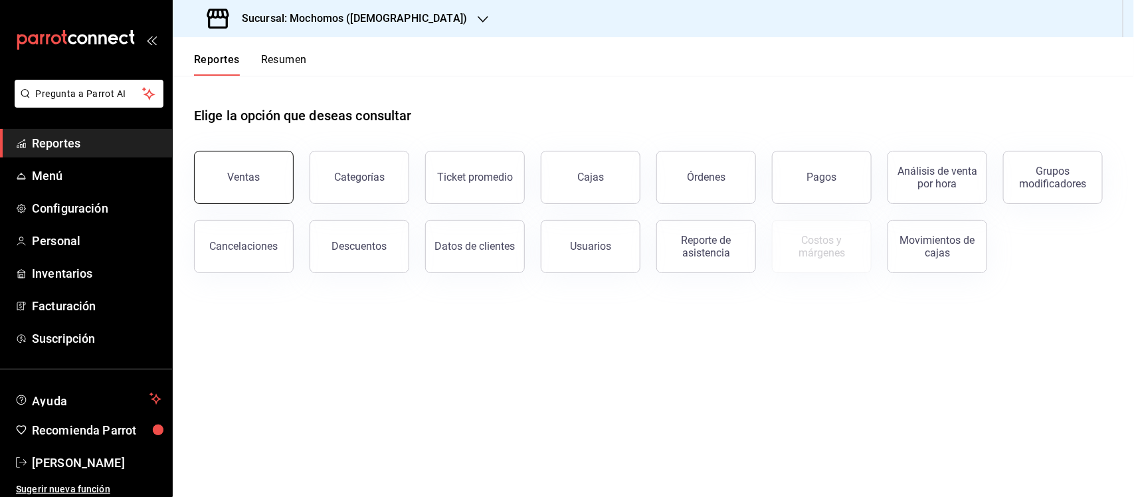
click at [221, 179] on button "Ventas" at bounding box center [244, 177] width 100 height 53
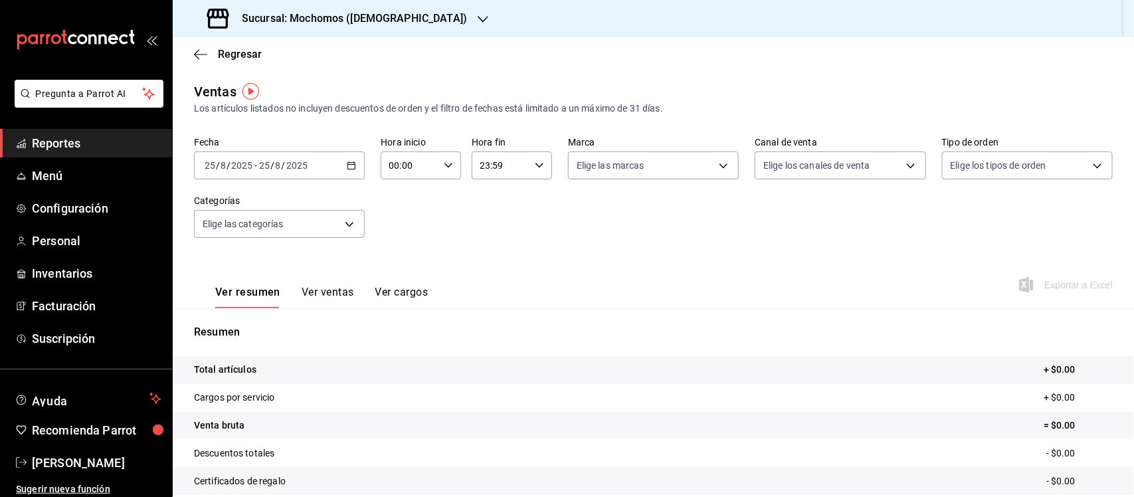
click at [326, 82] on div "Ventas Los artículos listados no incluyen descuentos de orden y el filtro de fe…" at bounding box center [653, 99] width 919 height 34
click at [351, 161] on icon "button" at bounding box center [351, 165] width 9 height 9
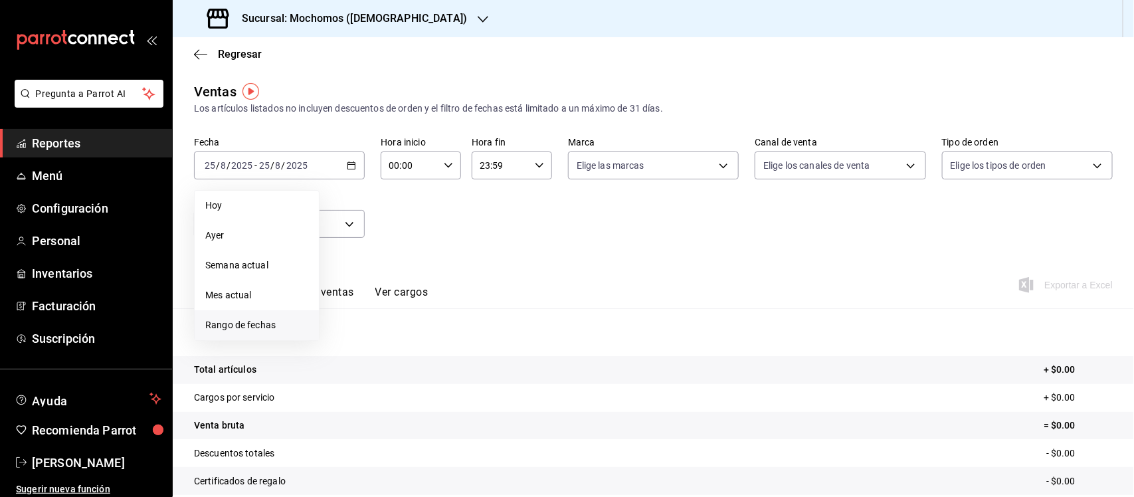
click at [243, 328] on span "Rango de fechas" at bounding box center [256, 325] width 103 height 14
click at [402, 77] on main "Regresar Ventas Los artículos listados no incluyen descuentos de orden y el fil…" at bounding box center [654, 336] width 962 height 599
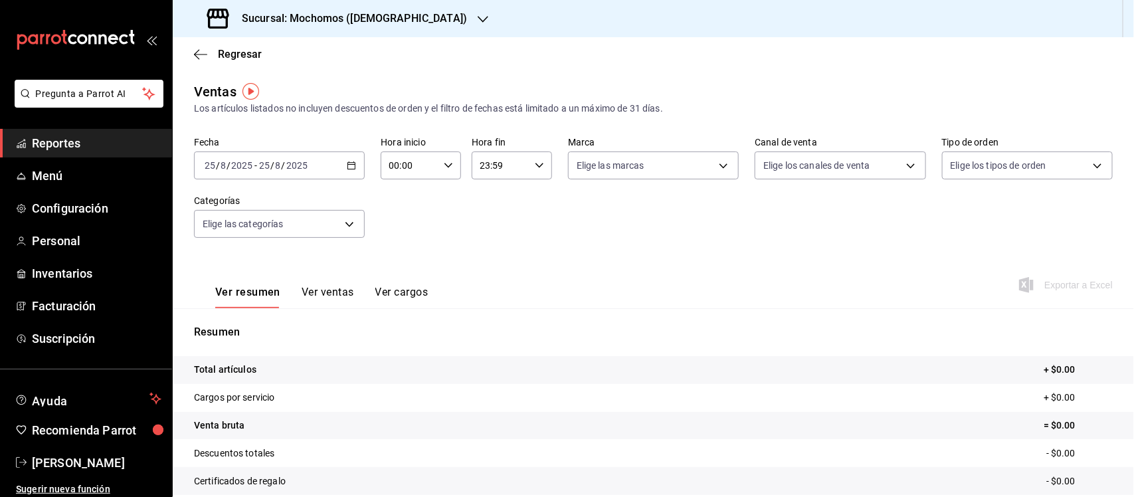
click at [347, 163] on icon "button" at bounding box center [351, 165] width 9 height 9
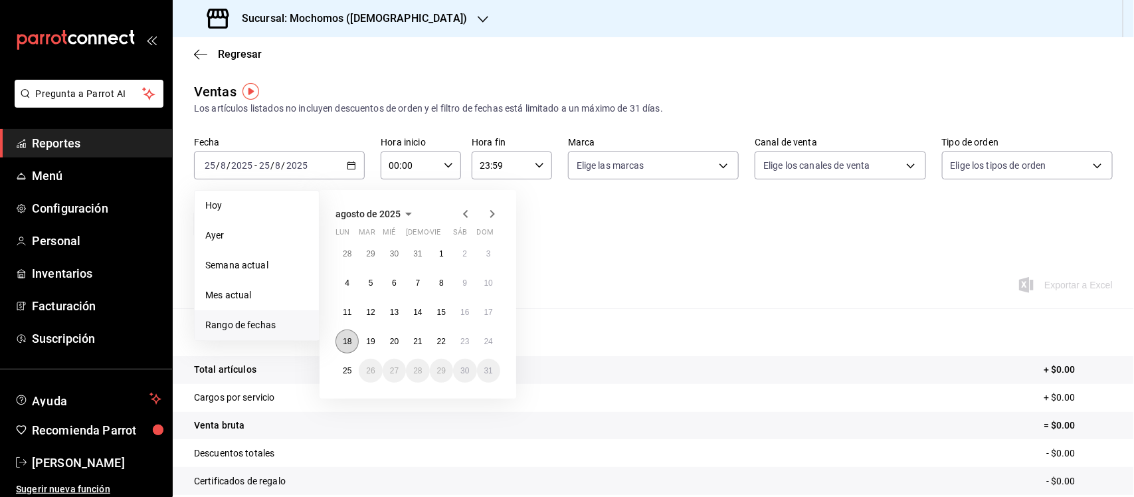
click at [337, 341] on button "18" at bounding box center [347, 342] width 23 height 24
click at [343, 367] on abbr "25" at bounding box center [347, 370] width 9 height 9
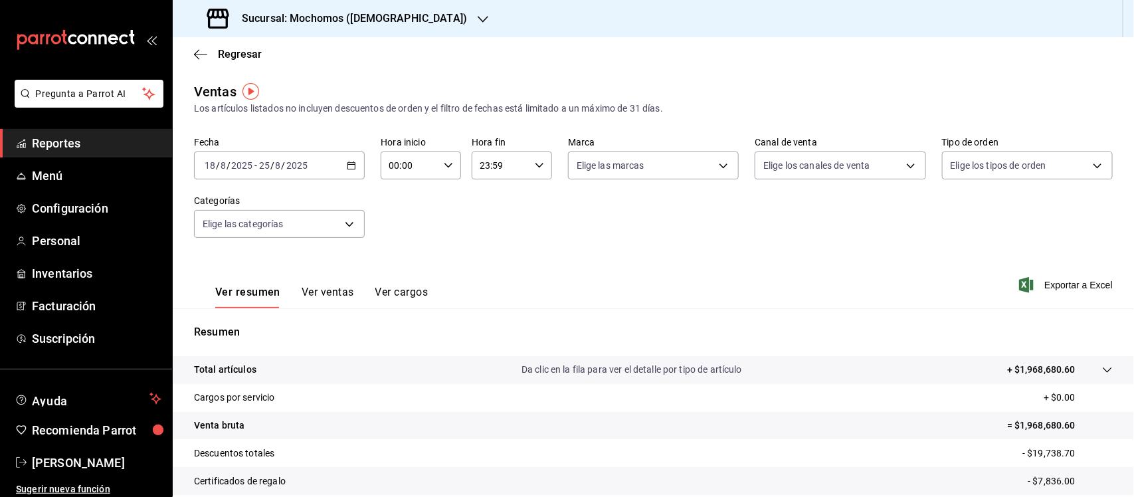
click at [1093, 363] on div at bounding box center [1094, 370] width 37 height 14
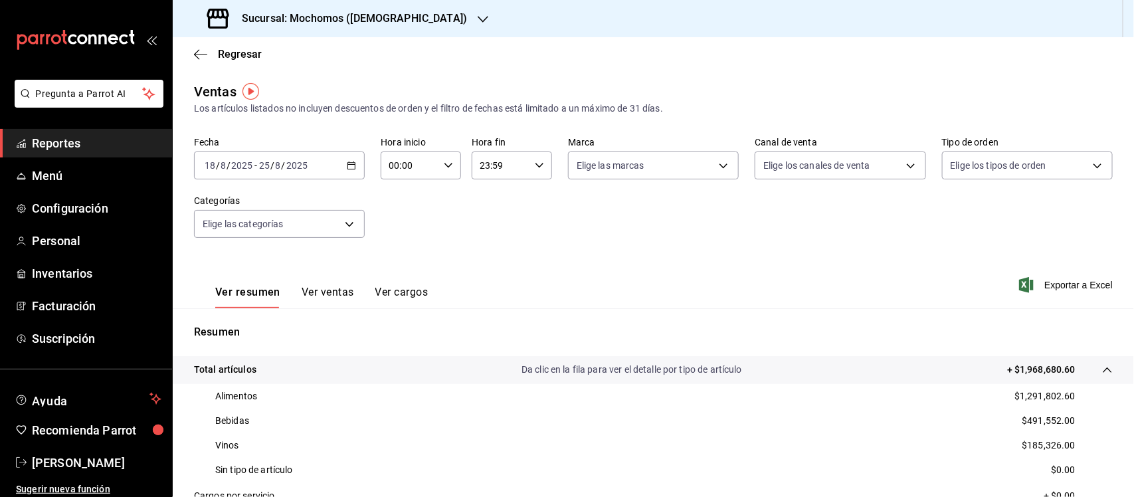
click at [381, 17] on h3 "Sucursal: Mochomos ([DEMOGRAPHIC_DATA])" at bounding box center [349, 19] width 236 height 16
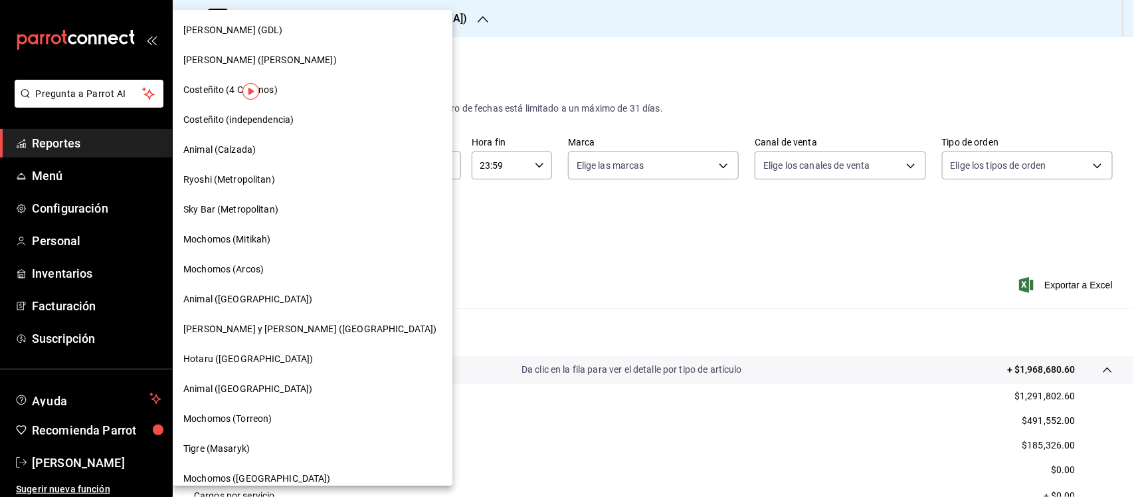
click at [238, 274] on span "Mochomos (Arcos)" at bounding box center [223, 270] width 80 height 14
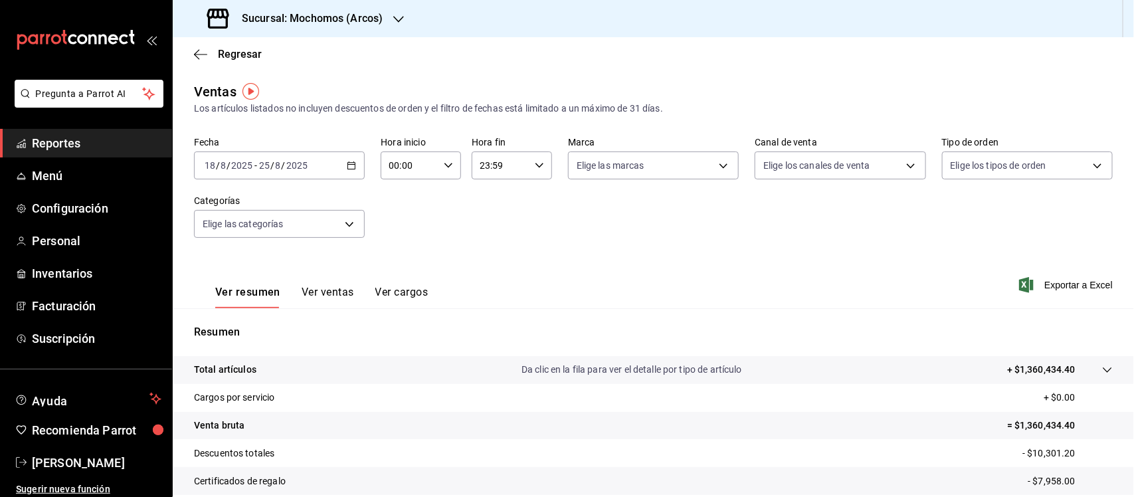
click at [342, 163] on div "[DATE] [DATE] - [DATE] [DATE]" at bounding box center [279, 166] width 171 height 28
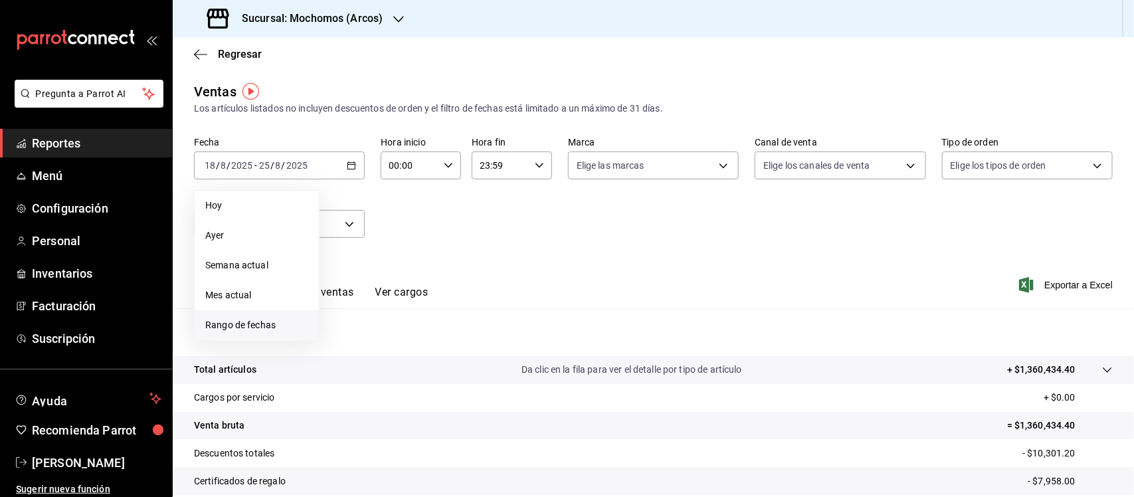
click at [229, 327] on span "Rango de fechas" at bounding box center [256, 325] width 103 height 14
drag, startPoint x: 353, startPoint y: 340, endPoint x: 344, endPoint y: 366, distance: 26.7
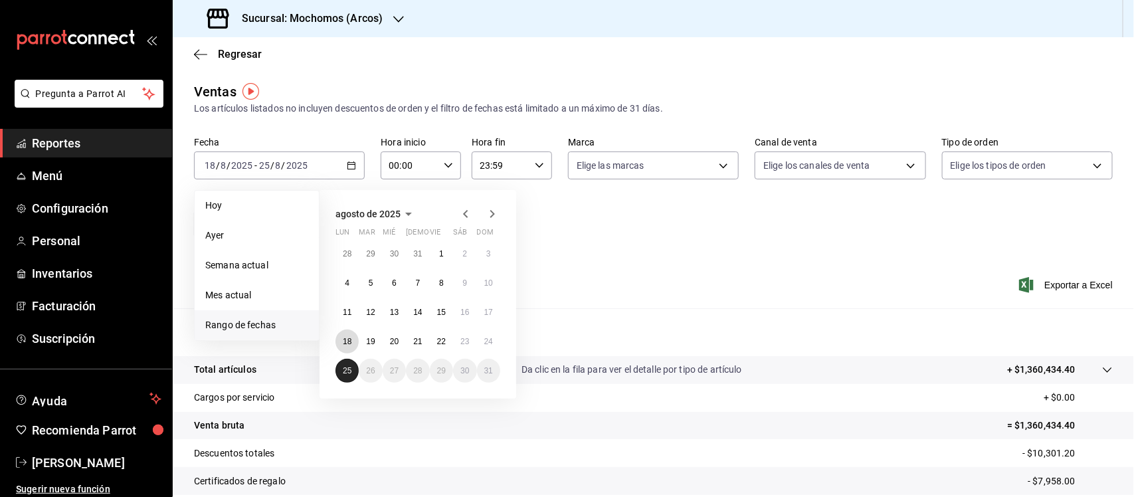
click at [353, 341] on button "18" at bounding box center [347, 342] width 23 height 24
click at [344, 367] on abbr "25" at bounding box center [347, 370] width 9 height 9
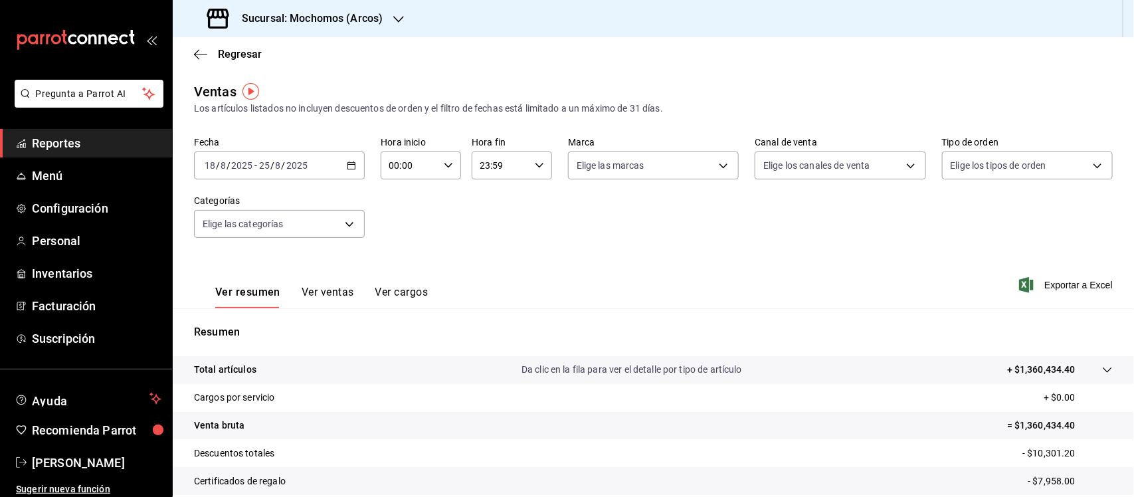
click at [1103, 367] on icon at bounding box center [1108, 370] width 11 height 11
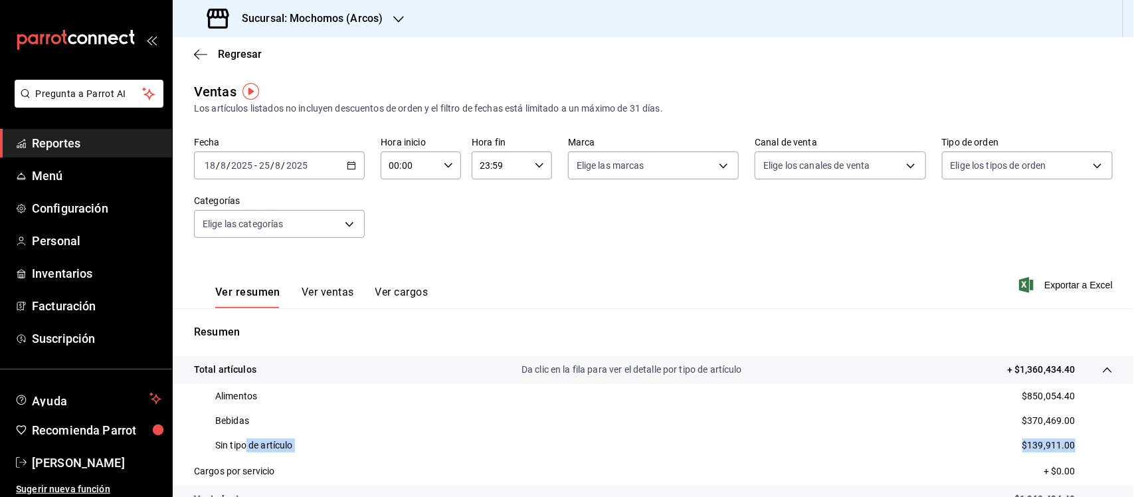
drag, startPoint x: 247, startPoint y: 447, endPoint x: 1081, endPoint y: 440, distance: 833.4
click at [1072, 443] on div "Sin tipo de artículo $139,911.00" at bounding box center [653, 445] width 919 height 25
click at [1065, 442] on div "Sin tipo de artículo $139,911.00" at bounding box center [653, 445] width 919 height 25
click at [49, 177] on span "Menú" at bounding box center [97, 176] width 130 height 18
